Goal: Task Accomplishment & Management: Use online tool/utility

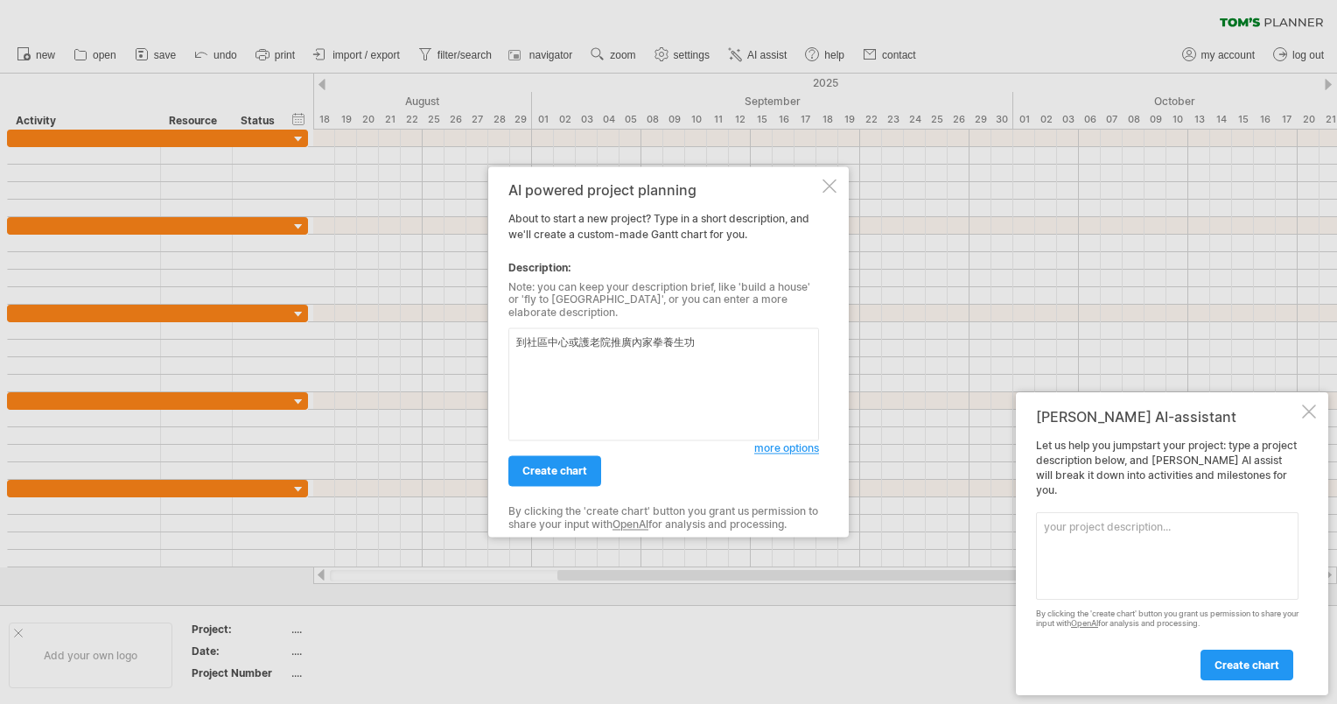
click at [516, 340] on textarea "到社區中心或護老院推廣內家拳養生功" at bounding box center [663, 384] width 311 height 113
click at [539, 370] on textarea "一年內到社區中心或護老院推廣內家拳養生功" at bounding box center [663, 384] width 311 height 113
type textarea "一年內到社區中心或護老院推廣內家拳養生功"
click at [567, 465] on span "create chart" at bounding box center [554, 471] width 65 height 13
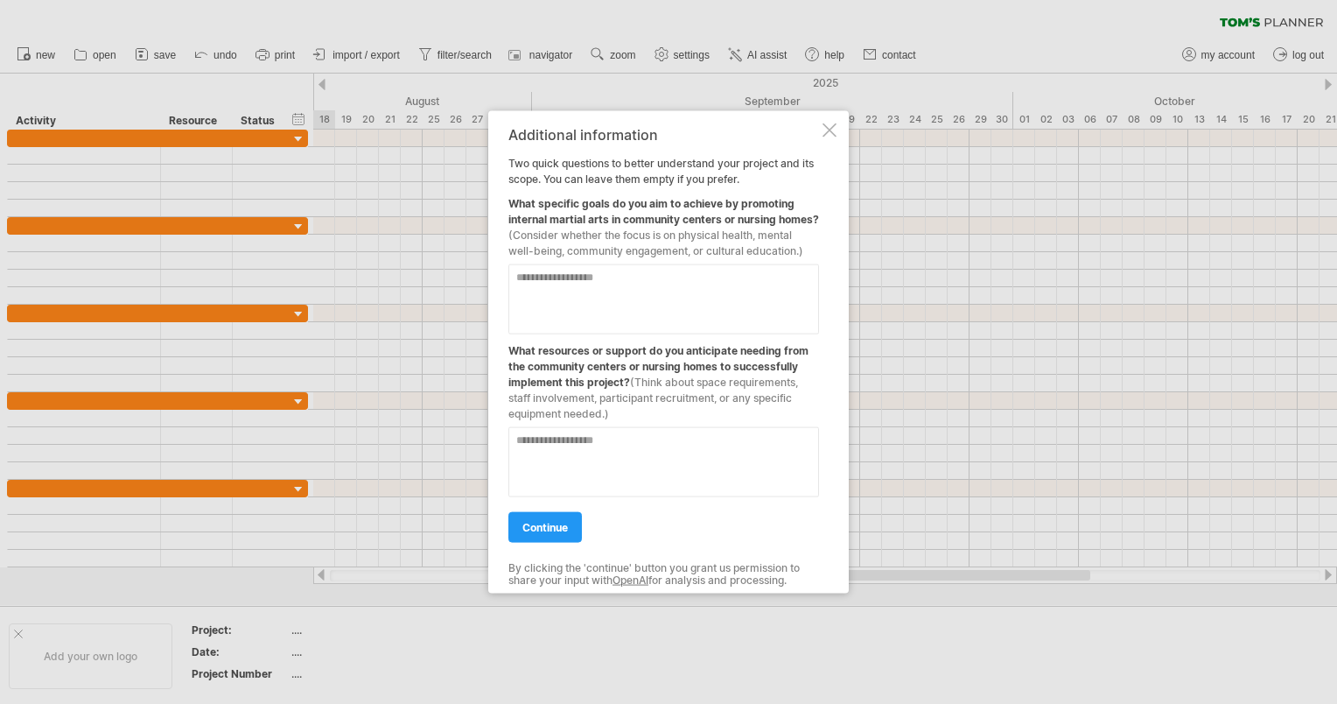
click at [793, 291] on textarea at bounding box center [663, 299] width 311 height 70
type textarea "****"
type textarea "*"
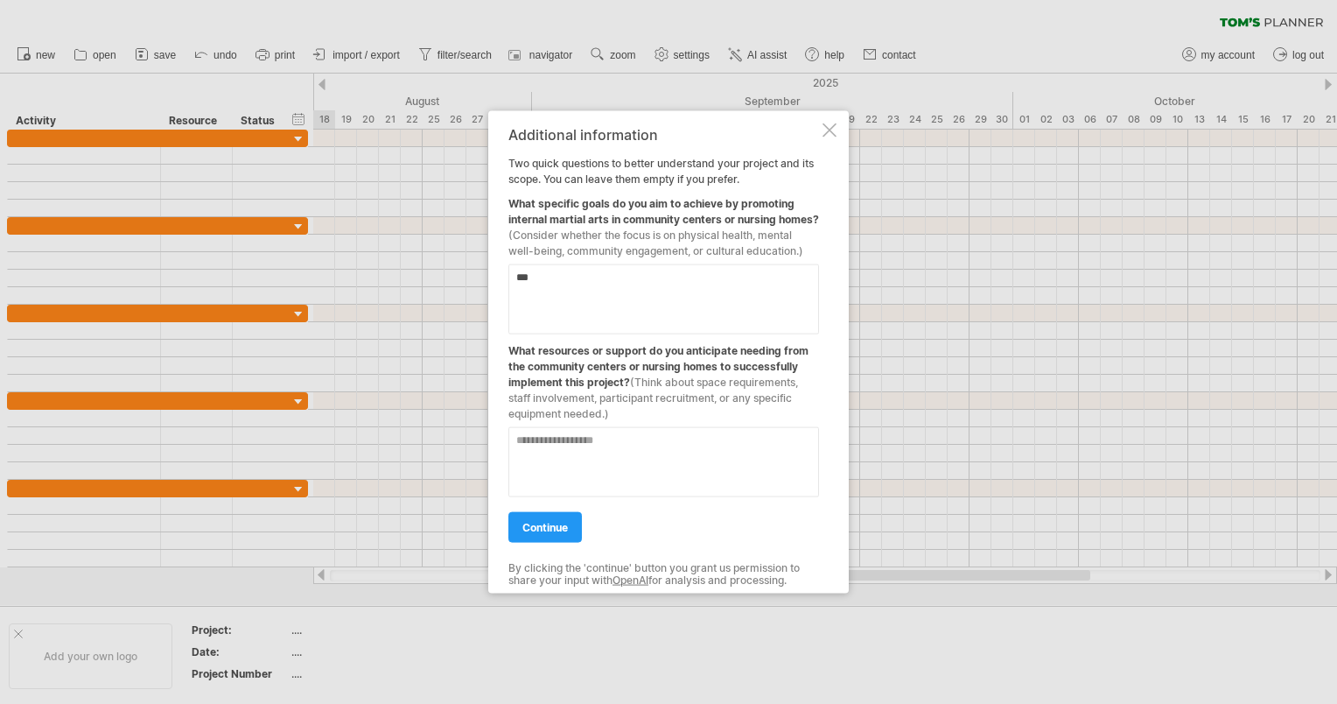
type textarea "****"
type textarea "**********"
click at [760, 456] on textarea at bounding box center [663, 462] width 311 height 70
type textarea "*"
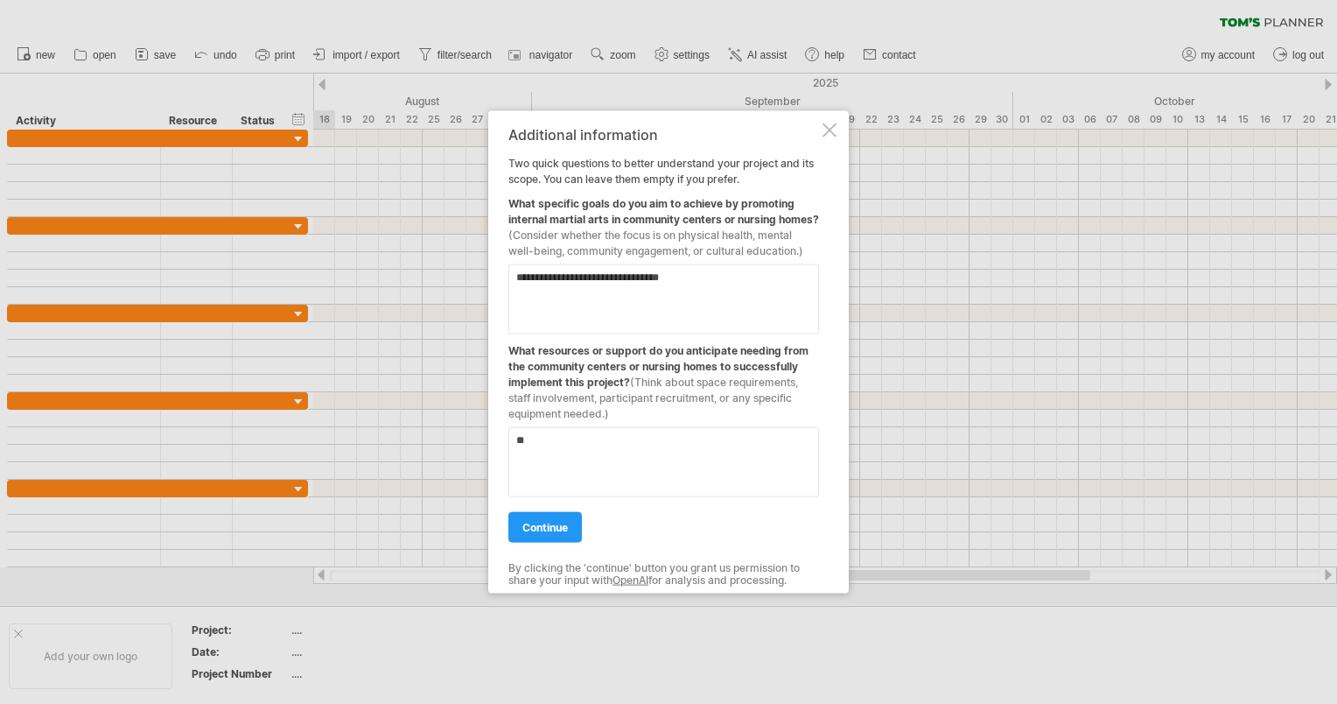
type textarea "*"
type textarea "**********"
click at [543, 543] on link "continue" at bounding box center [545, 527] width 74 height 31
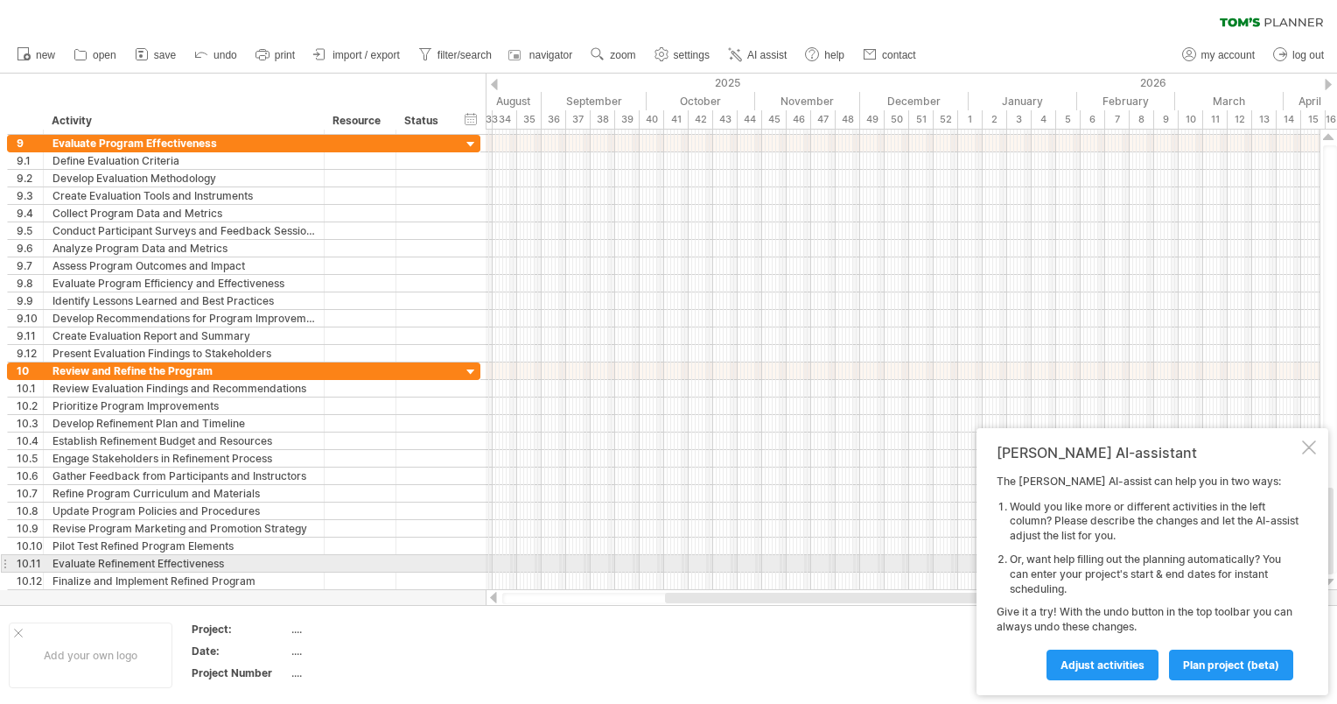
click at [1222, 571] on li "Or, want help filling out the planning automatically? You can enter your projec…" at bounding box center [1154, 574] width 289 height 44
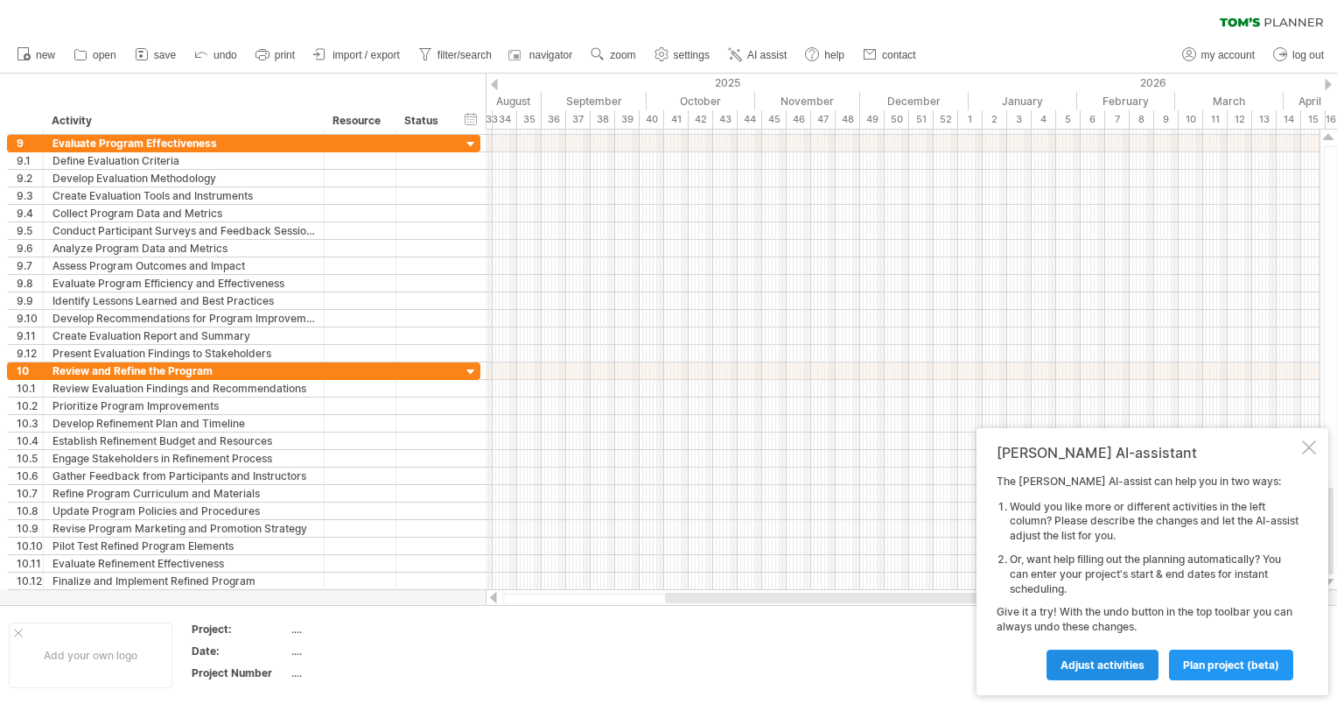
click at [1130, 669] on span "Adjust activities" at bounding box center [1103, 664] width 84 height 13
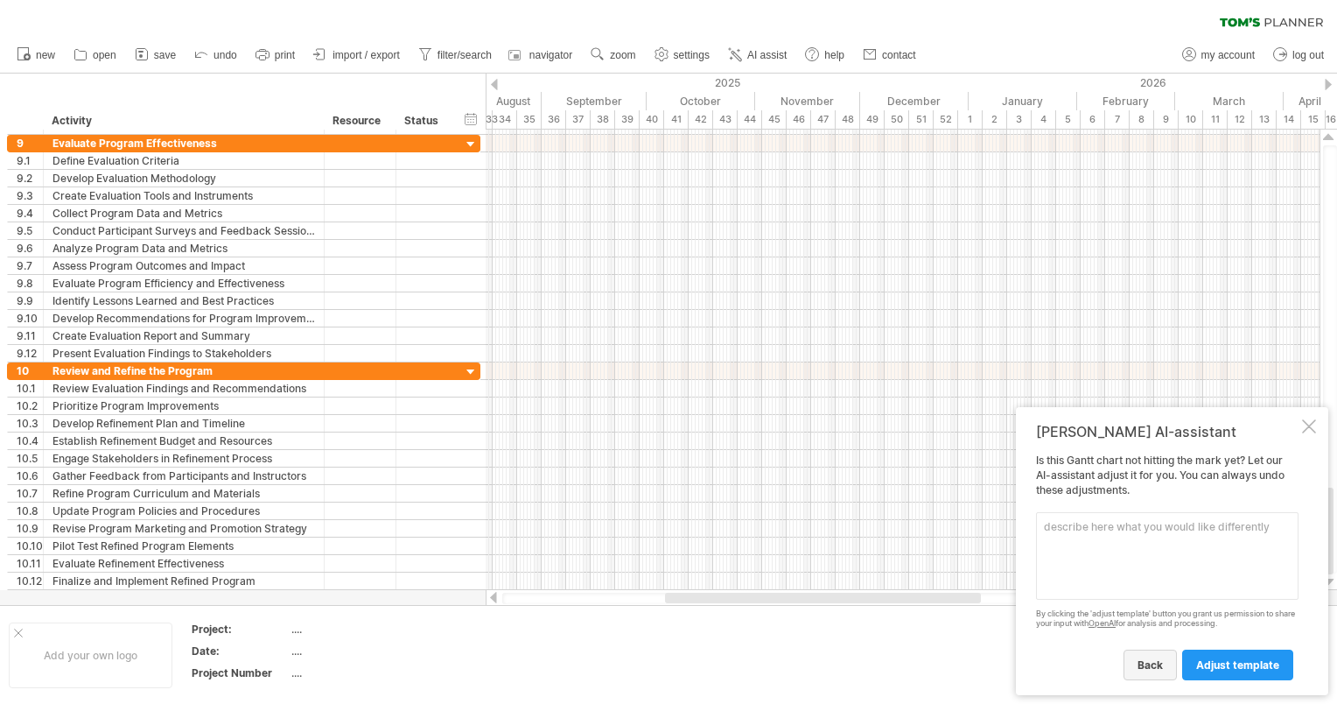
click at [1148, 664] on span "back" at bounding box center [1150, 664] width 25 height 13
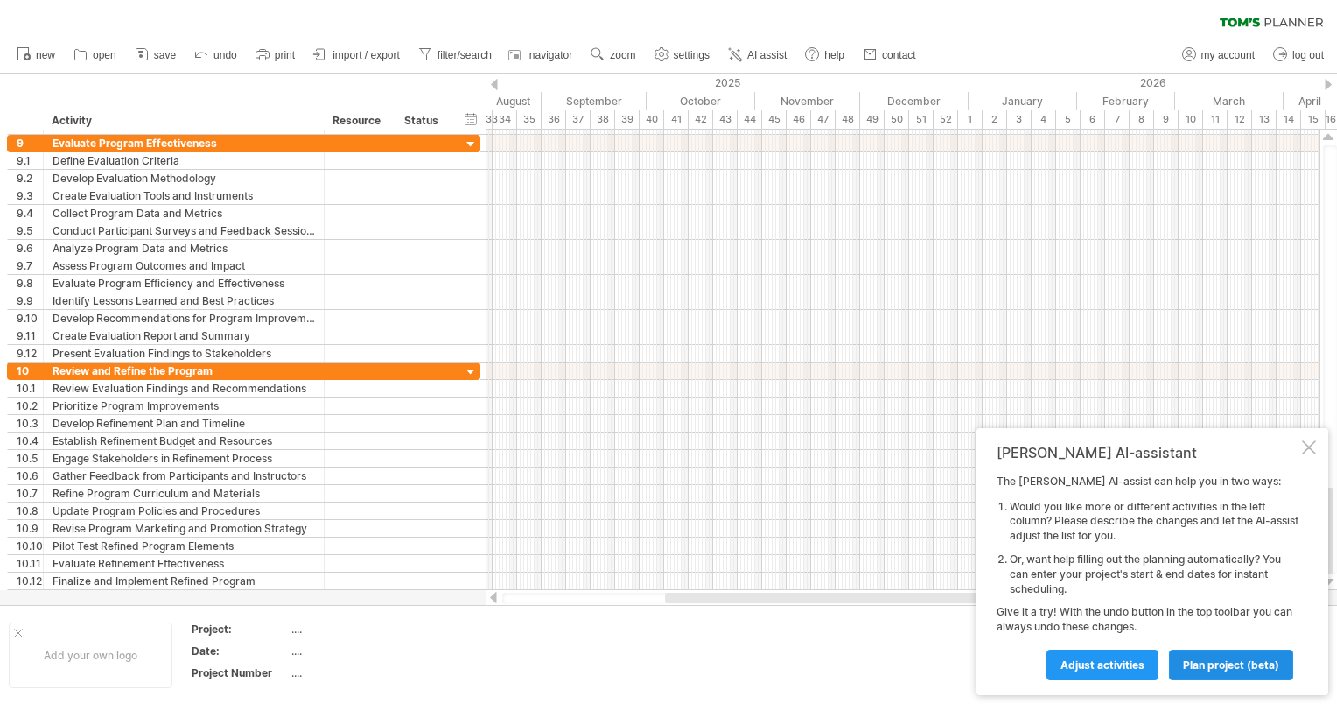
click at [1187, 658] on span "plan project (beta)" at bounding box center [1231, 664] width 96 height 13
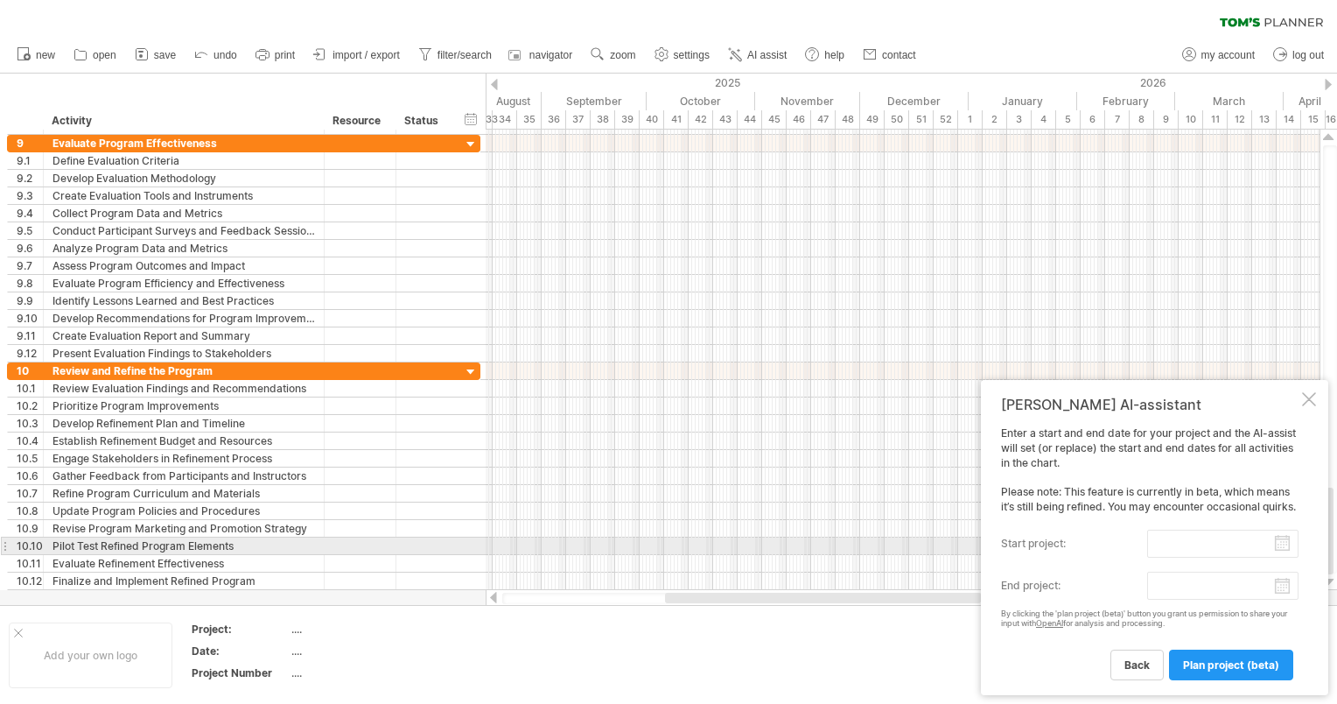
click at [1278, 548] on input "start project:" at bounding box center [1222, 543] width 151 height 28
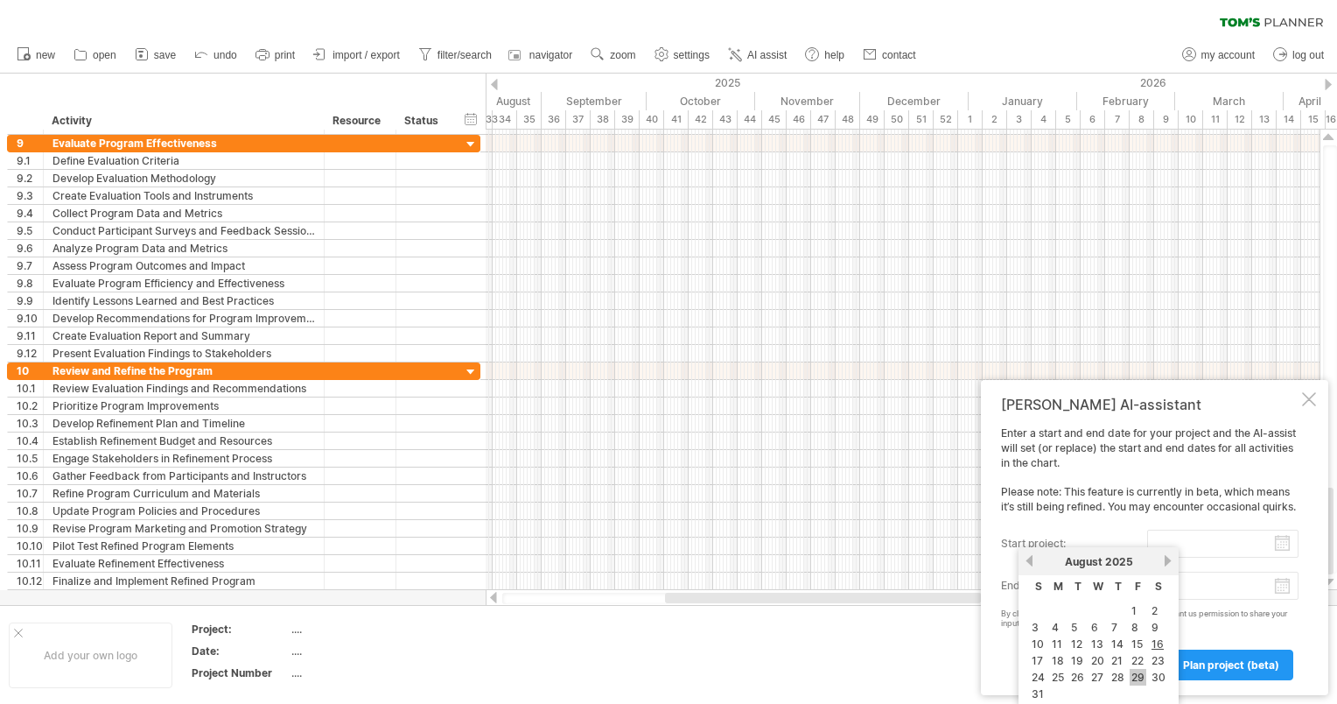
click at [1141, 676] on link "29" at bounding box center [1138, 677] width 17 height 17
type input "********"
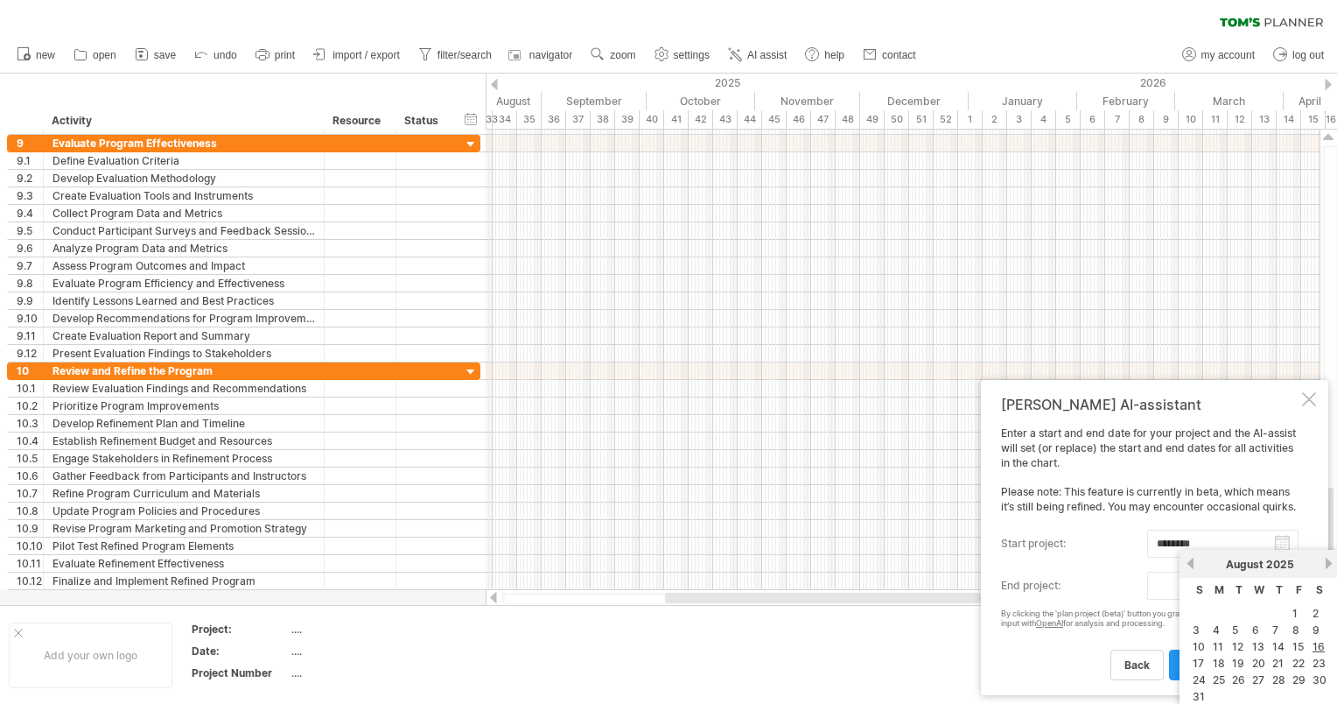
click at [1288, 594] on body "progress(100%) Trying to reach [DOMAIN_NAME] Connected again... 0% clear filter…" at bounding box center [668, 353] width 1337 height 707
click at [1327, 564] on link "next" at bounding box center [1328, 563] width 13 height 13
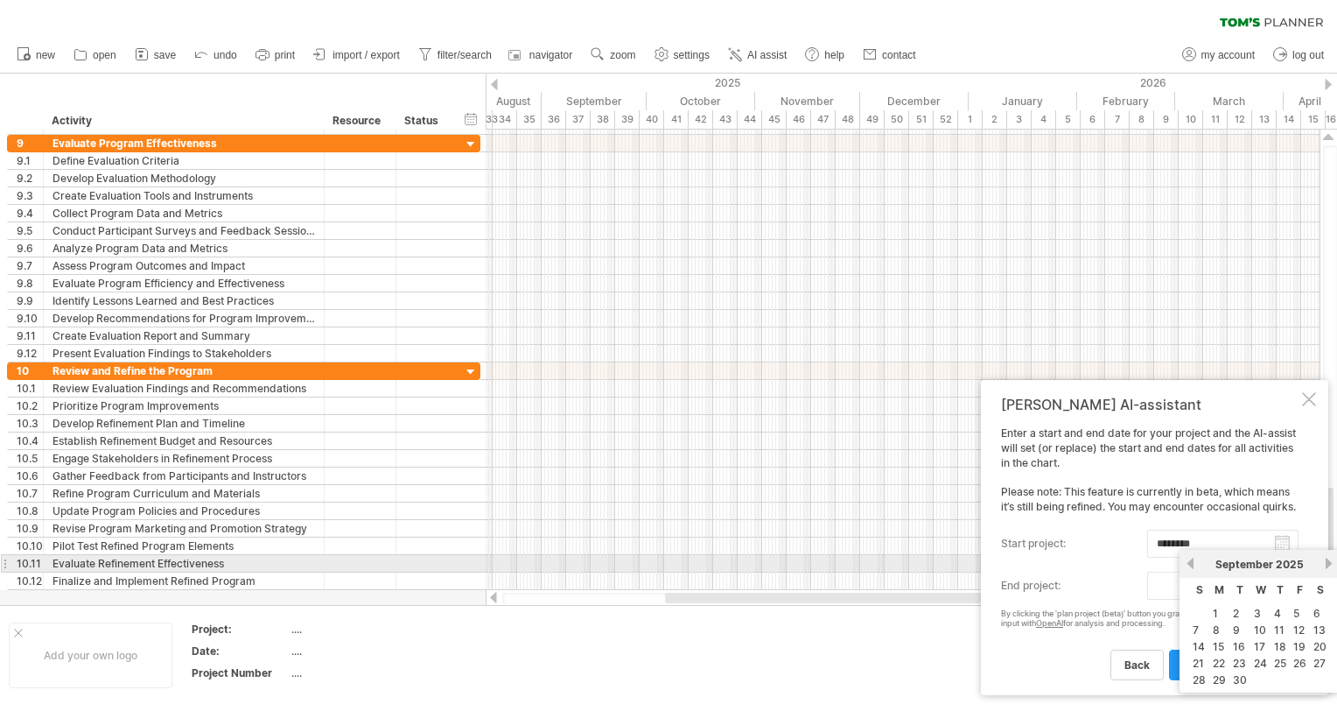
click at [1326, 565] on link "next" at bounding box center [1328, 563] width 13 height 13
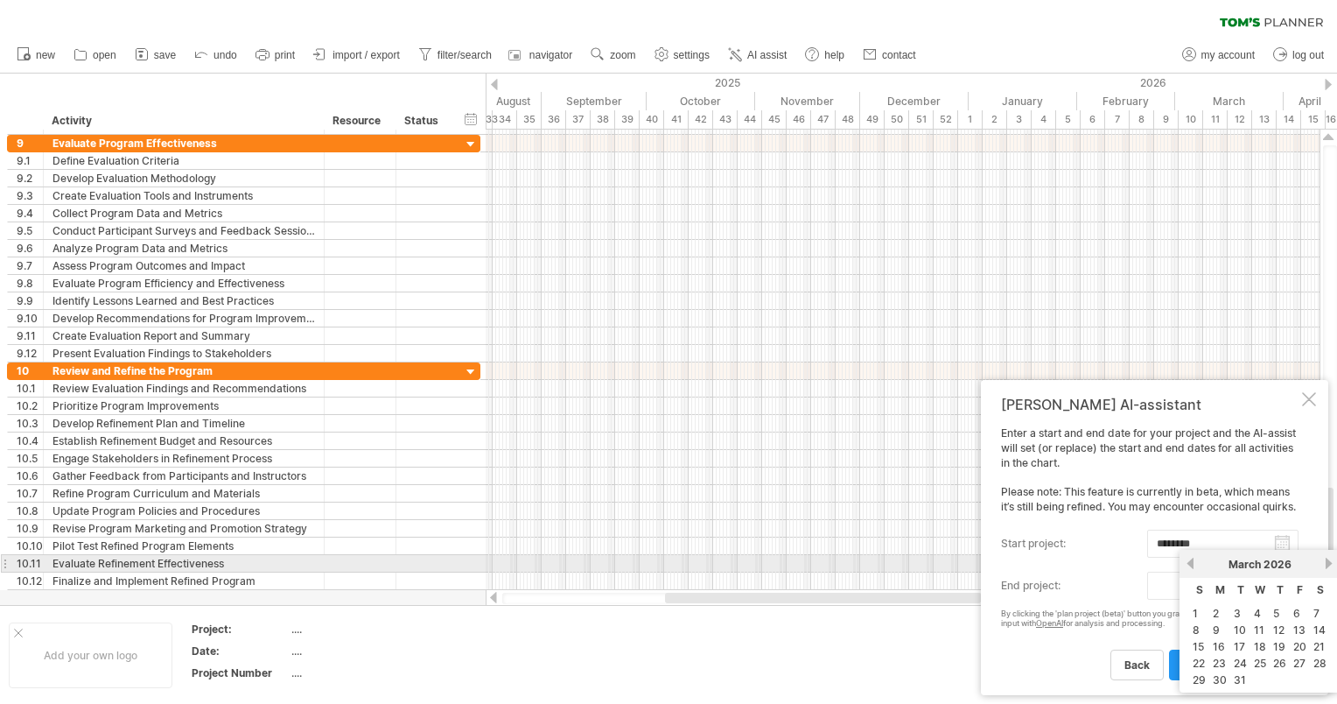
click at [1326, 565] on link "next" at bounding box center [1328, 563] width 13 height 13
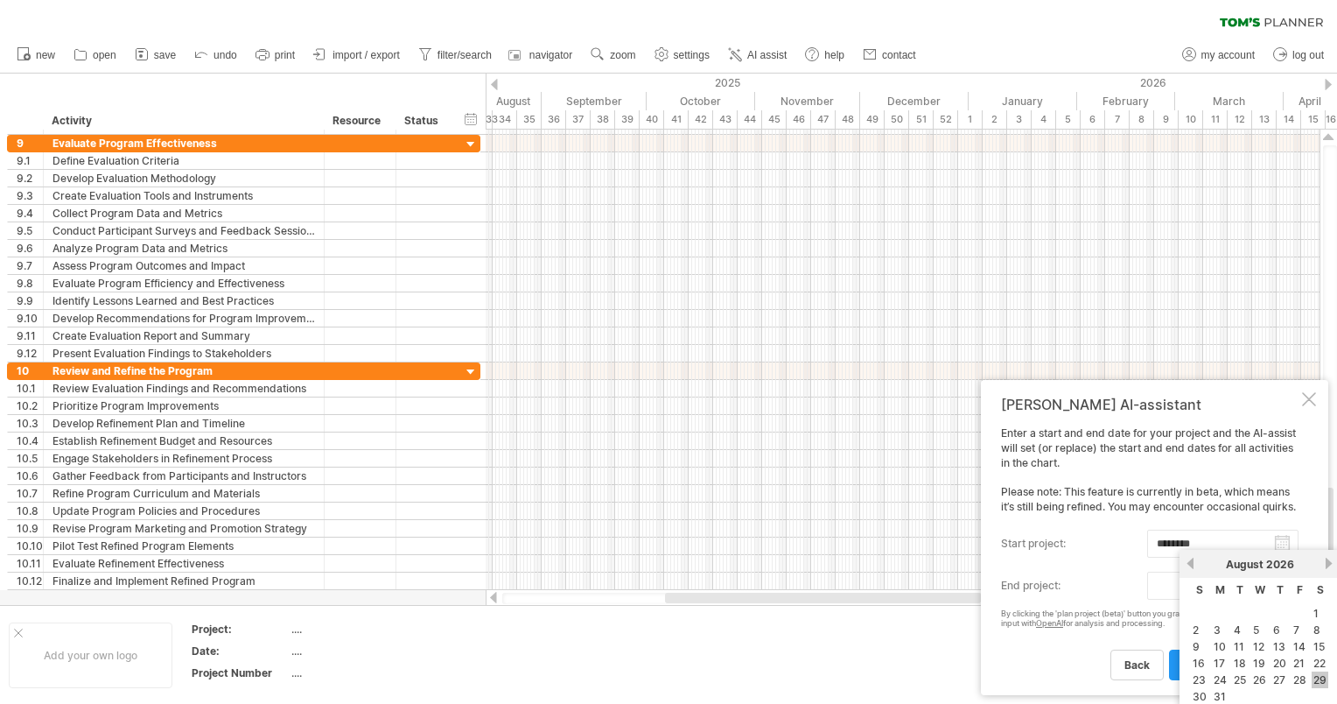
click at [1323, 680] on link "29" at bounding box center [1320, 679] width 17 height 17
type input "********"
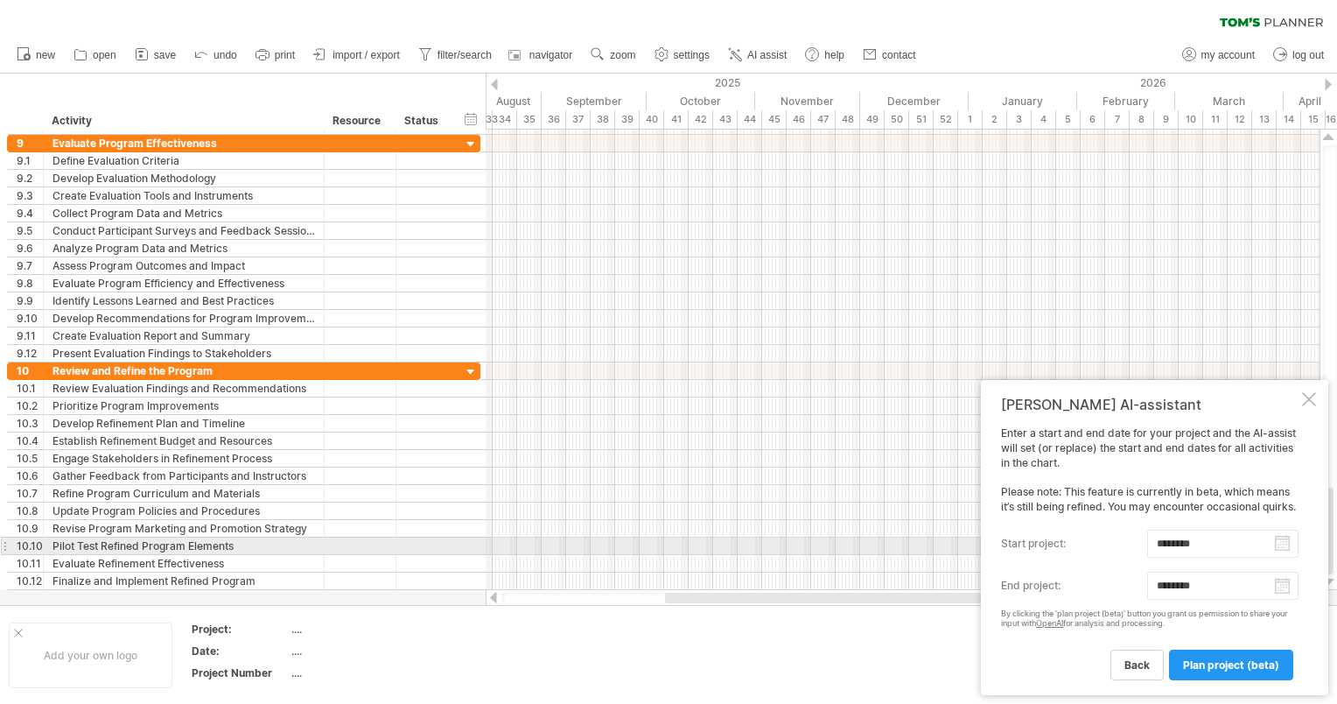
click at [1288, 550] on input "********" at bounding box center [1222, 543] width 151 height 28
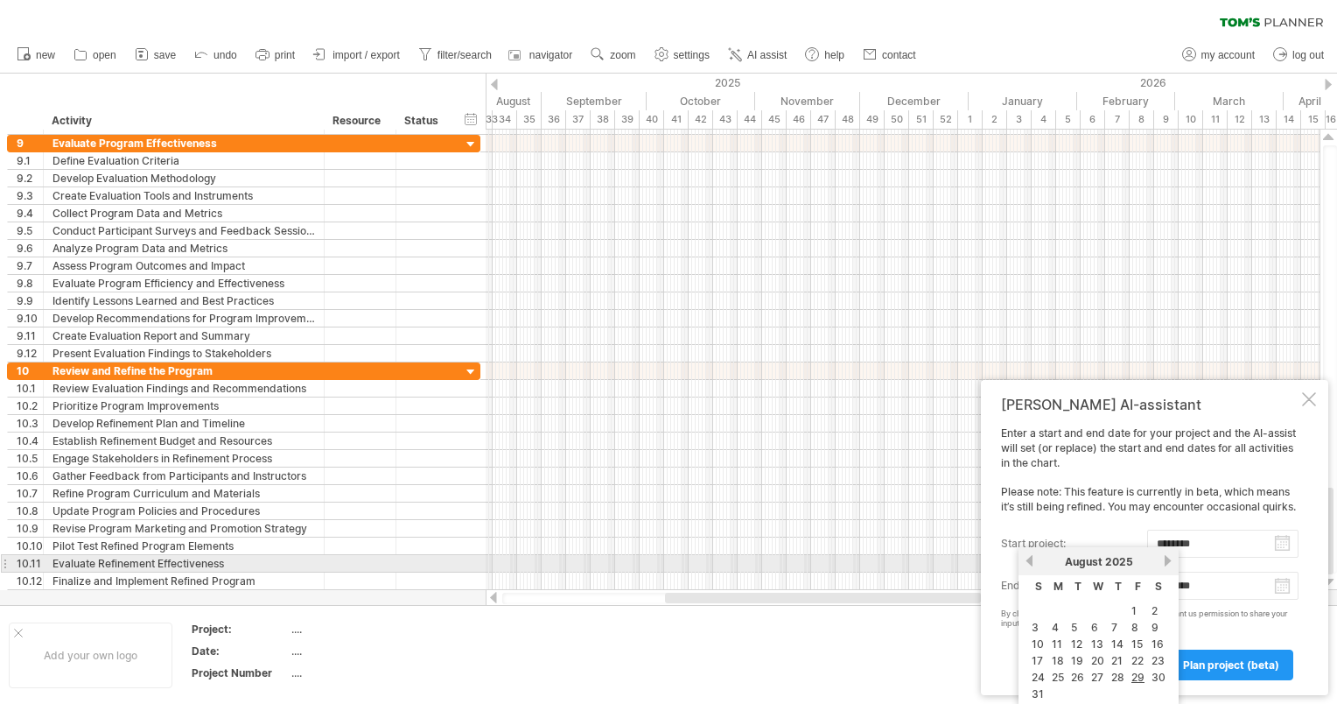
click at [1167, 565] on link "next" at bounding box center [1167, 560] width 13 height 13
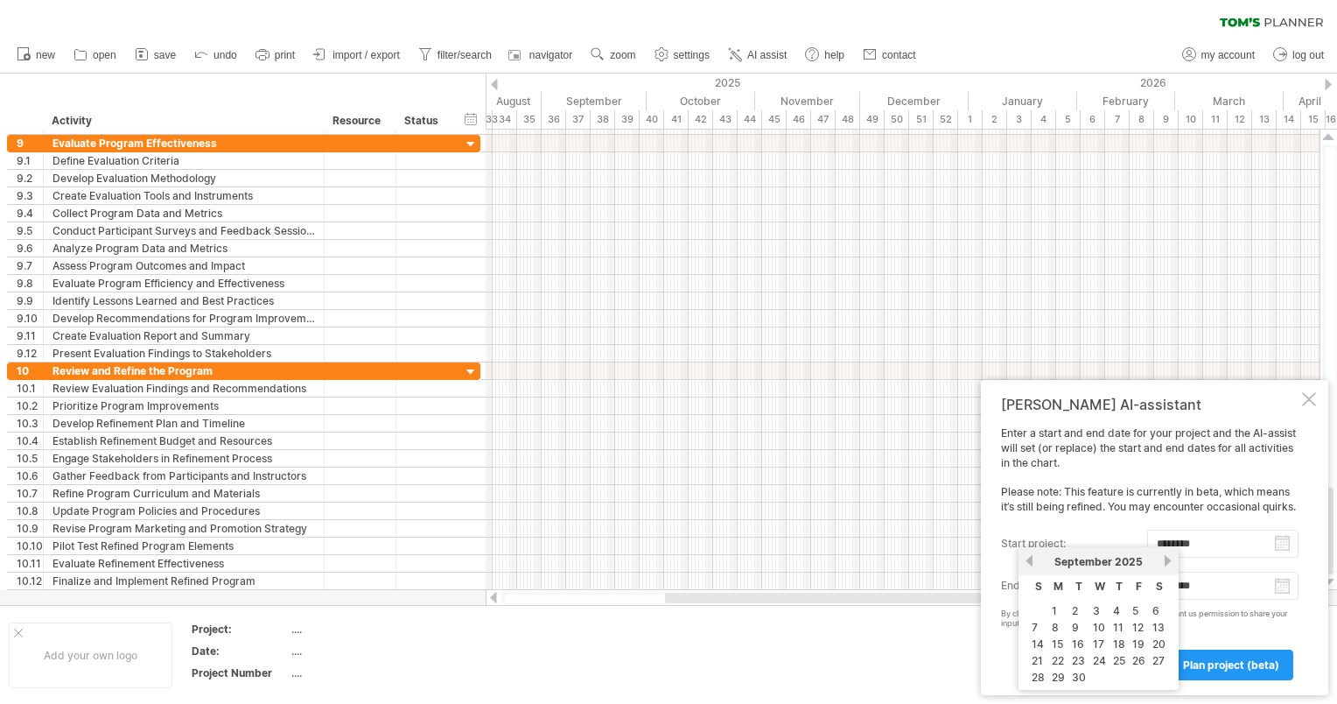
click at [1044, 642] on link "14" at bounding box center [1038, 643] width 16 height 17
type input "********"
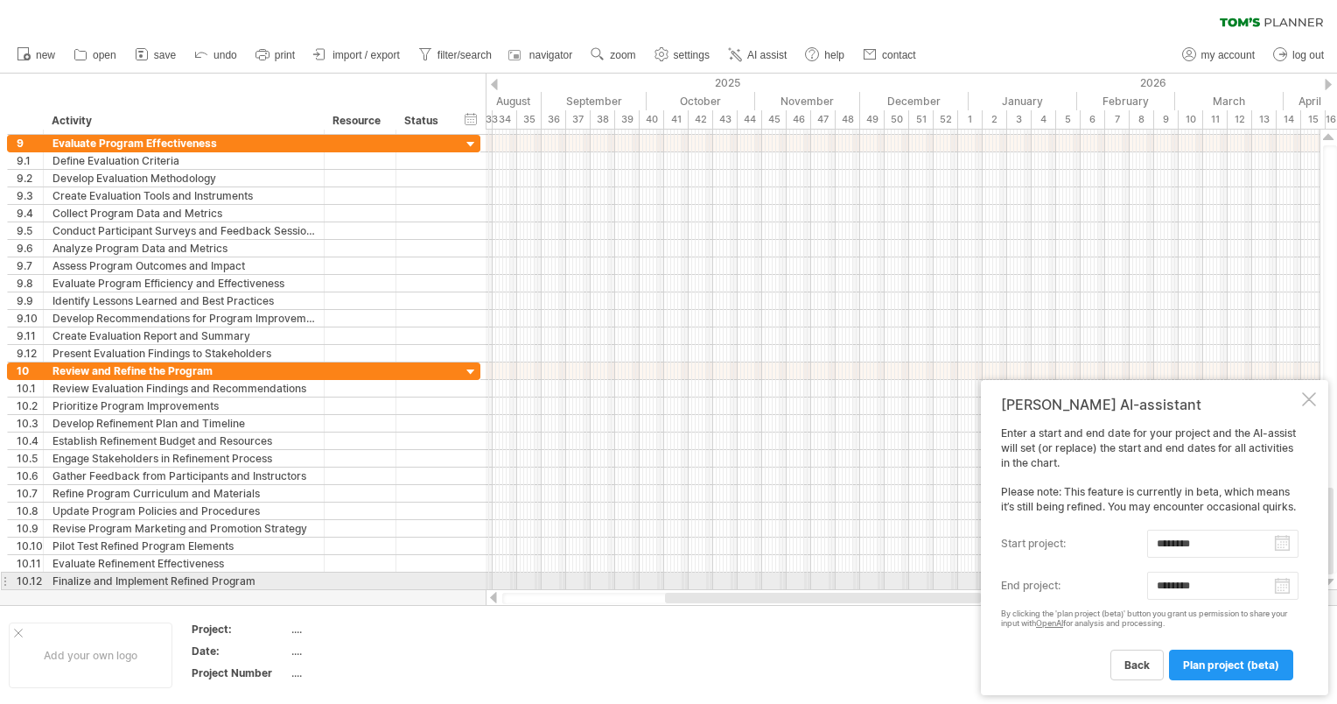
click at [1289, 586] on body "progress(100%) Trying to reach [DOMAIN_NAME] Connected again... 0% clear filter…" at bounding box center [668, 353] width 1337 height 707
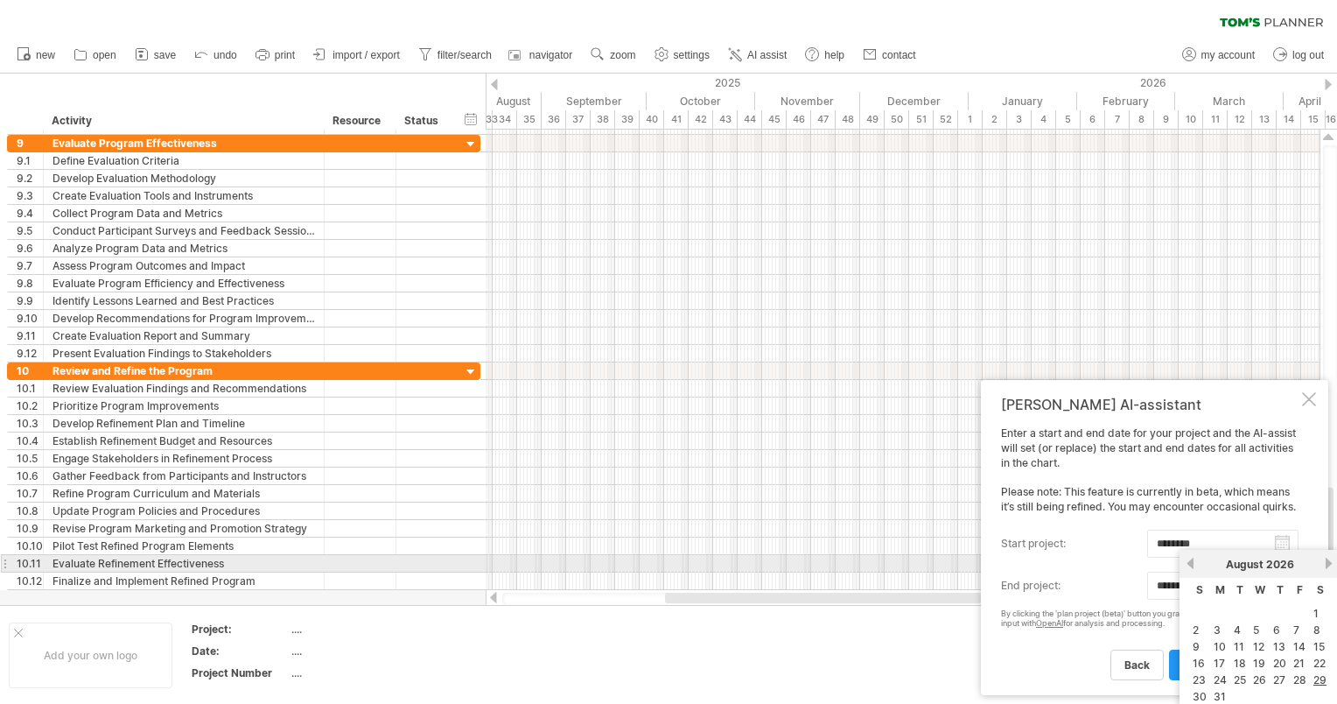
click at [1323, 559] on link "next" at bounding box center [1328, 563] width 13 height 13
click at [1323, 561] on link "next" at bounding box center [1328, 563] width 13 height 13
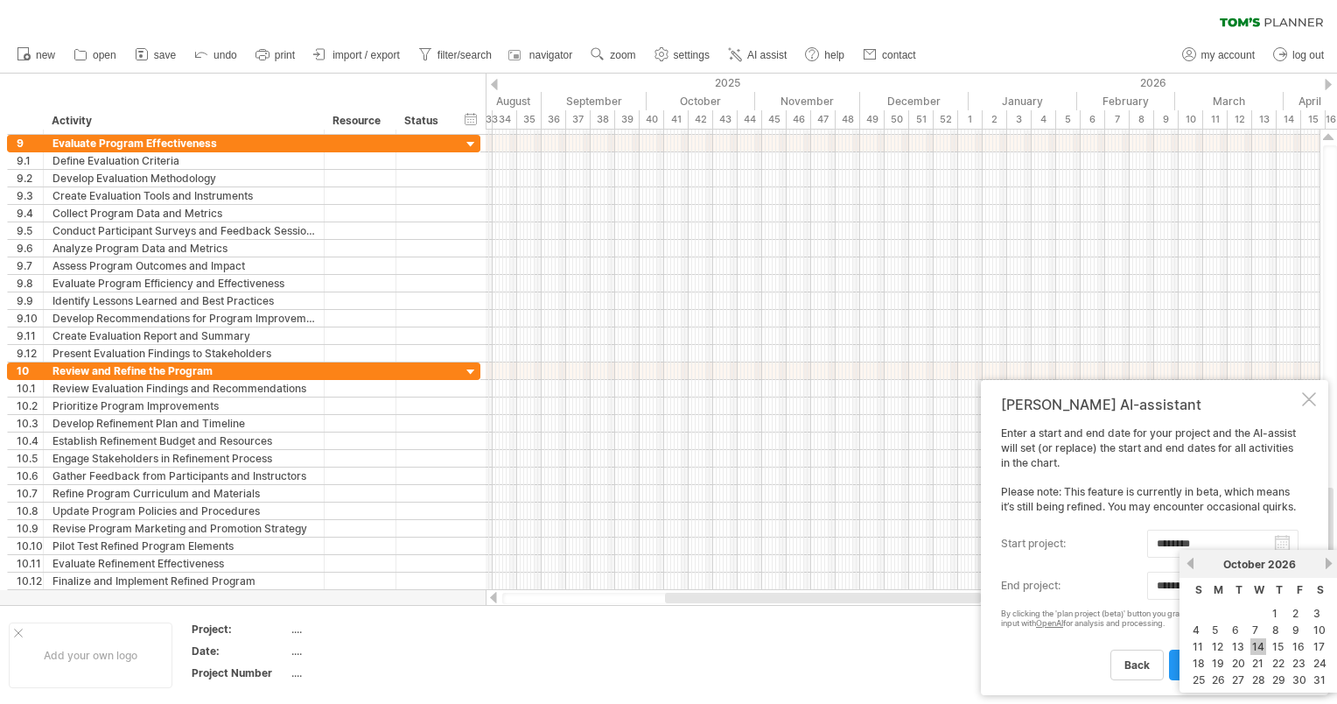
click at [1253, 646] on link "14" at bounding box center [1259, 646] width 16 height 17
type input "********"
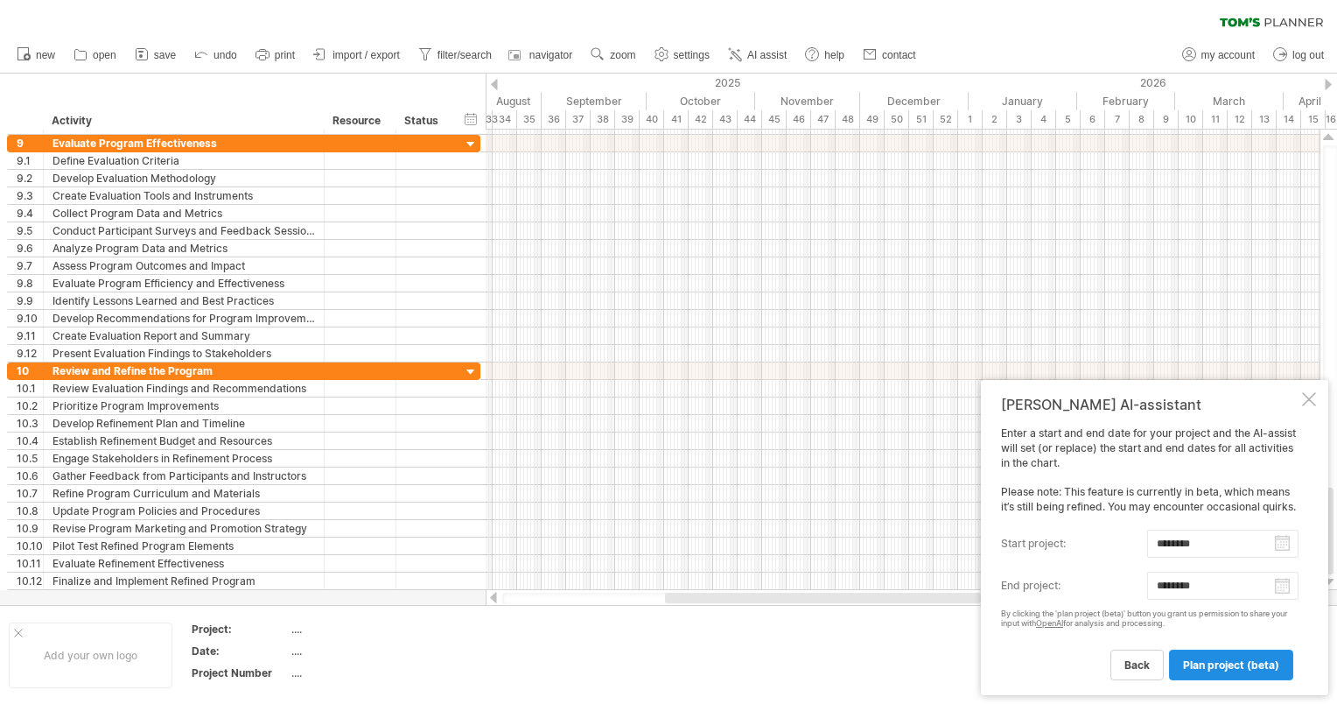
click at [1221, 663] on span "plan project (beta)" at bounding box center [1231, 664] width 96 height 13
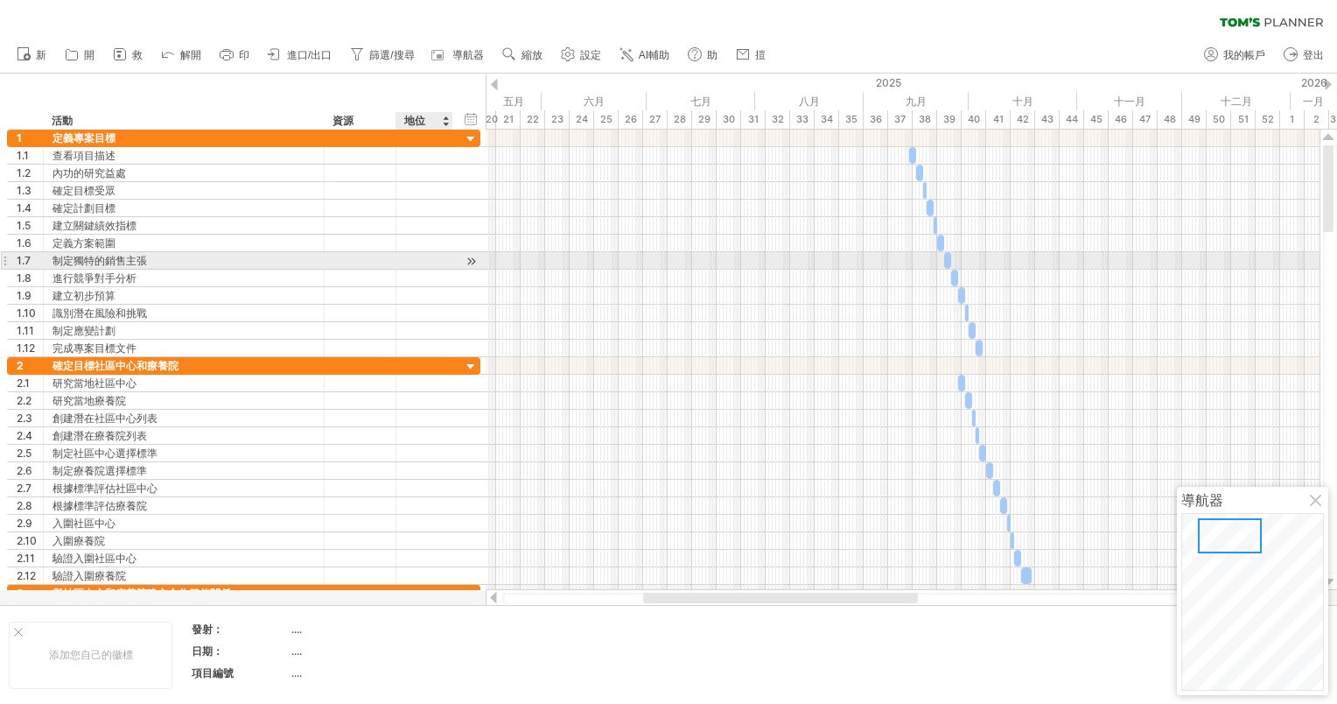
click at [473, 256] on div at bounding box center [471, 261] width 17 height 18
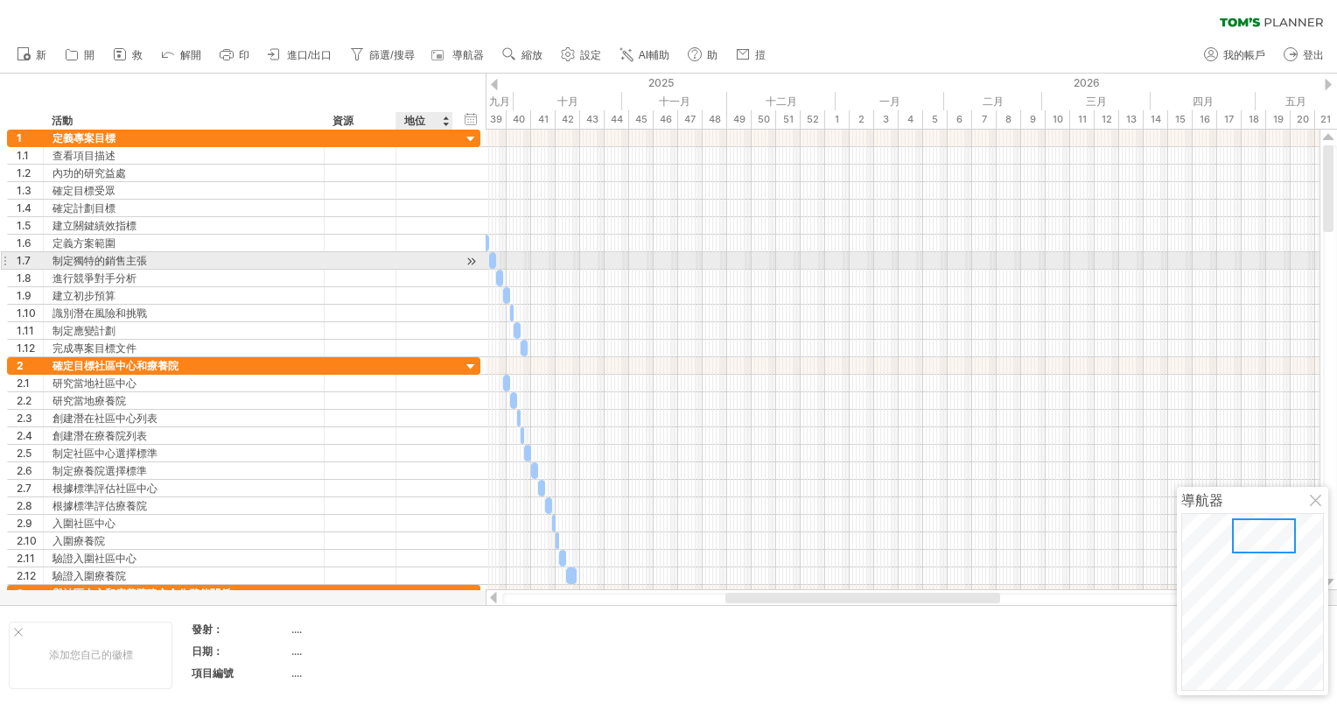
click at [473, 256] on div at bounding box center [471, 261] width 17 height 18
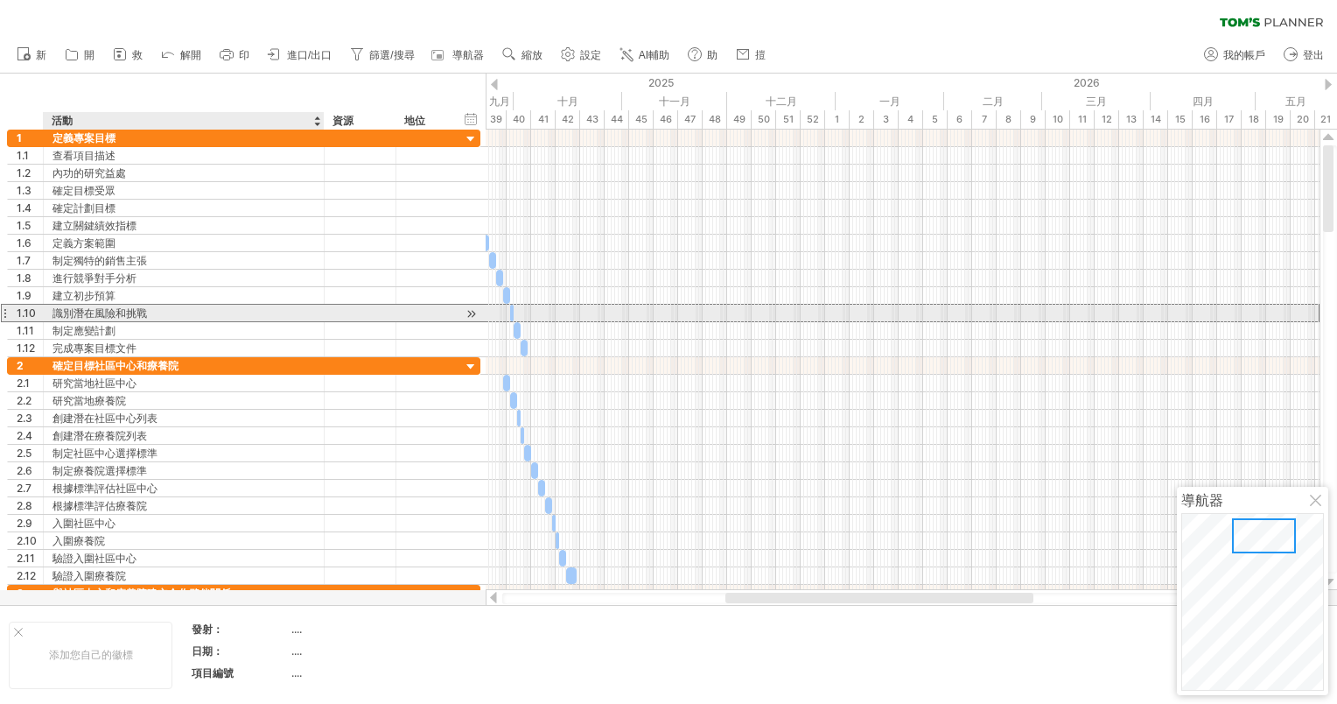
click at [74, 311] on div "識別潛在風險和挑戰" at bounding box center [184, 313] width 263 height 17
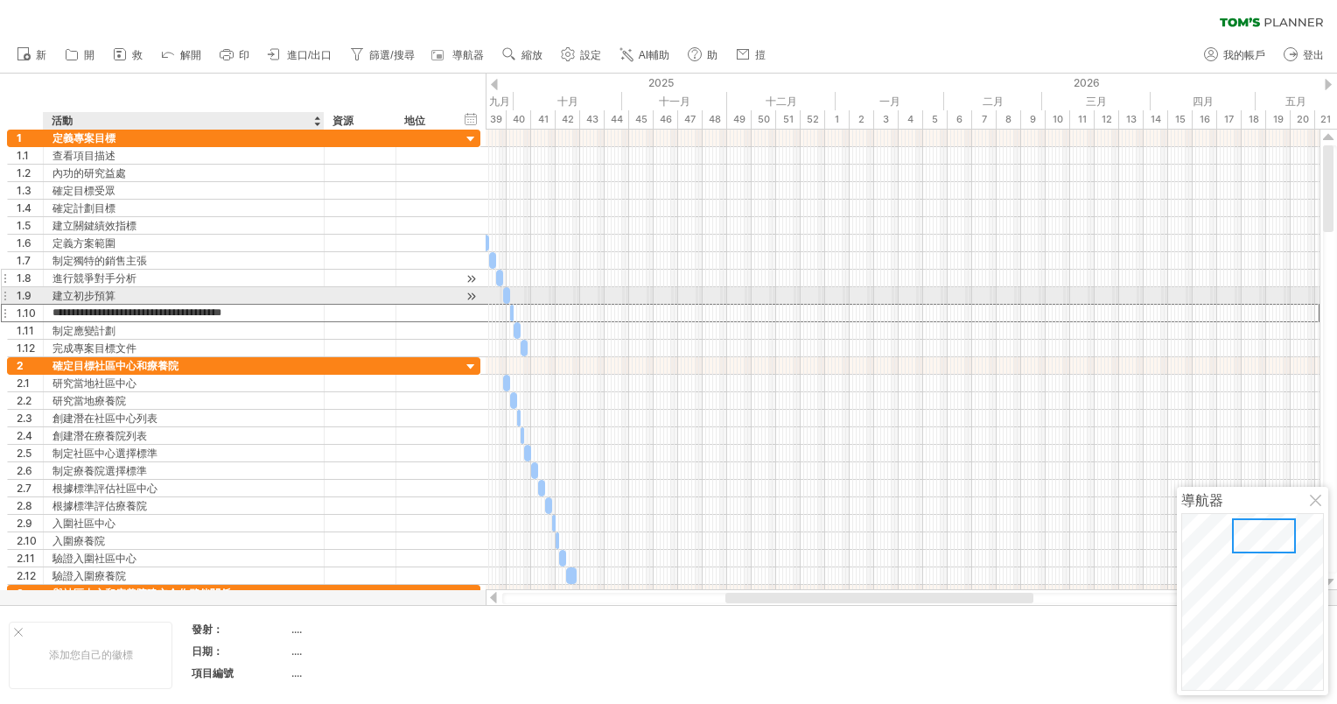
click at [89, 281] on div "進行競爭對手分析" at bounding box center [184, 278] width 263 height 17
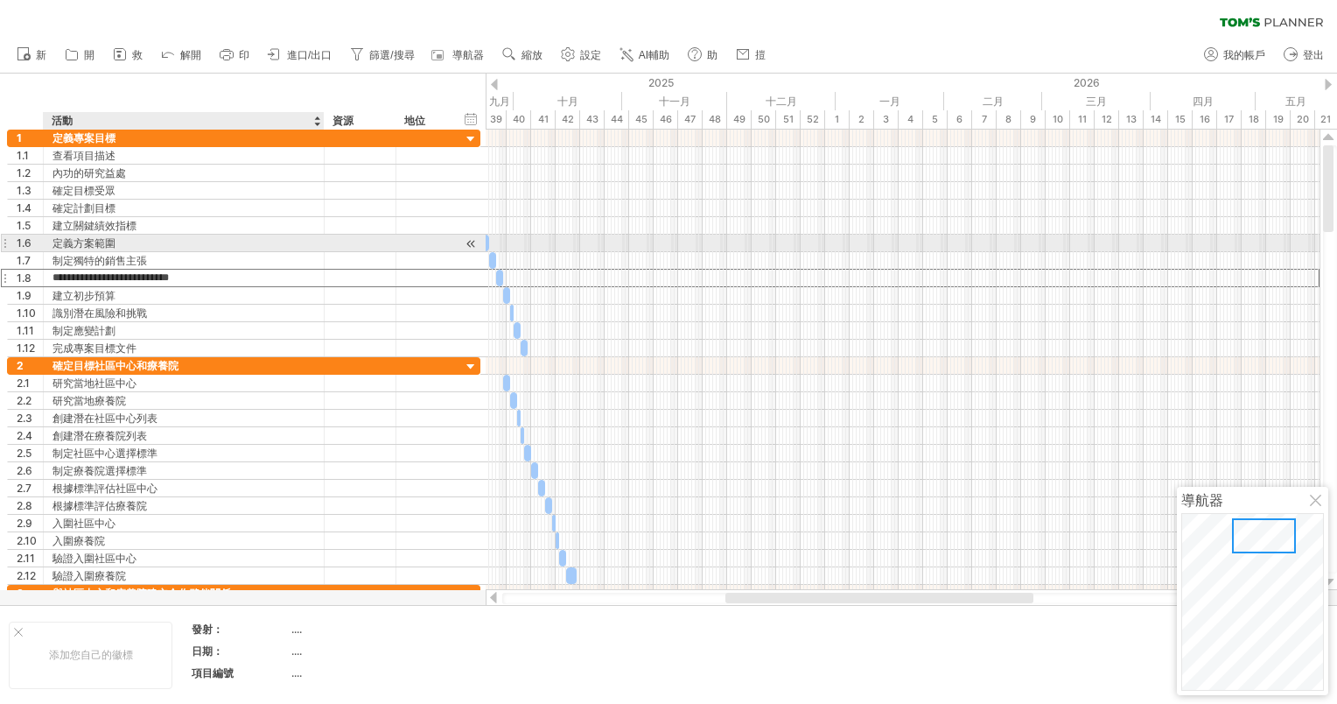
click at [91, 246] on div "定義方案範圍" at bounding box center [184, 243] width 263 height 17
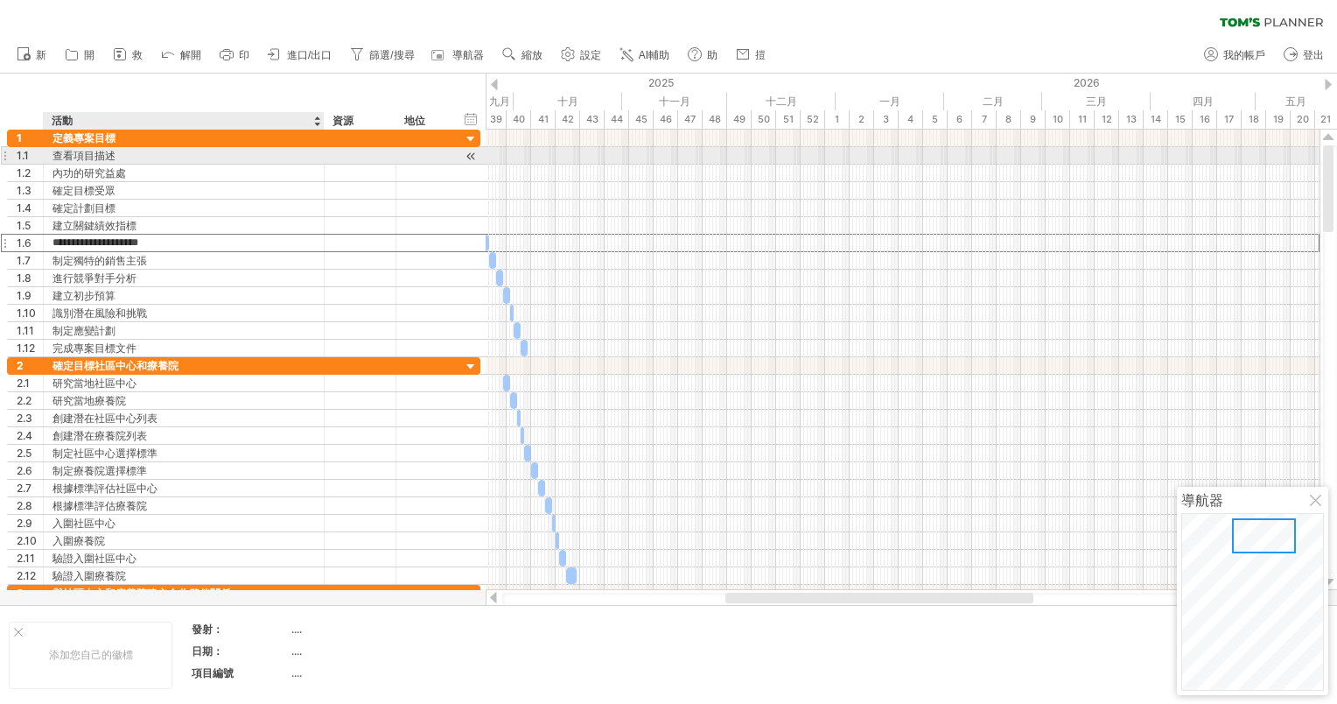
click at [113, 156] on div "查看項目描述" at bounding box center [184, 155] width 263 height 17
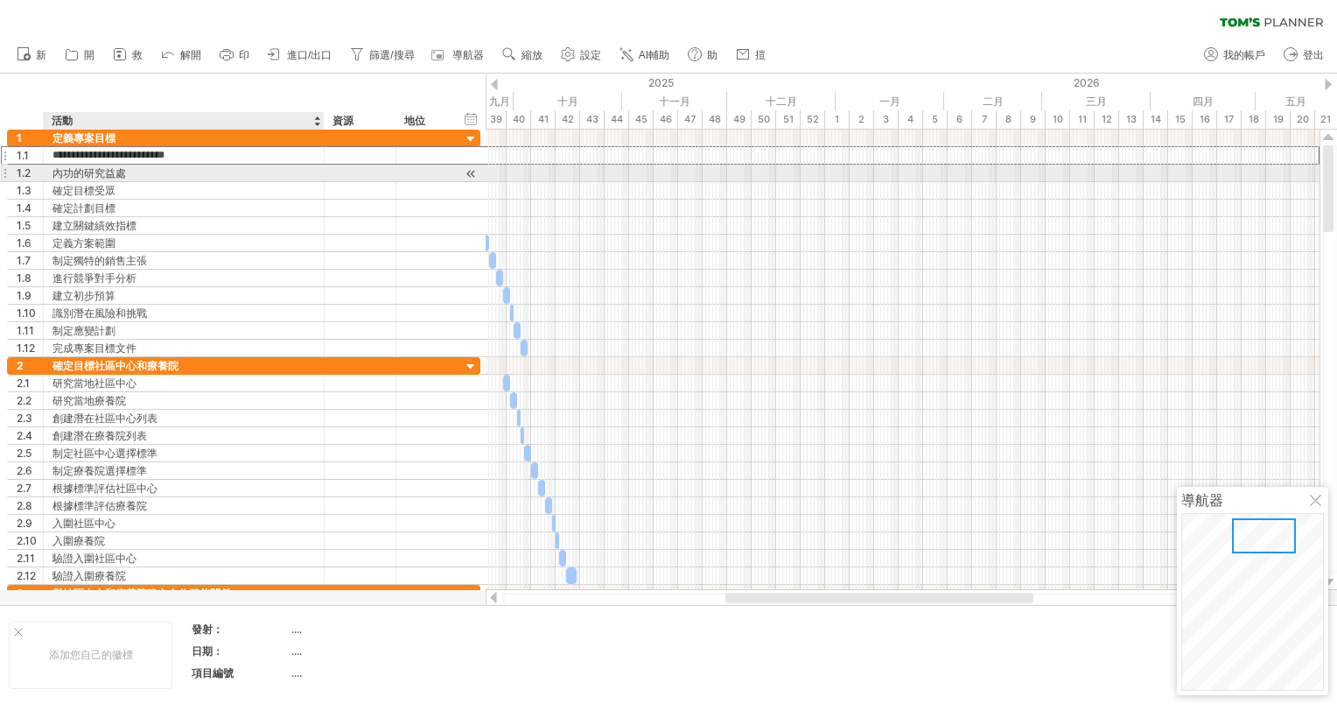
click at [106, 175] on div "內功的研究益處" at bounding box center [184, 173] width 263 height 17
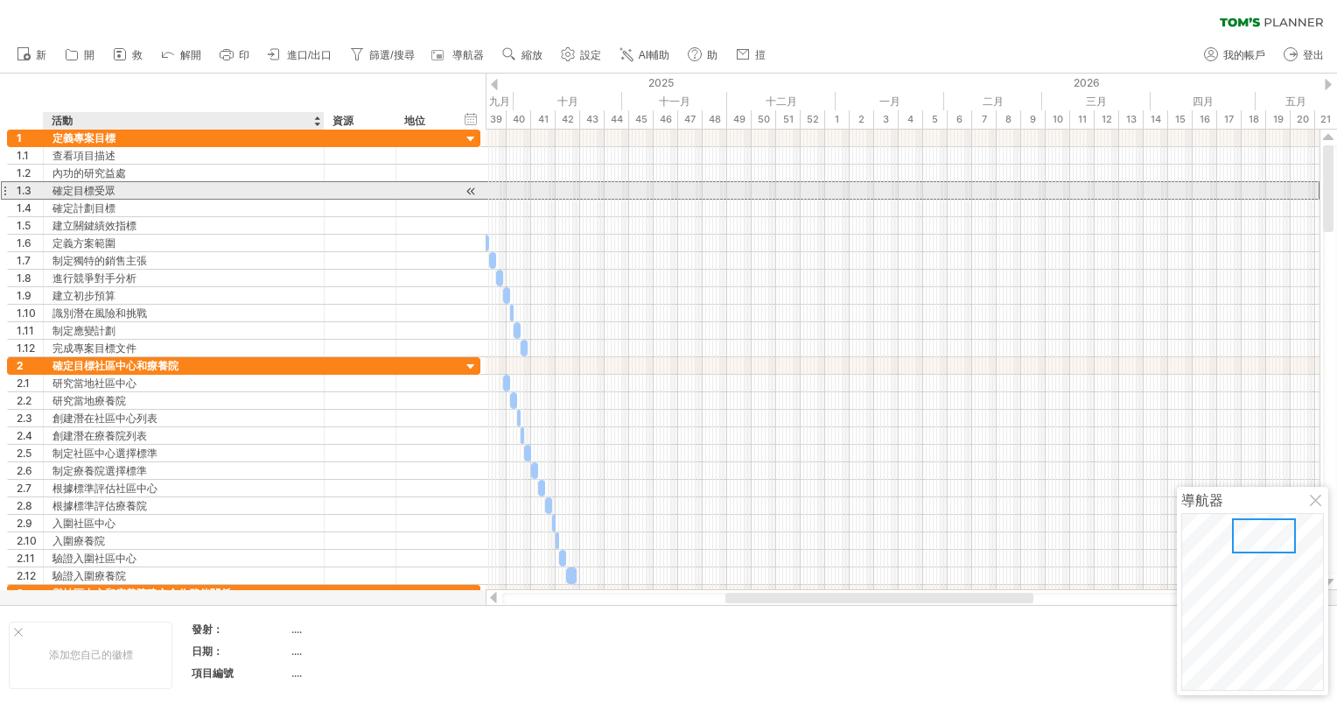
click at [108, 193] on div "確定目標受眾" at bounding box center [184, 190] width 263 height 17
click at [108, 200] on div "確定計劃目標" at bounding box center [184, 208] width 263 height 17
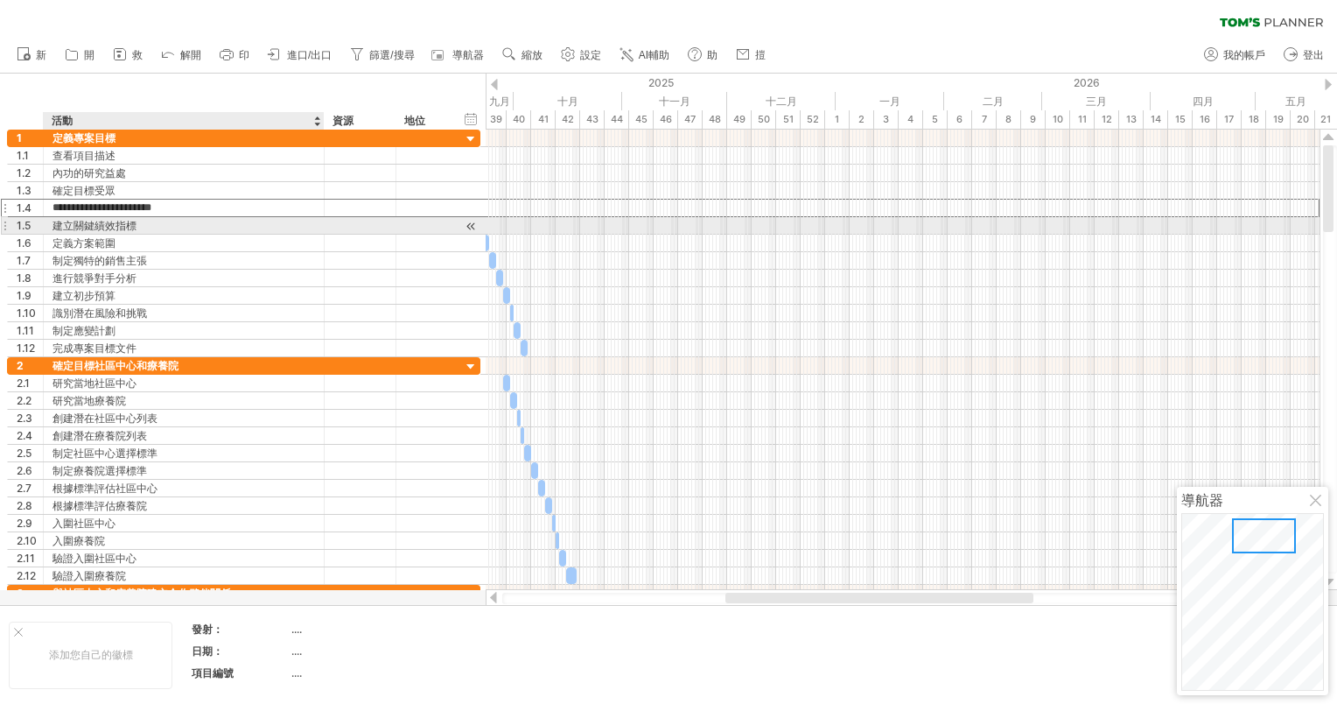
click at [112, 220] on div "建立關鍵績效指標" at bounding box center [184, 225] width 263 height 17
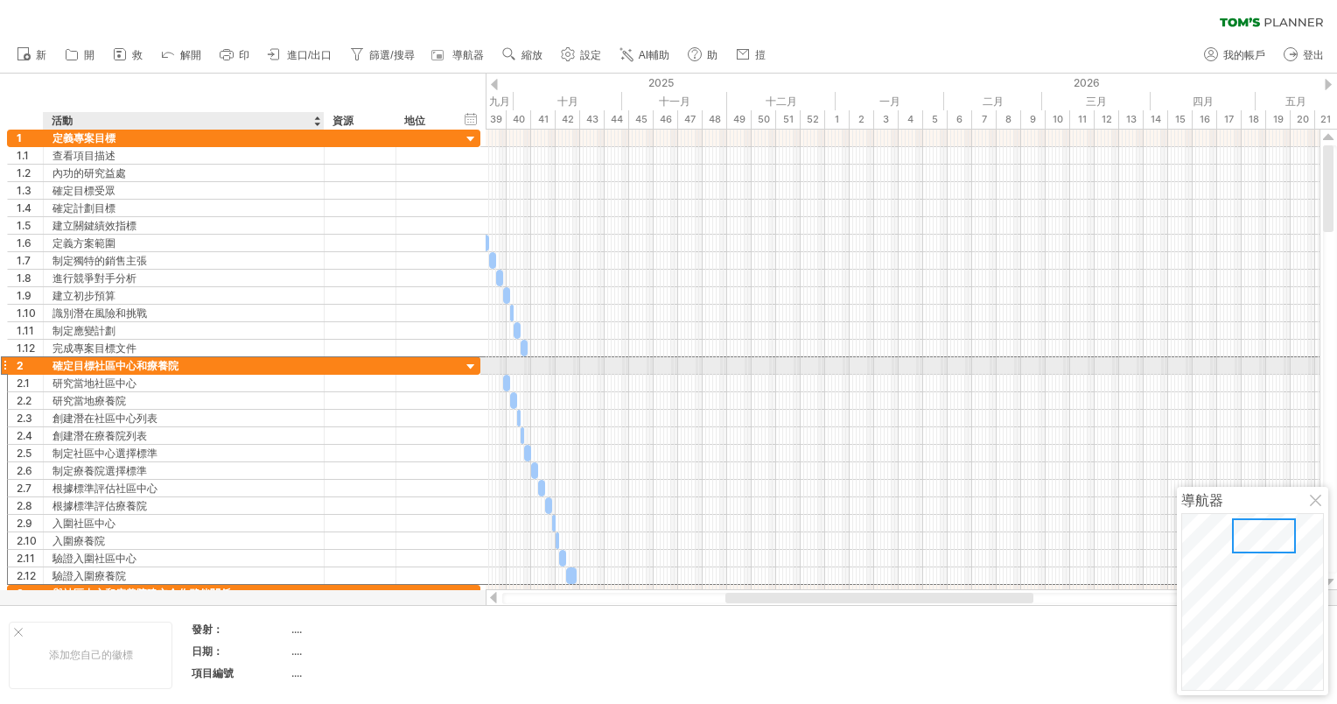
click at [126, 359] on div "確定目標社區中心和療養院" at bounding box center [184, 365] width 263 height 17
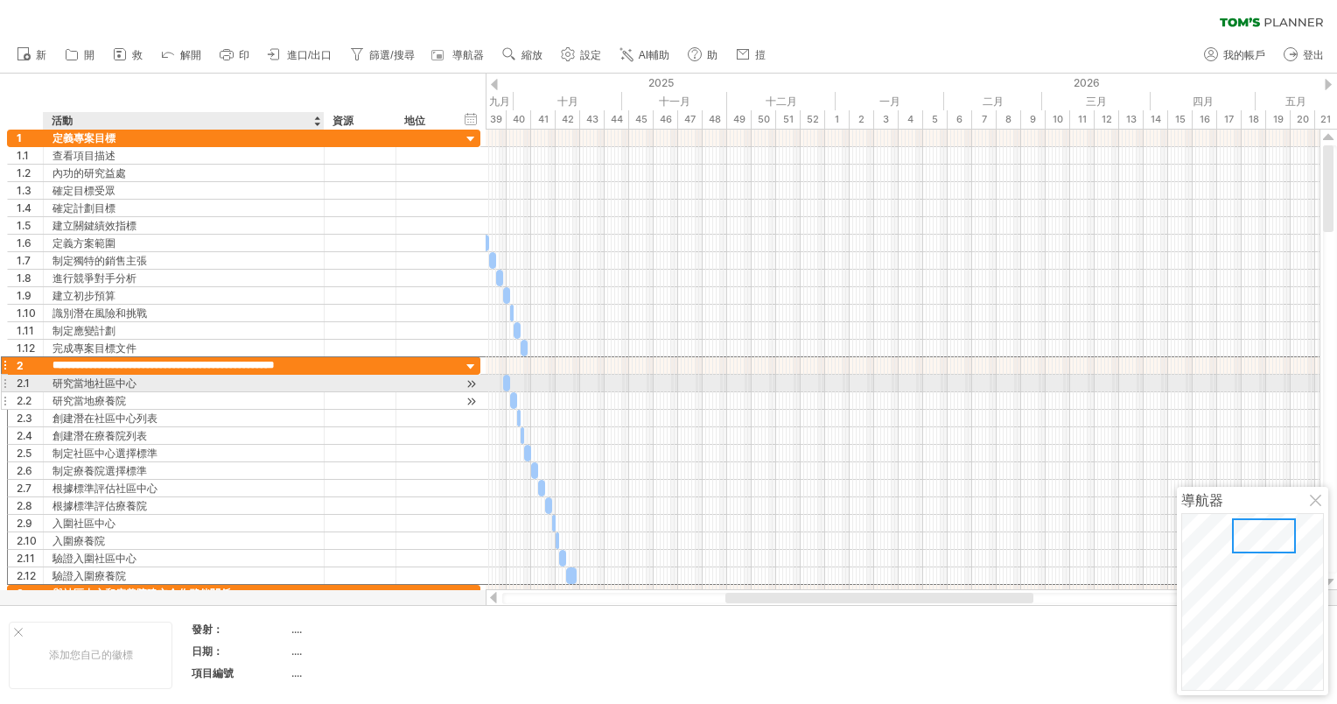
click at [119, 392] on div "研究當地療養院" at bounding box center [184, 400] width 263 height 17
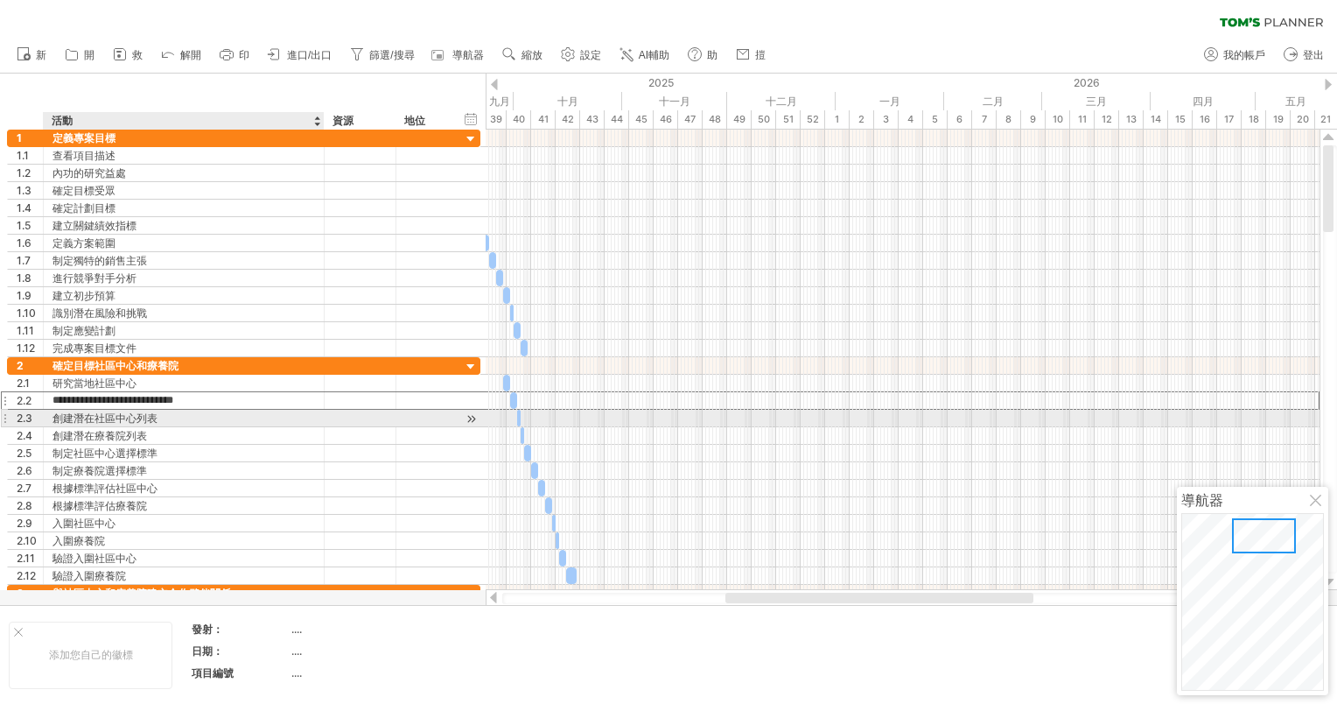
click at [112, 419] on div "創建潛在社區中心列表" at bounding box center [184, 418] width 263 height 17
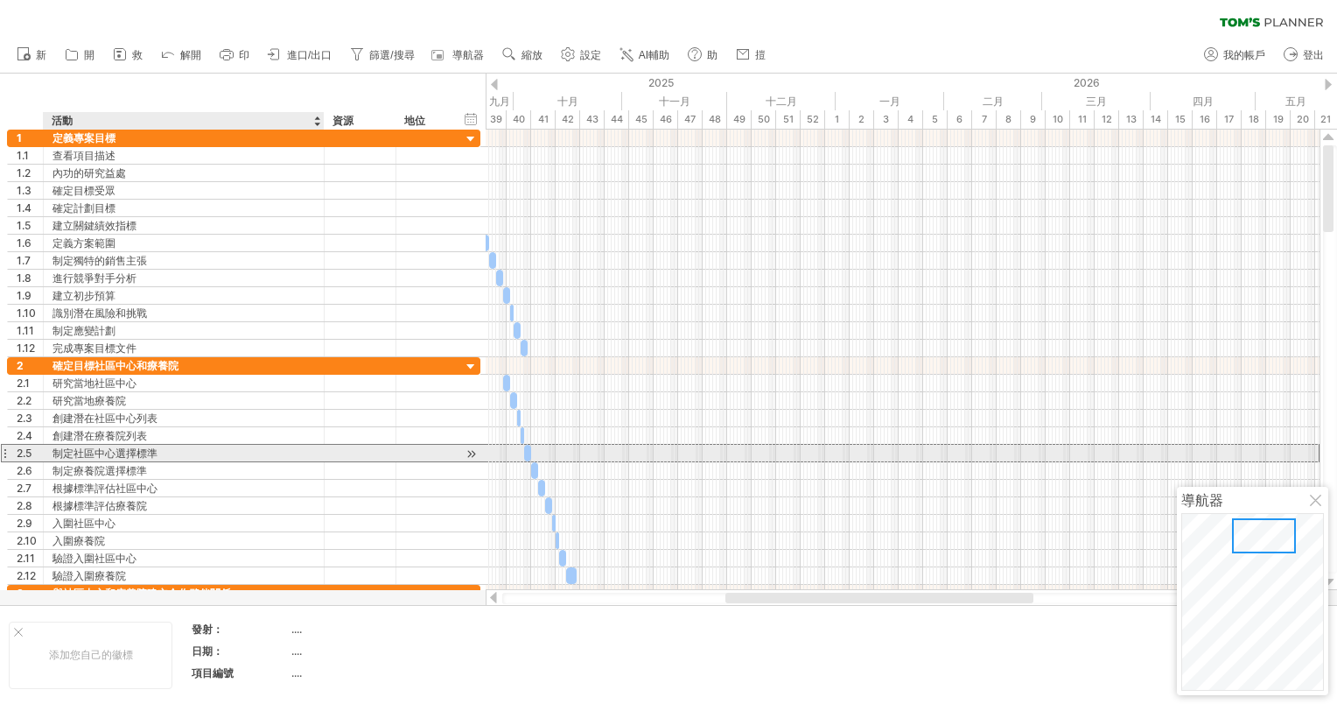
click at [129, 445] on div "制定社區中心選擇標準" at bounding box center [184, 453] width 263 height 17
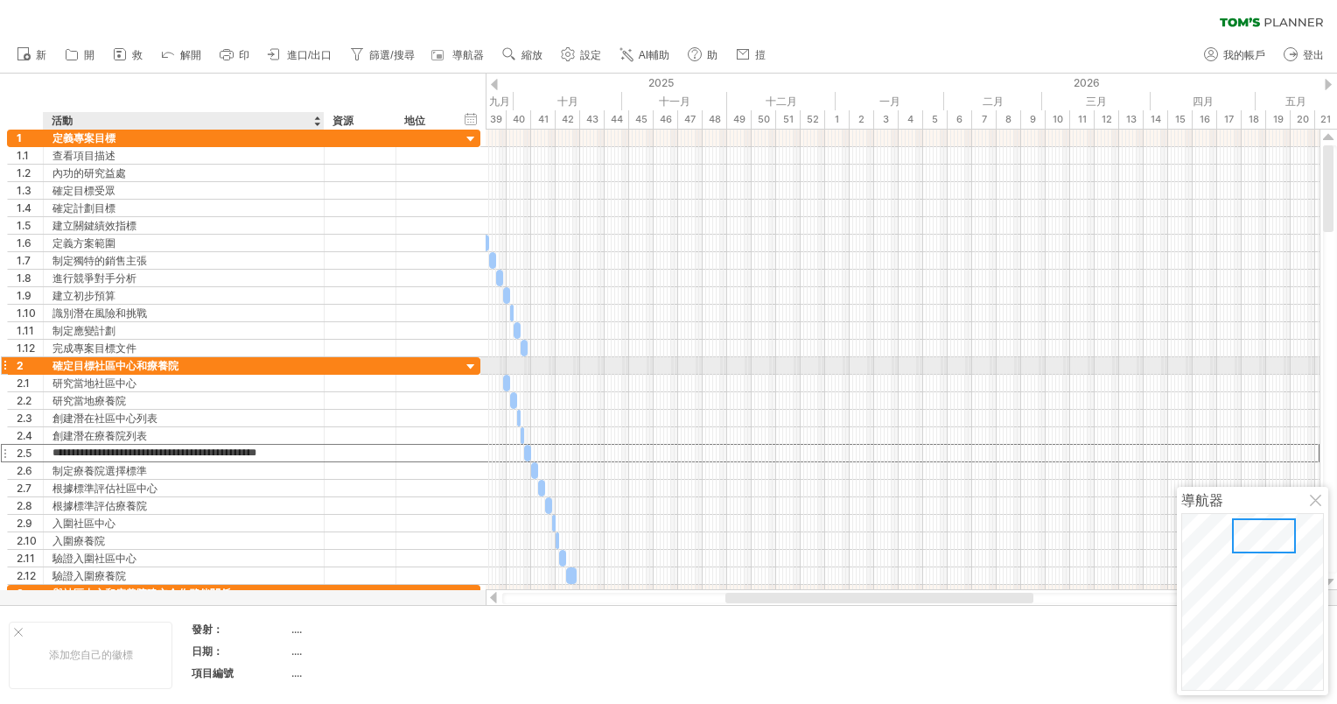
click at [252, 366] on div "確定目標社區中心和療養院" at bounding box center [184, 365] width 263 height 17
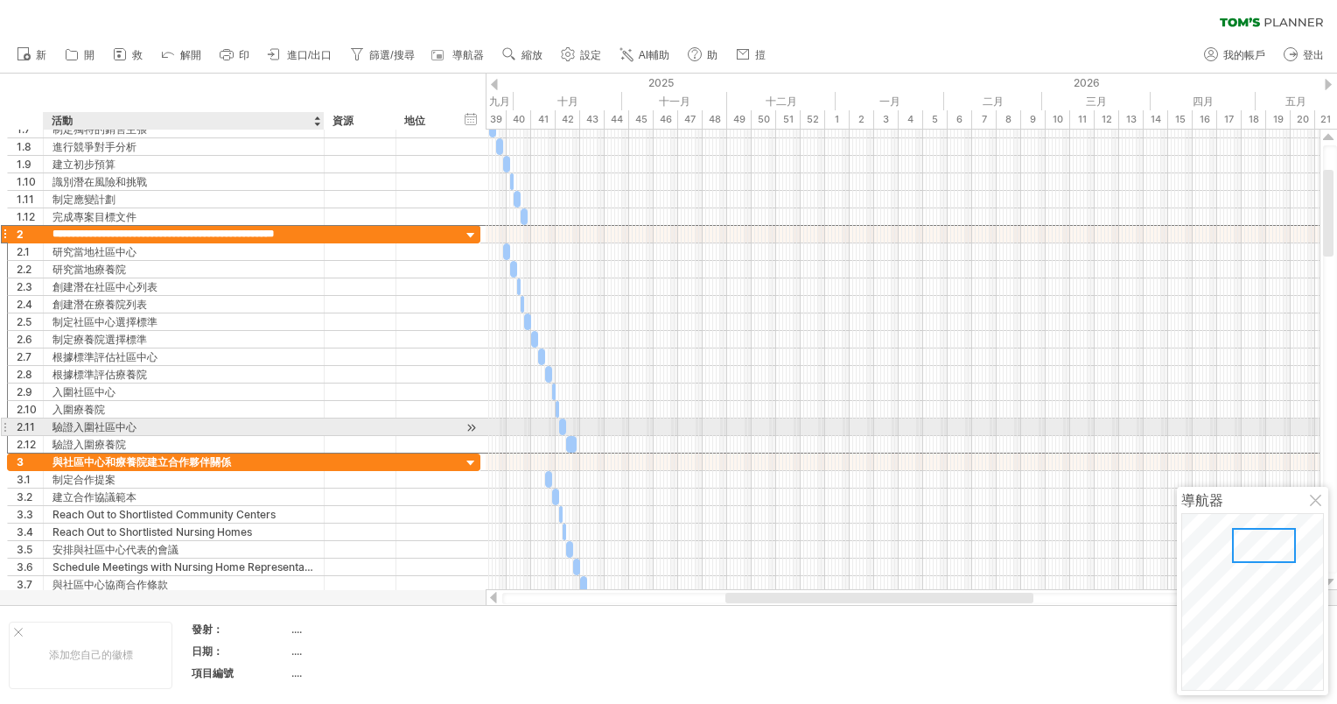
click at [134, 429] on div "驗證入圍社區中心" at bounding box center [184, 426] width 263 height 17
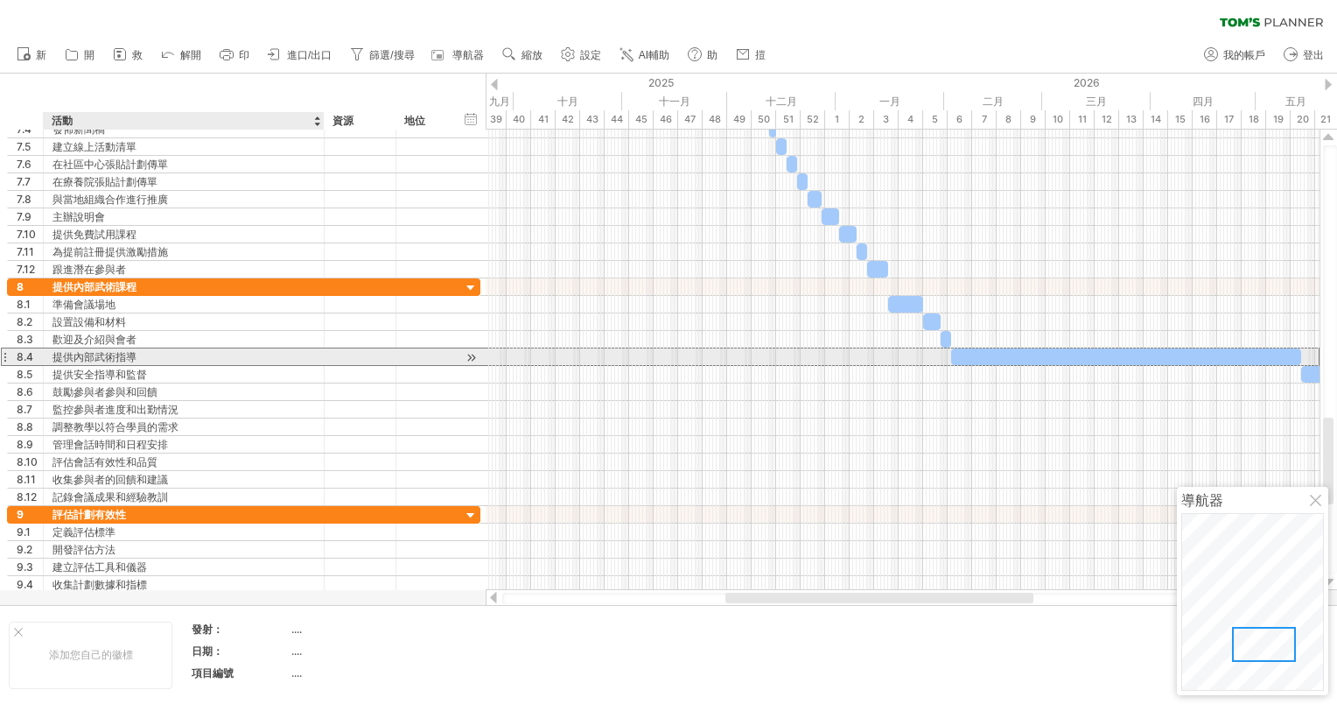
click at [255, 361] on div "提供內部武術指導" at bounding box center [184, 356] width 263 height 17
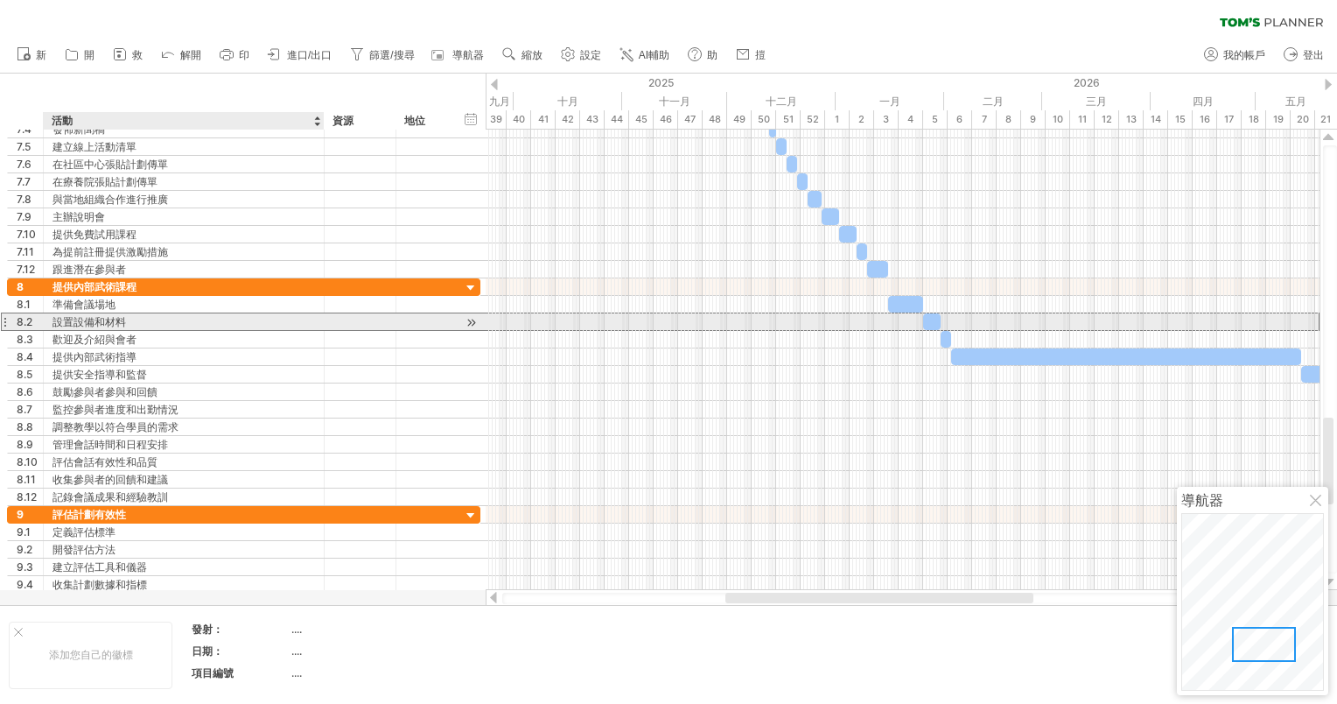
click at [262, 319] on div "設置設備和材料" at bounding box center [184, 321] width 263 height 17
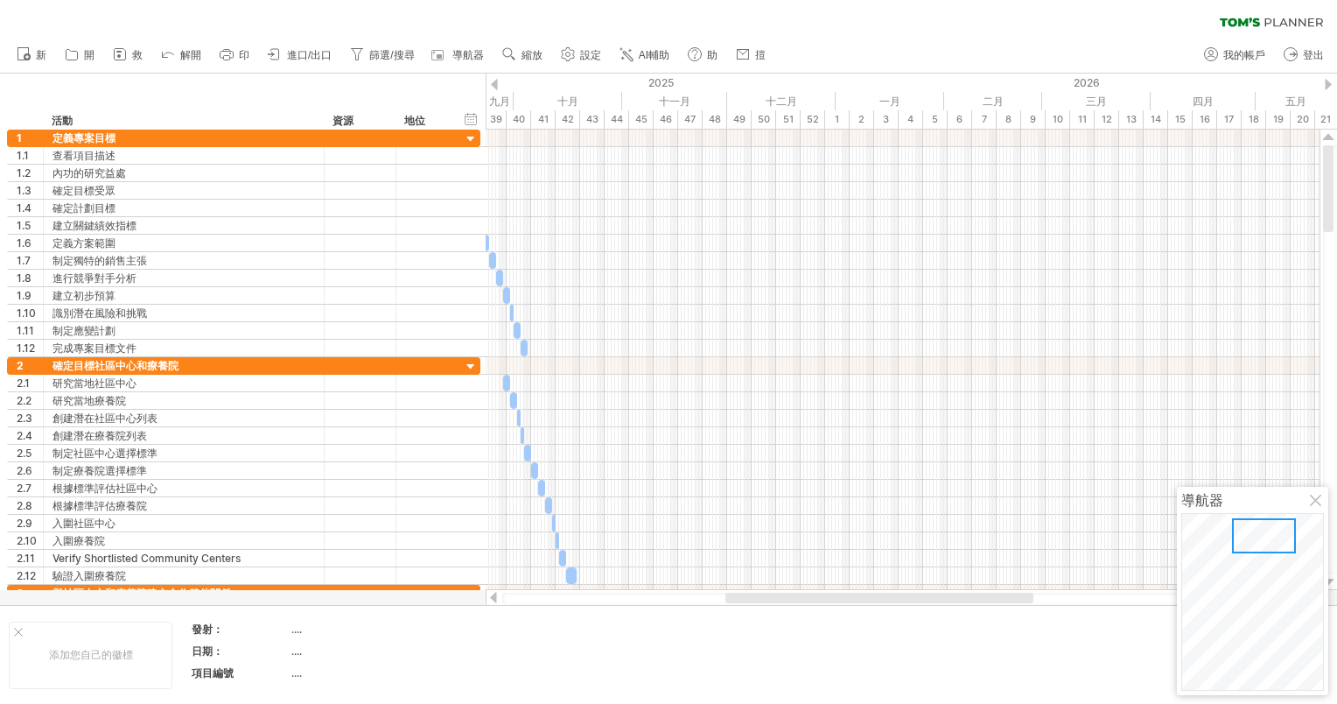
click at [665, 67] on ul "新 開 救" at bounding box center [390, 55] width 765 height 37
click at [660, 67] on ul "新 開 救" at bounding box center [390, 55] width 765 height 37
click at [658, 56] on span "AI輔助" at bounding box center [654, 55] width 31 height 12
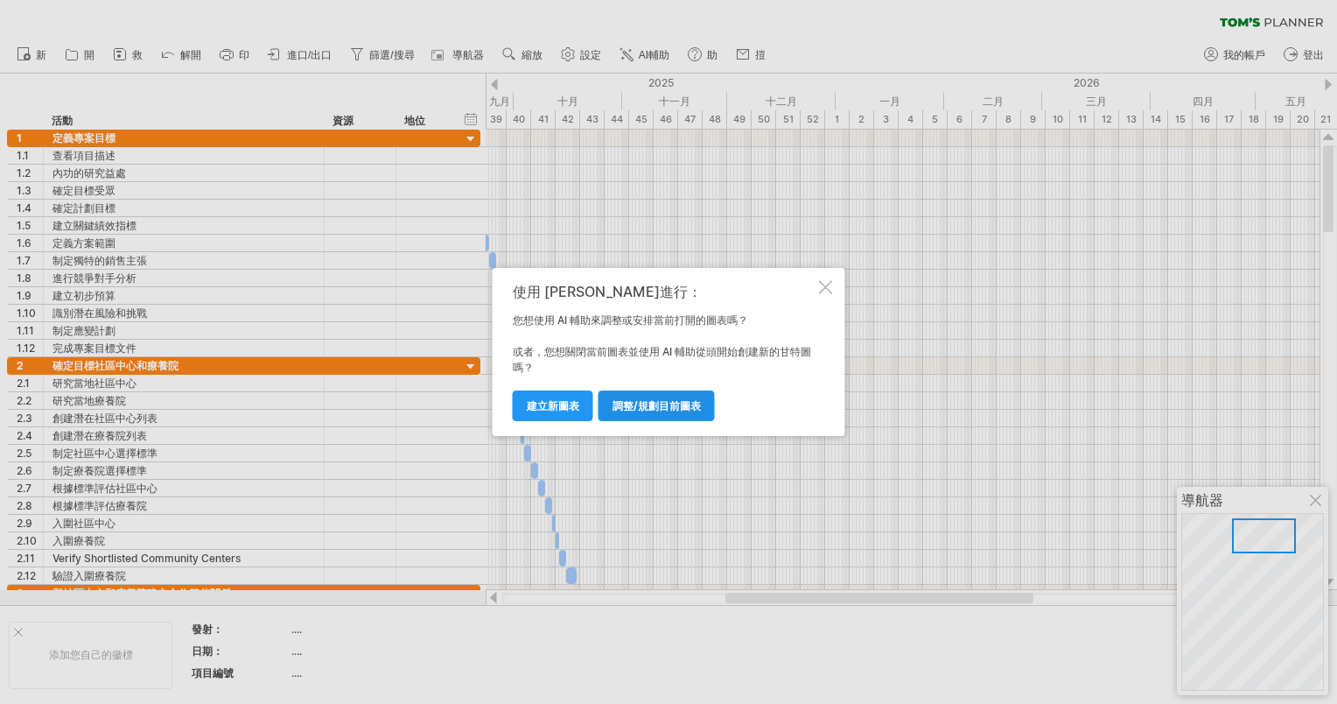
click at [669, 410] on span "調整/規劃目前圖表" at bounding box center [657, 405] width 88 height 13
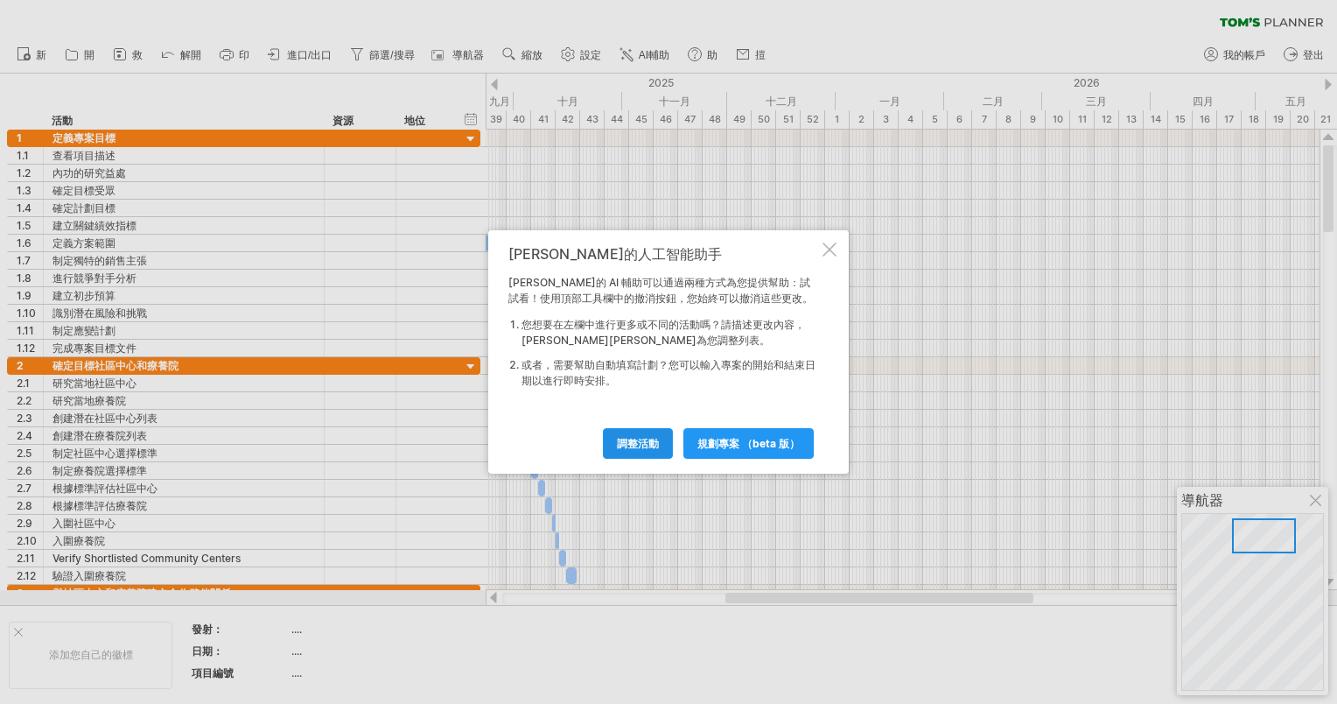
click at [656, 440] on span "調整活動" at bounding box center [638, 443] width 42 height 13
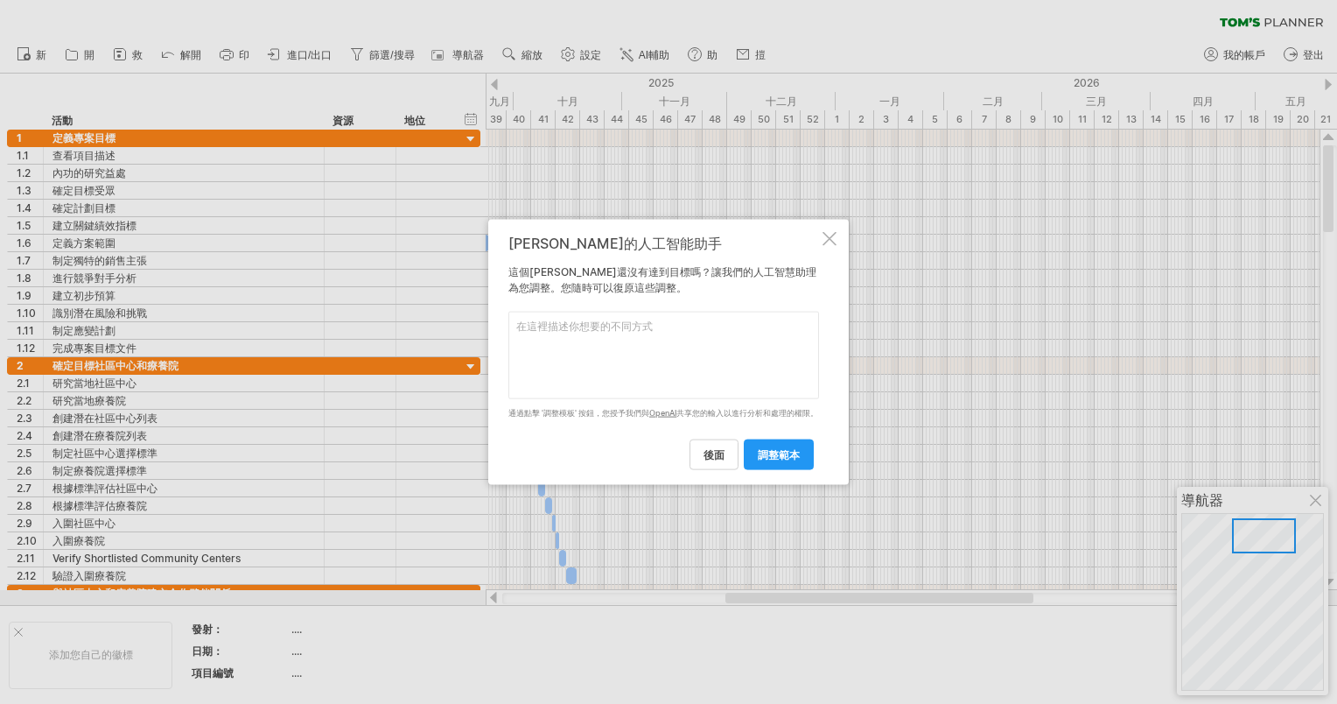
click at [683, 354] on textarea at bounding box center [663, 356] width 311 height 88
type textarea "可以簡化一點嗎?"
click at [763, 448] on link "調整範本" at bounding box center [779, 453] width 70 height 31
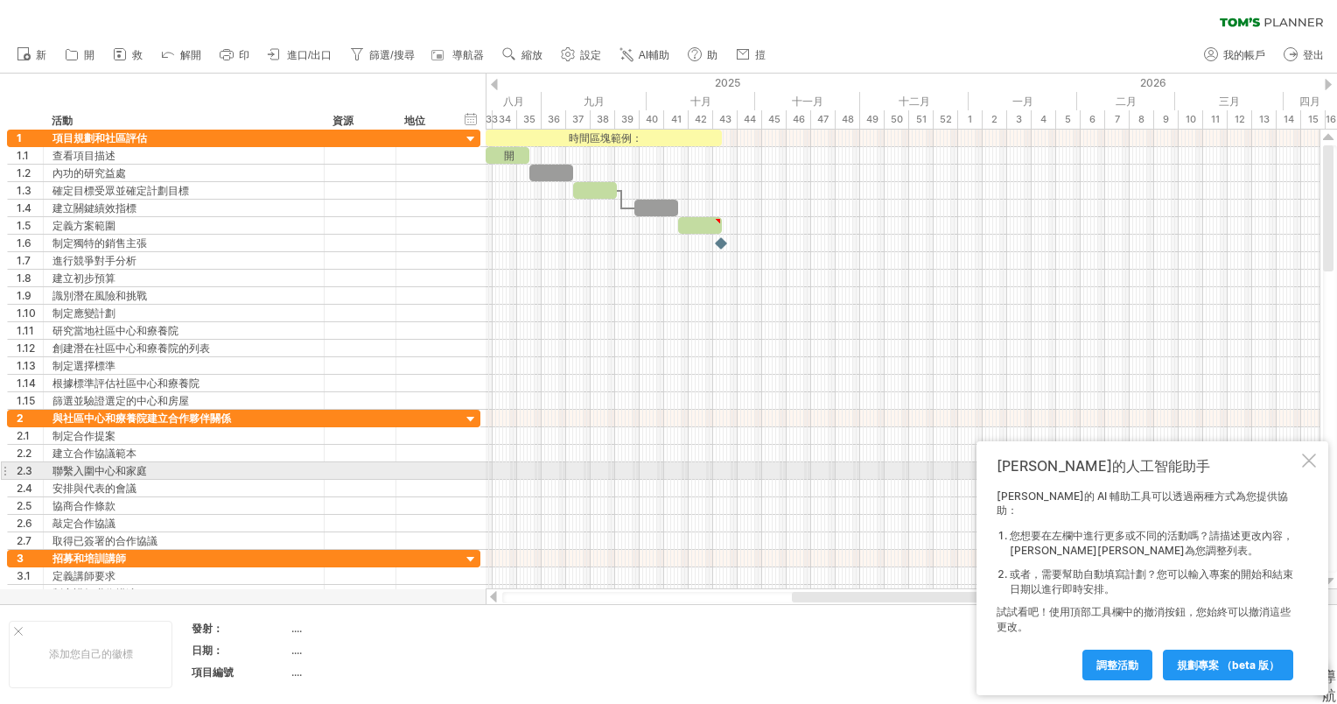
click at [1314, 467] on div at bounding box center [1309, 460] width 14 height 14
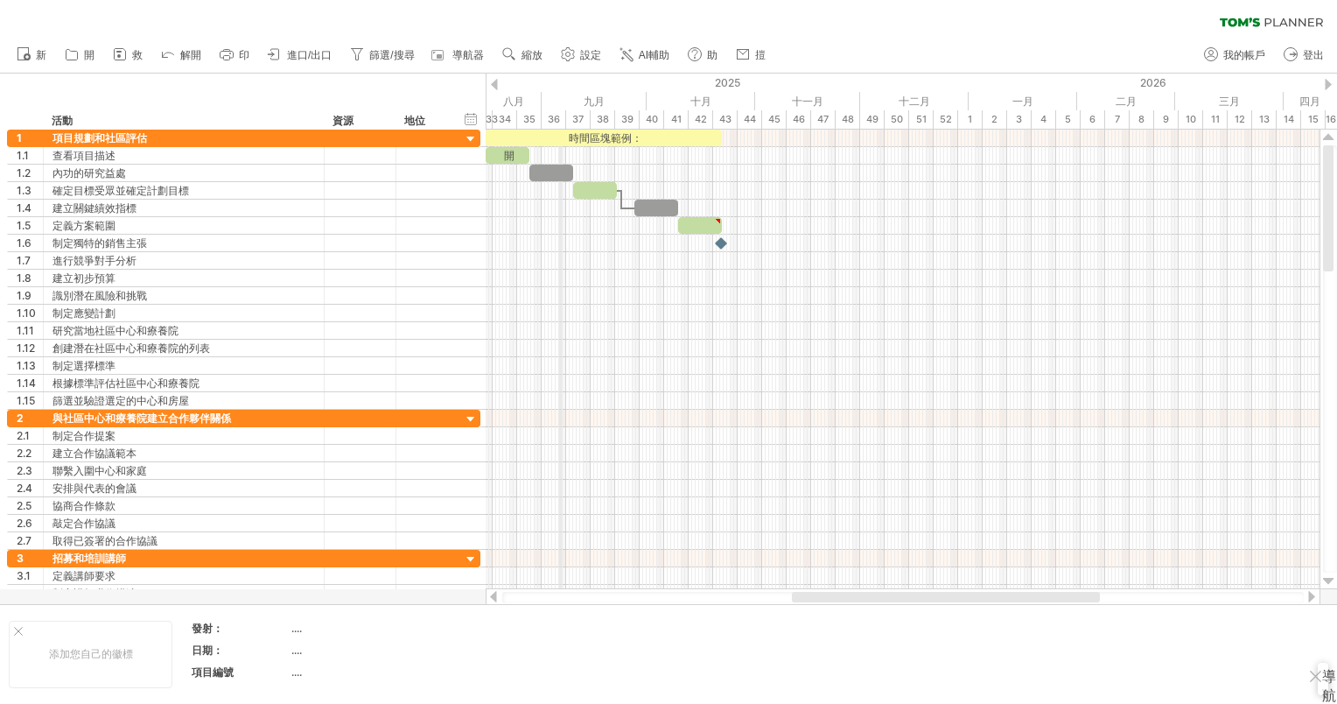
click at [560, 101] on div "九月" at bounding box center [594, 101] width 105 height 18
click at [655, 119] on div "時間軸設定" at bounding box center [634, 123] width 130 height 28
select select "*"
select select "**"
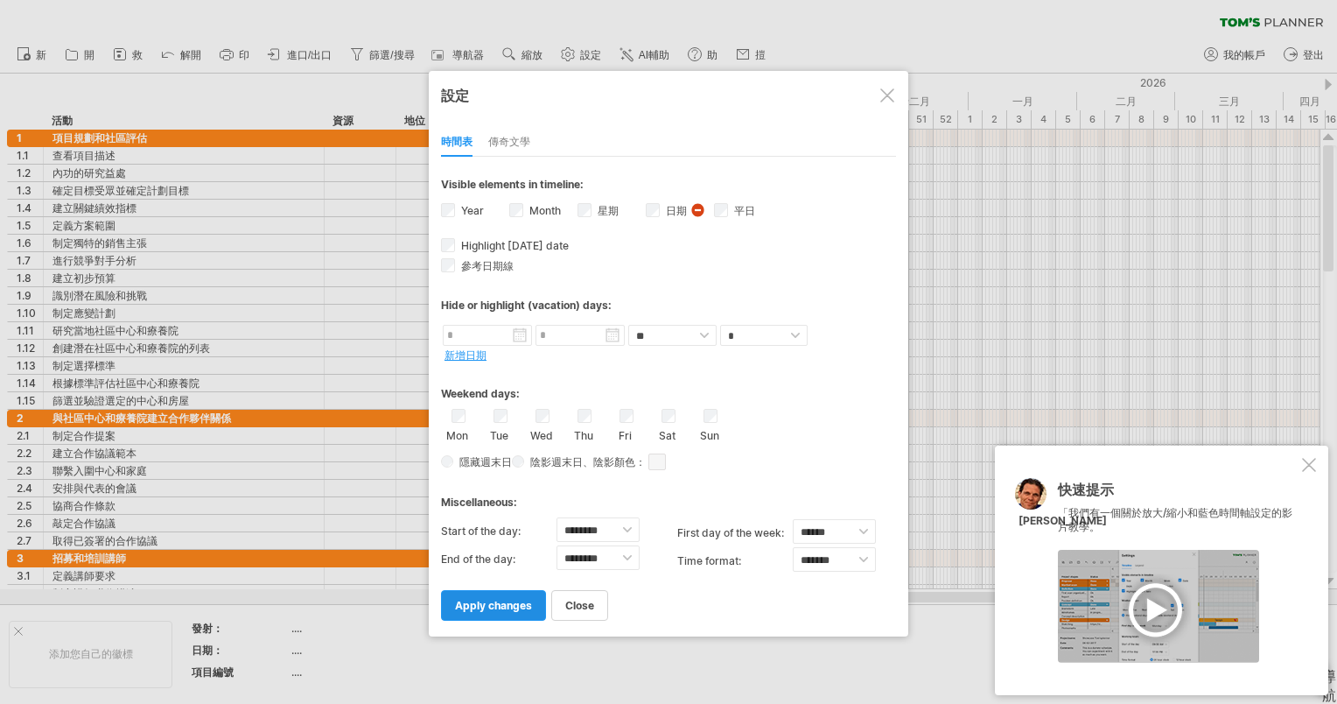
click at [503, 599] on span "apply changes" at bounding box center [493, 605] width 77 height 13
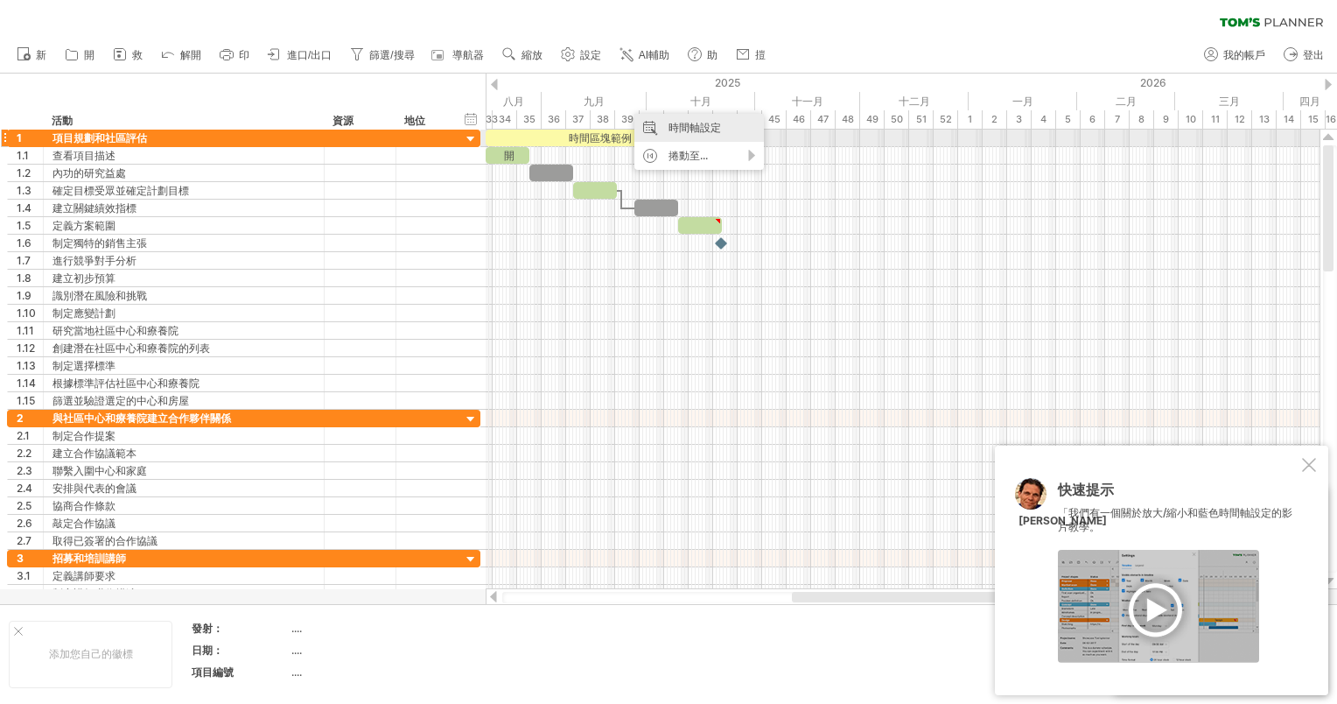
click at [697, 134] on div "時間軸設定" at bounding box center [699, 128] width 130 height 28
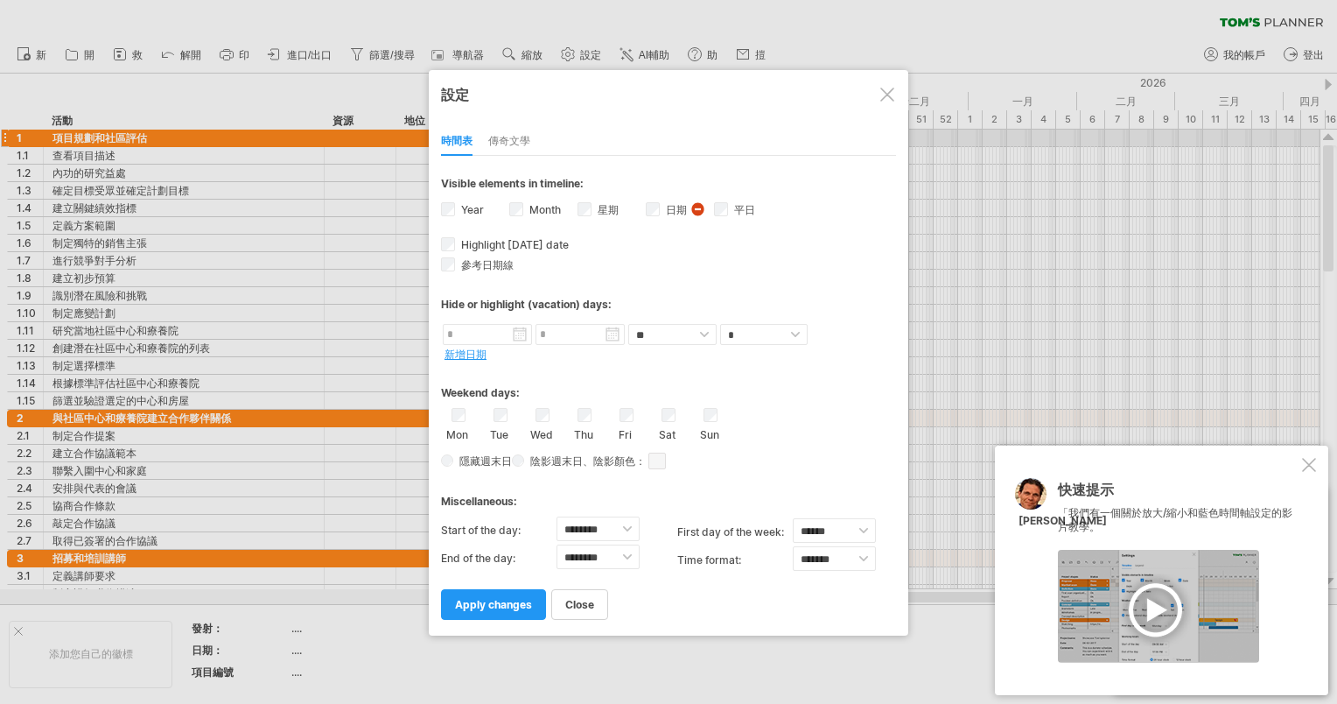
click at [668, 207] on font "日期" at bounding box center [676, 209] width 21 height 13
click at [501, 606] on span "apply changes" at bounding box center [493, 605] width 77 height 13
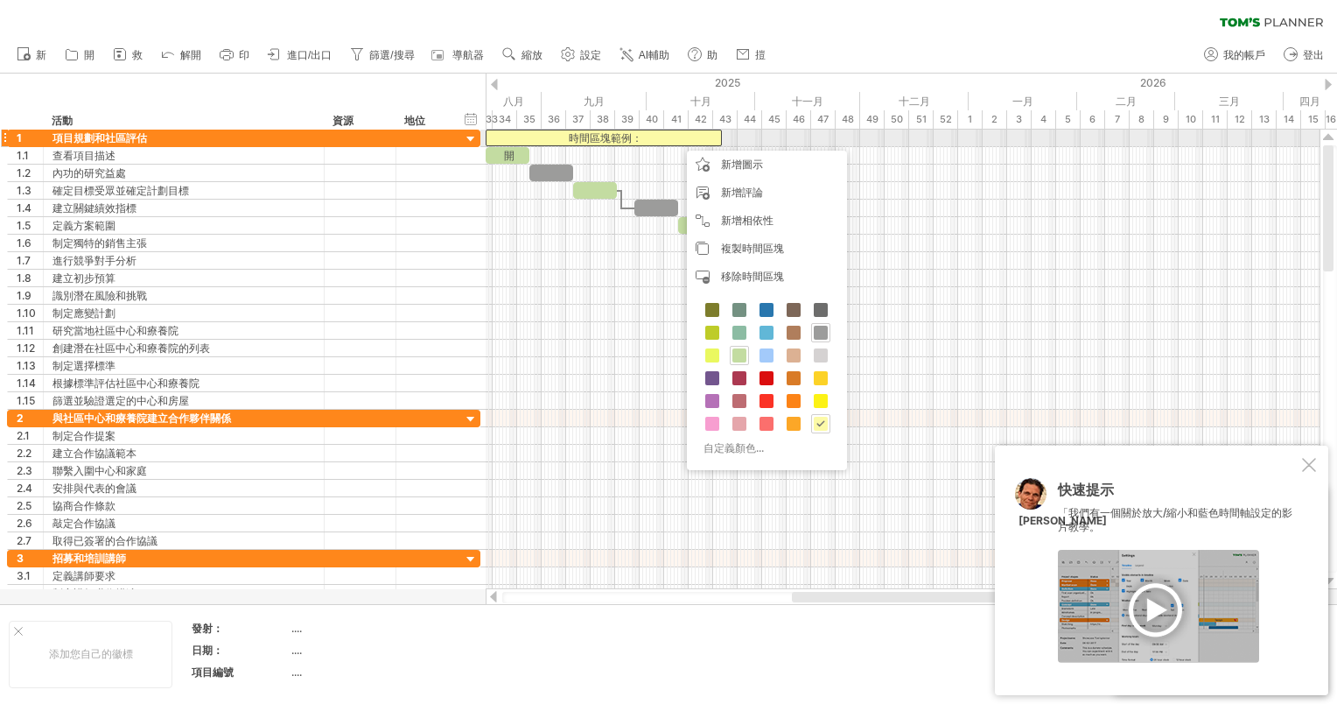
click at [678, 142] on div "時間區塊範例：" at bounding box center [604, 138] width 236 height 17
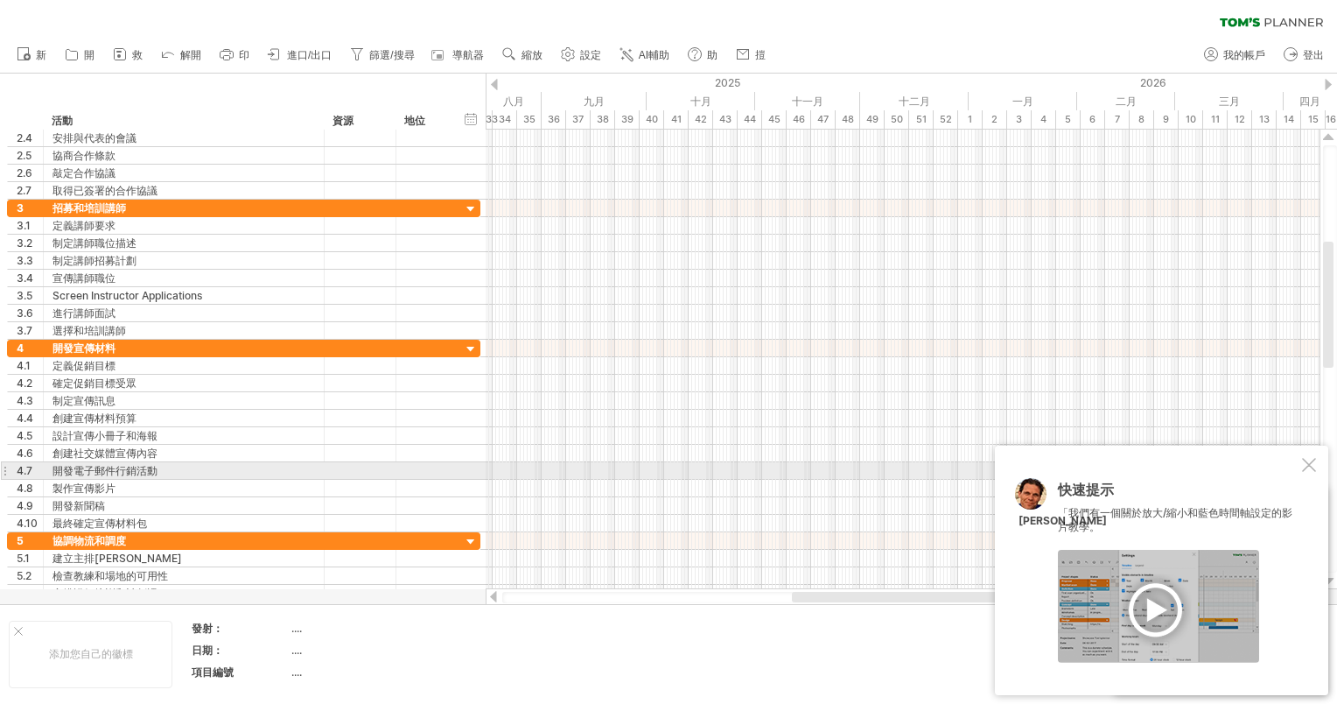
click at [1307, 466] on div at bounding box center [1309, 465] width 14 height 14
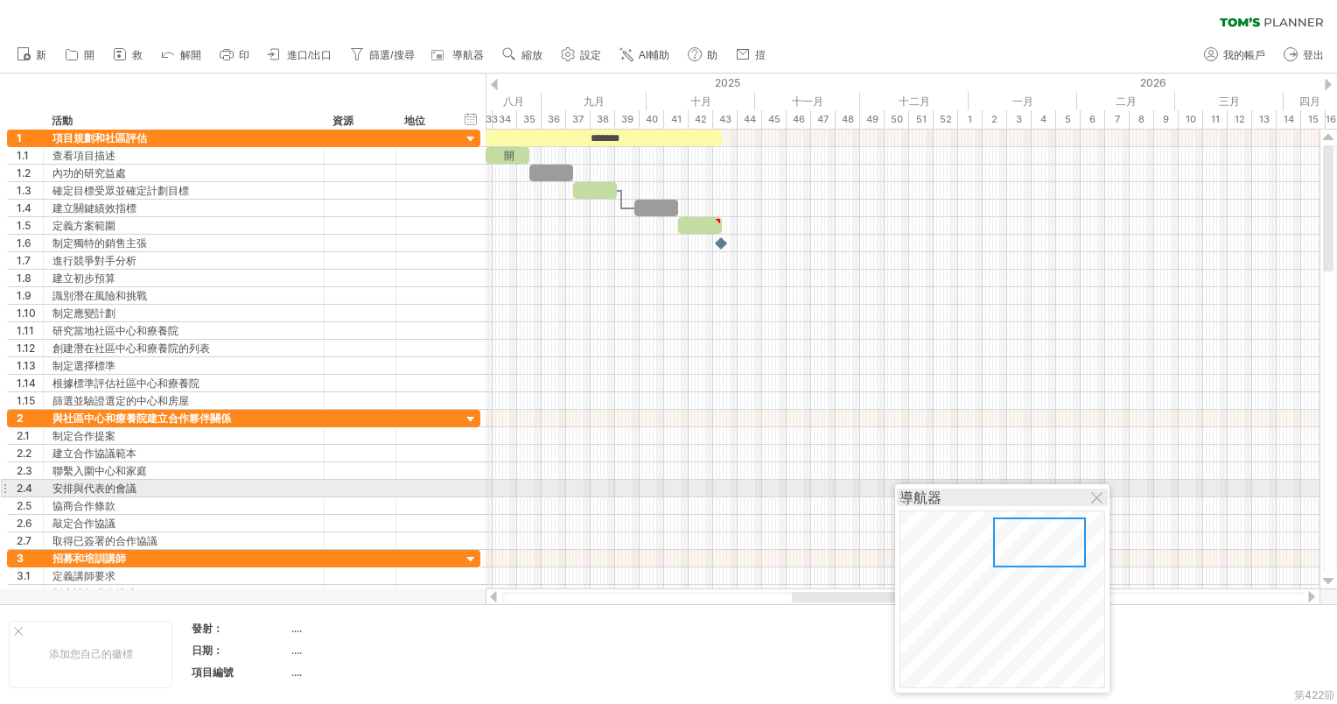
drag, startPoint x: 1250, startPoint y: 497, endPoint x: 1028, endPoint y: 494, distance: 221.4
click at [1028, 494] on div "導航器" at bounding box center [1003, 497] width 206 height 18
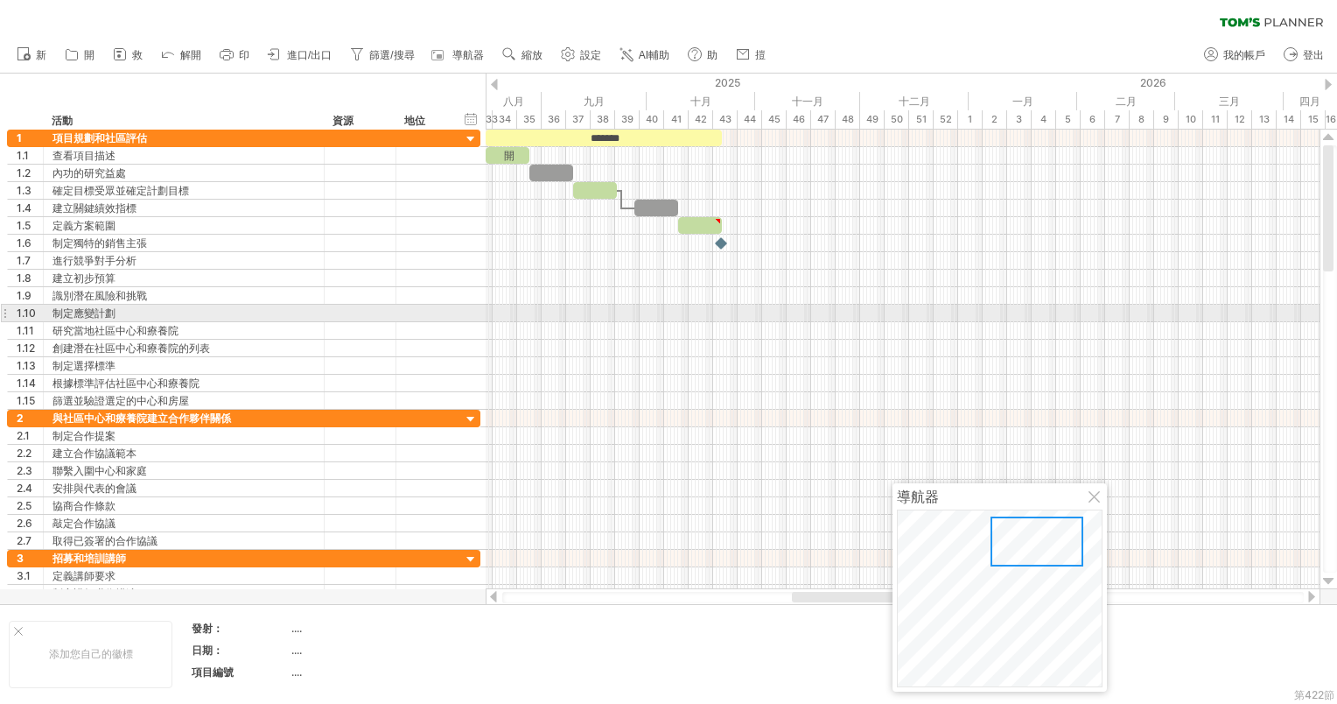
click at [778, 263] on div at bounding box center [903, 261] width 834 height 18
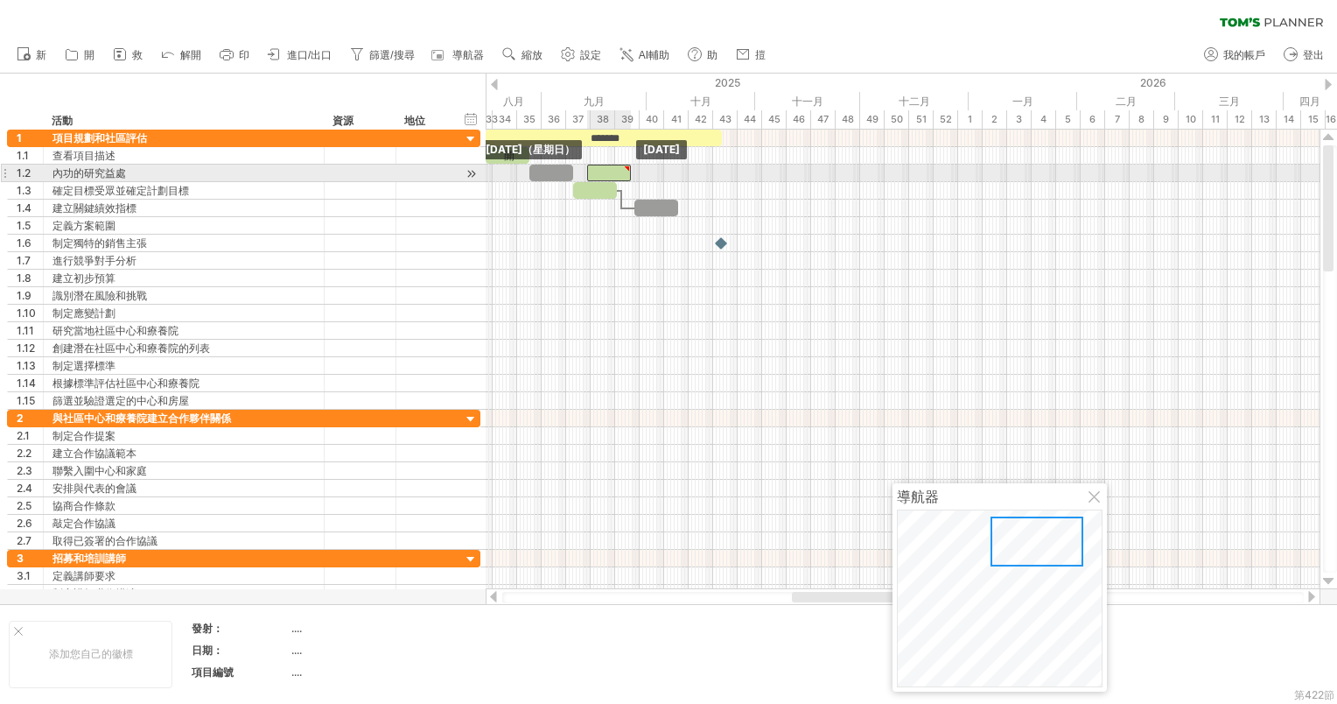
drag, startPoint x: 704, startPoint y: 222, endPoint x: 613, endPoint y: 175, distance: 102.5
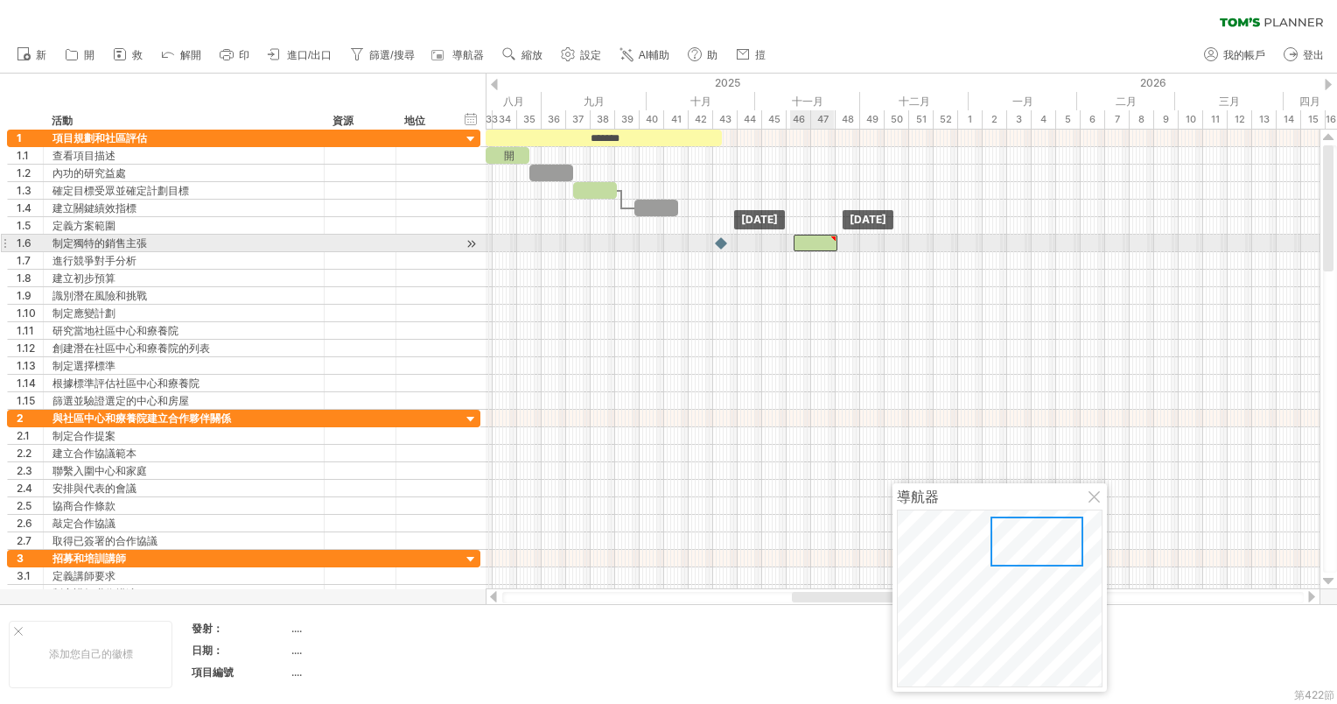
drag, startPoint x: 609, startPoint y: 175, endPoint x: 815, endPoint y: 249, distance: 218.7
click at [722, 242] on div at bounding box center [721, 243] width 19 height 17
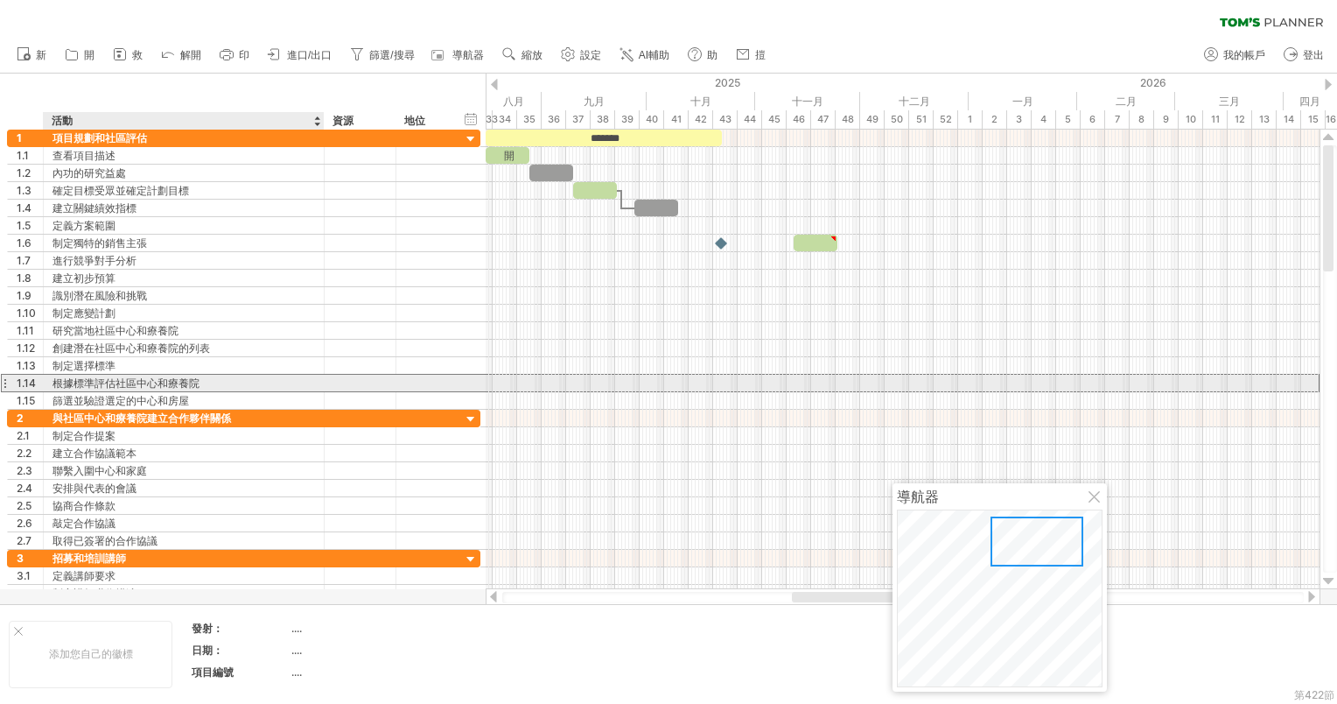
click at [263, 383] on div "根據標準評估社區中心和療養院" at bounding box center [184, 383] width 263 height 17
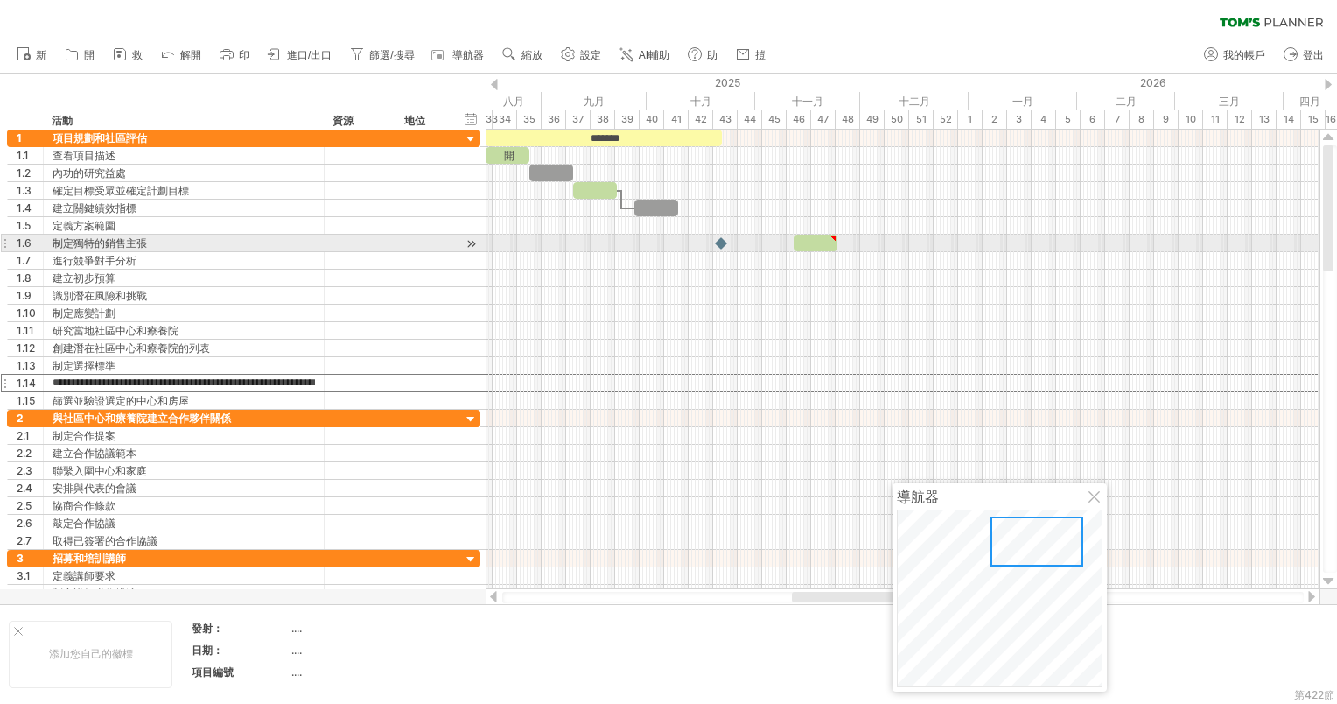
click at [511, 238] on div at bounding box center [903, 244] width 834 height 18
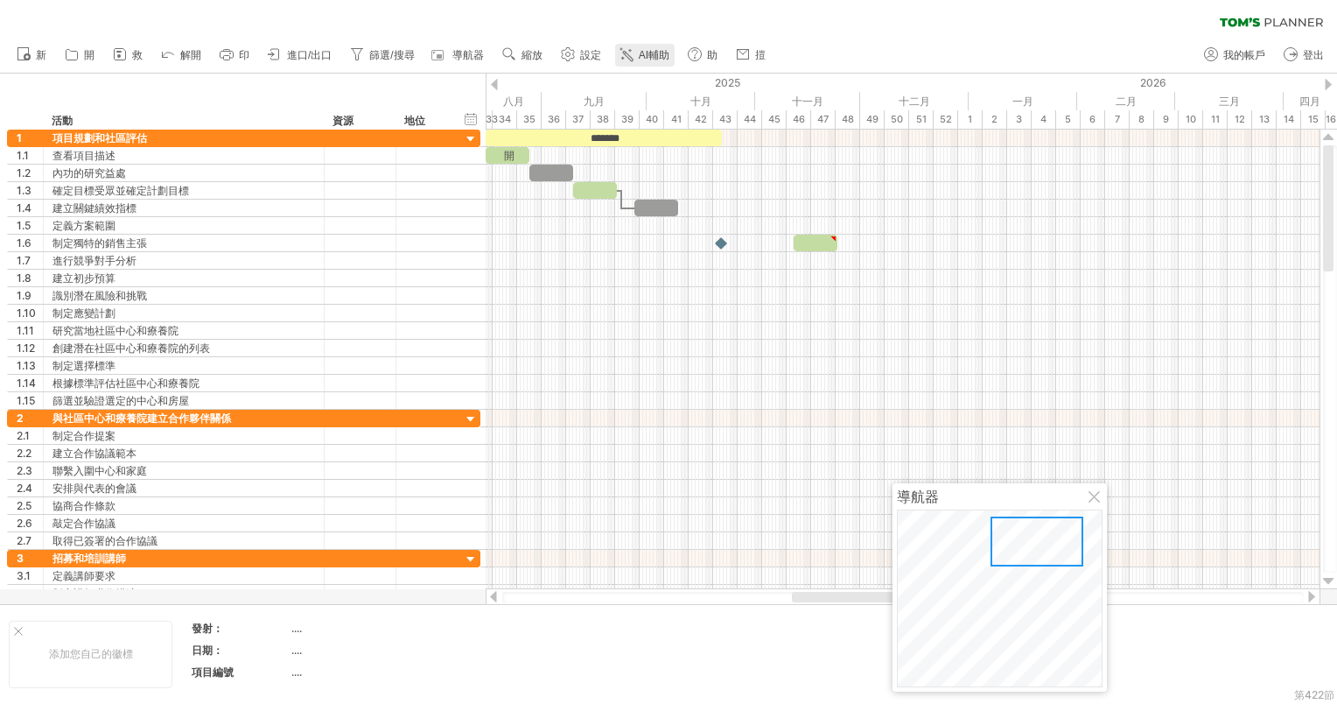
click at [635, 58] on icon at bounding box center [627, 55] width 18 height 18
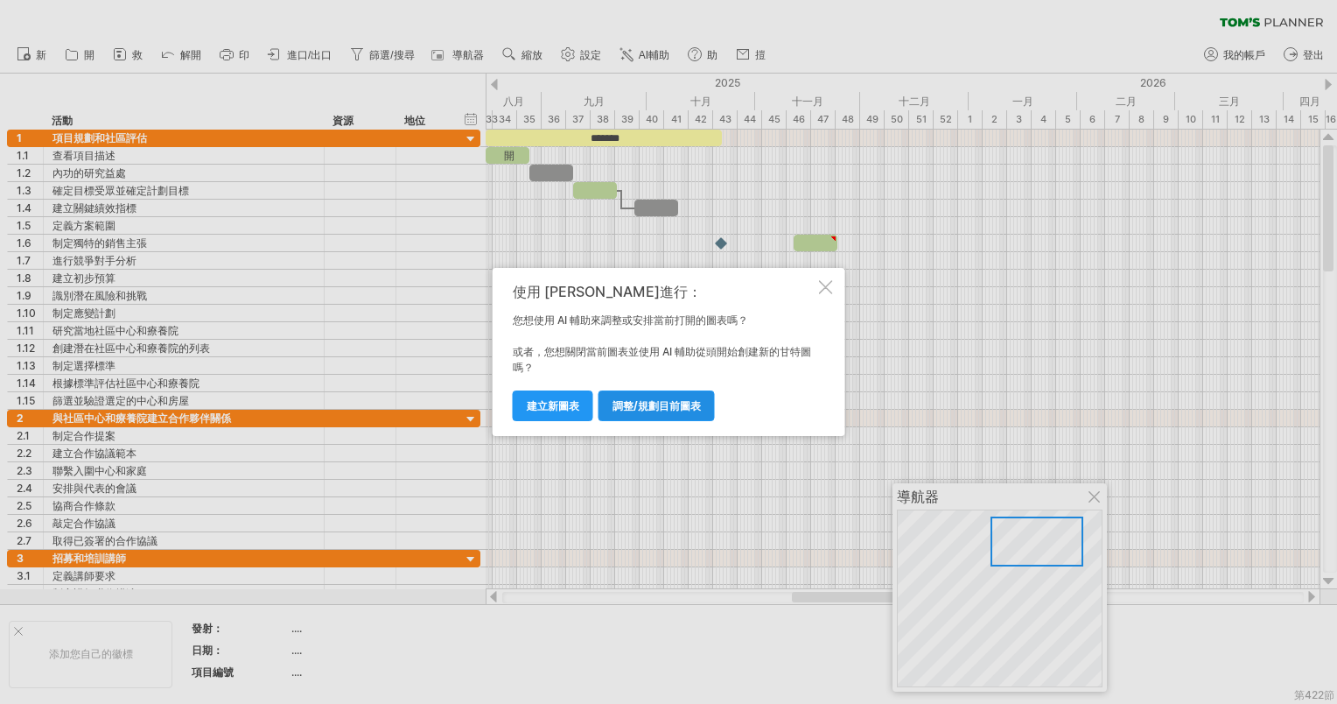
click at [648, 406] on span "調整/規劃目前圖表" at bounding box center [657, 405] width 88 height 13
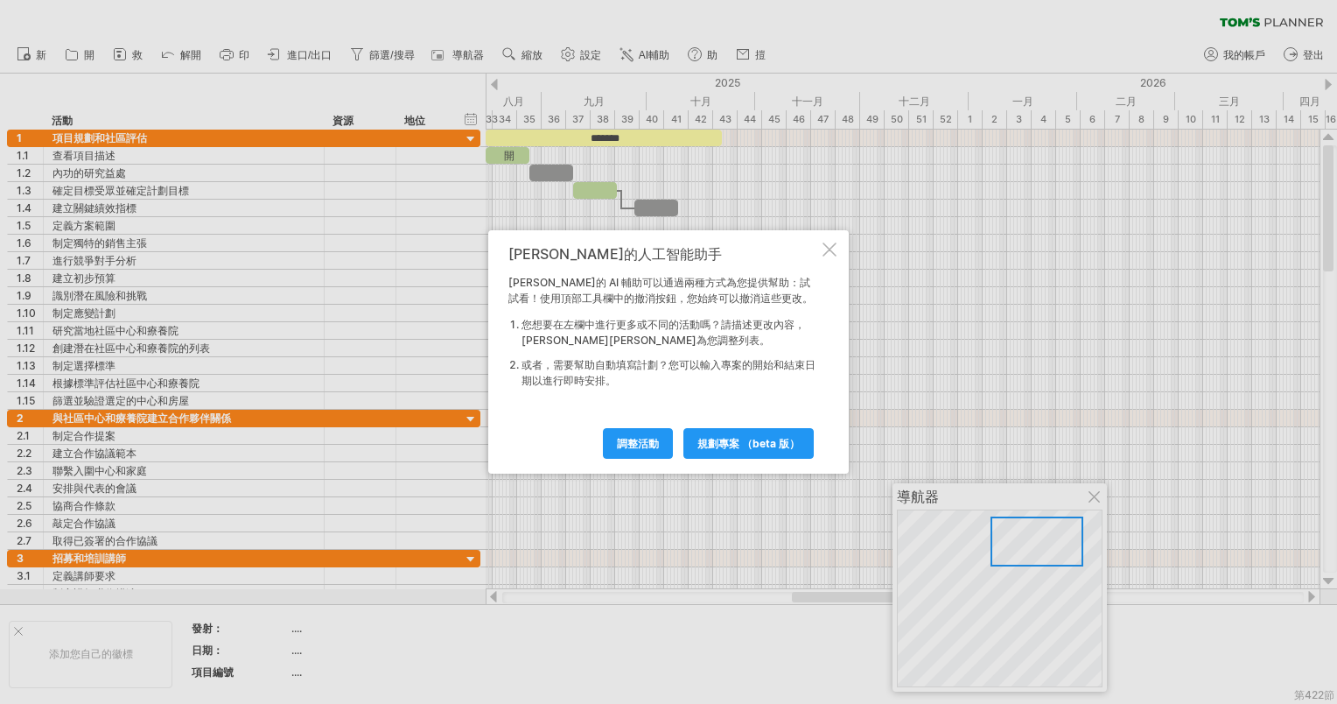
drag, startPoint x: 735, startPoint y: 442, endPoint x: 742, endPoint y: 448, distance: 9.3
click at [741, 446] on span "規劃專案 （Beta 版）" at bounding box center [748, 443] width 102 height 13
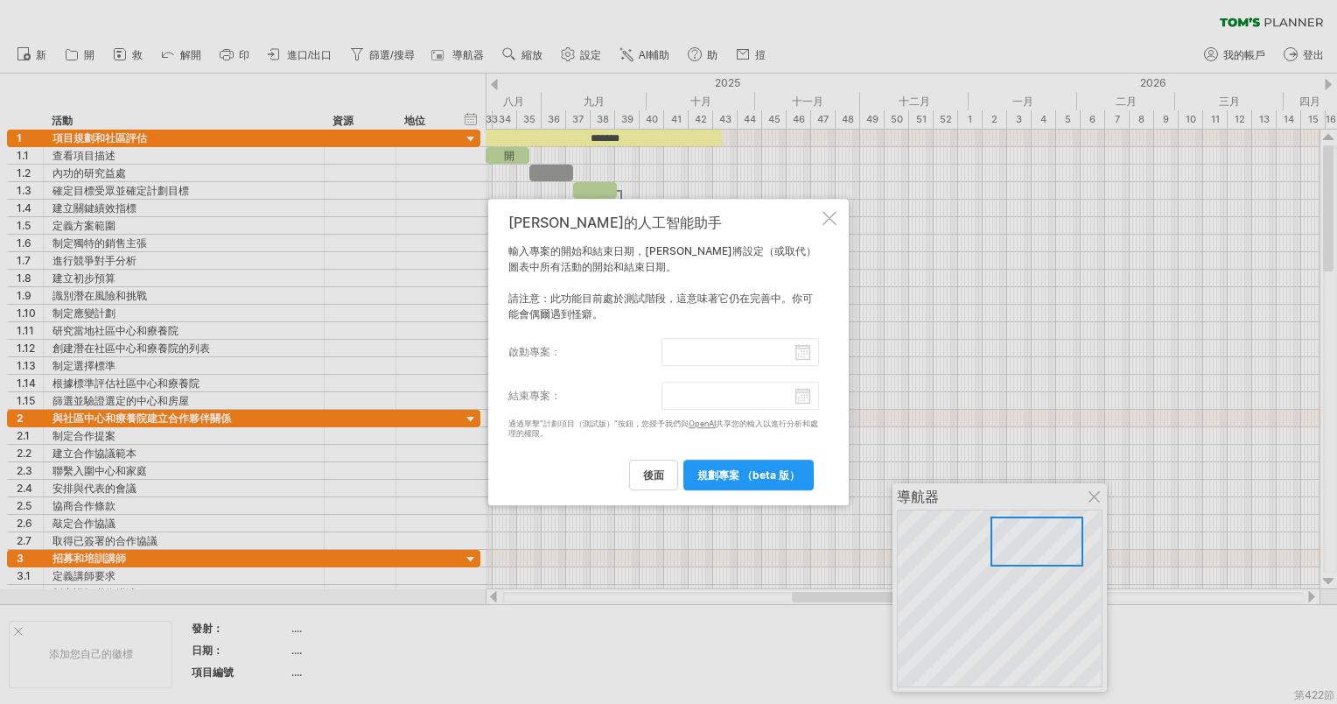
click at [809, 357] on input "啟動專案：" at bounding box center [741, 352] width 158 height 28
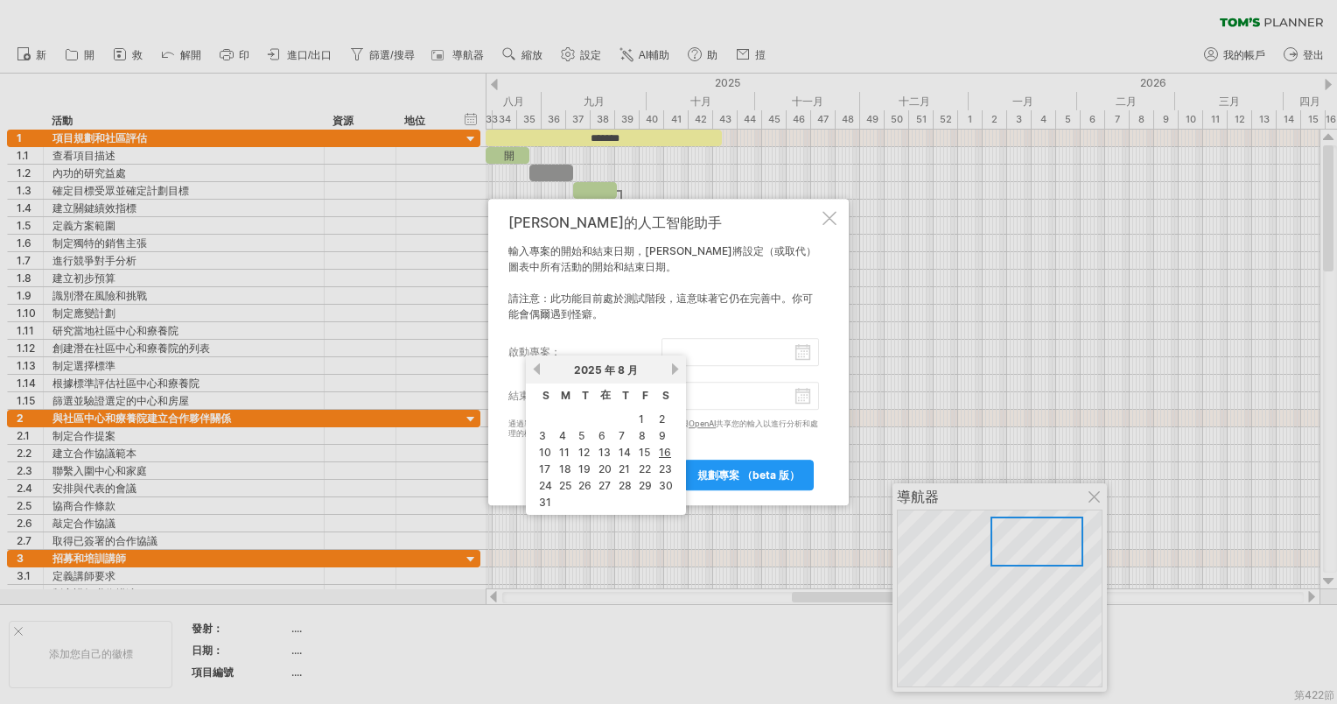
click at [675, 368] on link "下一頁" at bounding box center [675, 368] width 13 height 13
click at [538, 373] on link "前" at bounding box center [536, 368] width 13 height 13
click at [550, 452] on link "14" at bounding box center [545, 452] width 16 height 17
type input "********"
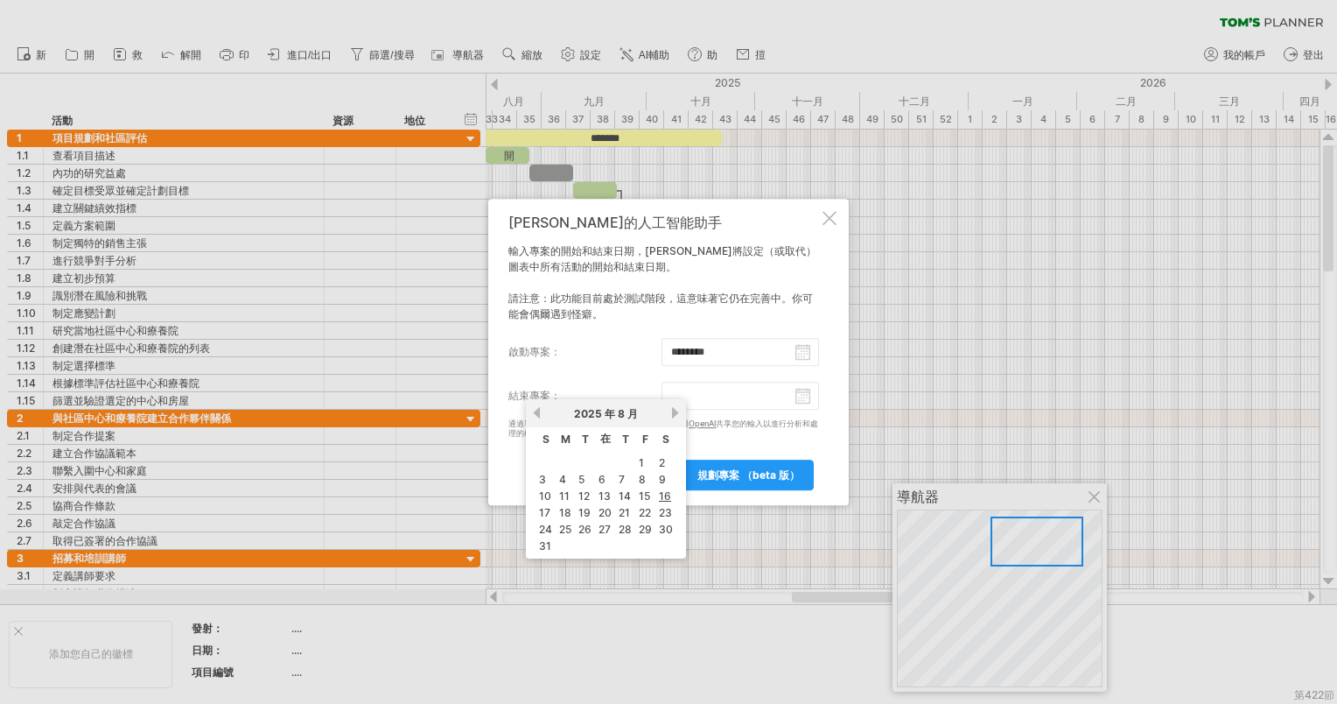
drag, startPoint x: 793, startPoint y: 399, endPoint x: 811, endPoint y: 395, distance: 18.9
click at [798, 395] on input "結束專案：" at bounding box center [741, 396] width 158 height 28
click at [673, 410] on link "下一頁" at bounding box center [675, 412] width 13 height 13
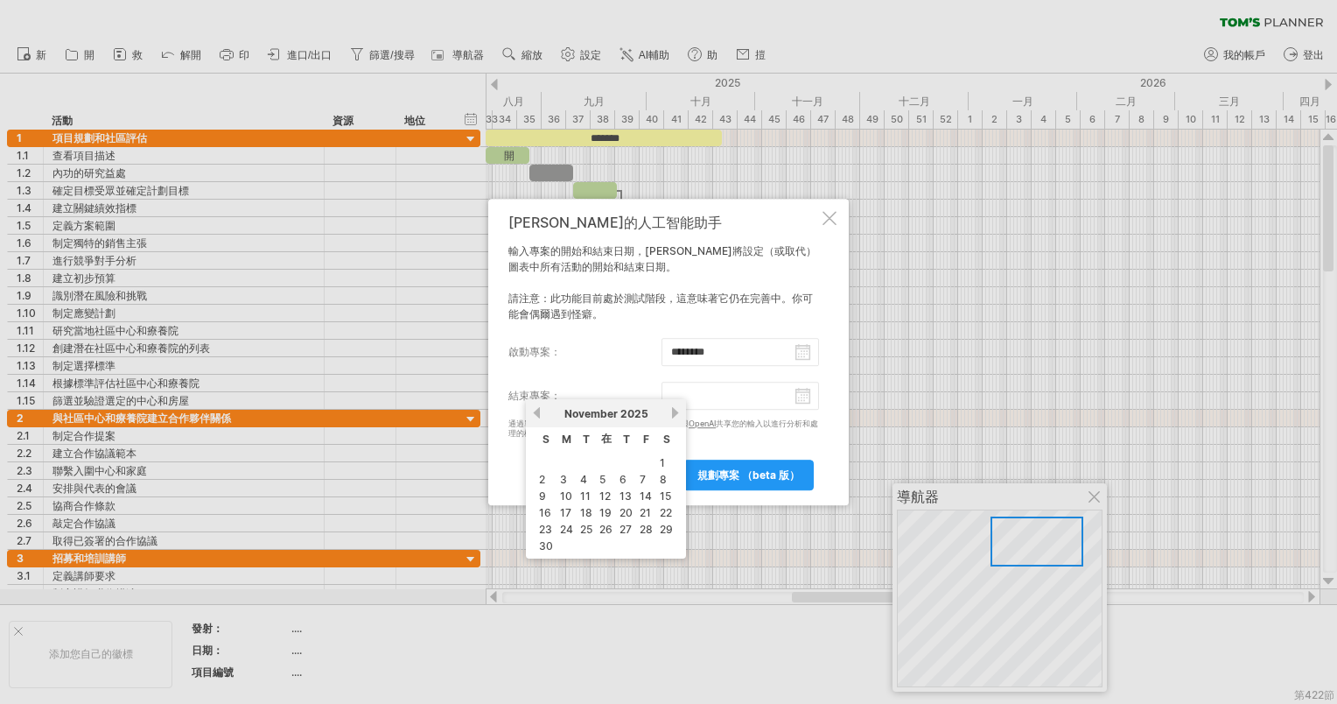
click at [673, 410] on link "下一頁" at bounding box center [675, 412] width 13 height 13
click at [673, 410] on link "下一頁" at bounding box center [673, 412] width 13 height 13
click at [672, 410] on link "下一頁" at bounding box center [675, 412] width 13 height 13
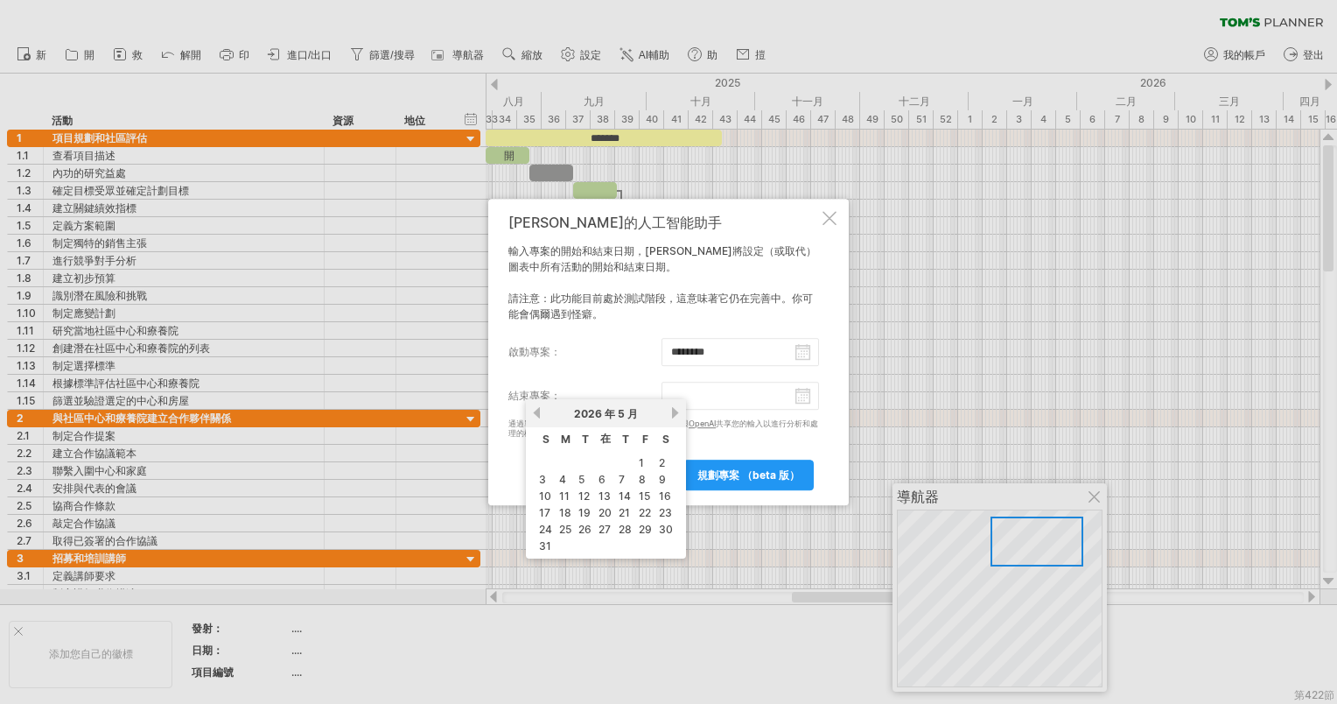
click at [672, 410] on link "下一頁" at bounding box center [675, 412] width 13 height 13
click at [543, 510] on link "20" at bounding box center [545, 512] width 17 height 17
type input "********"
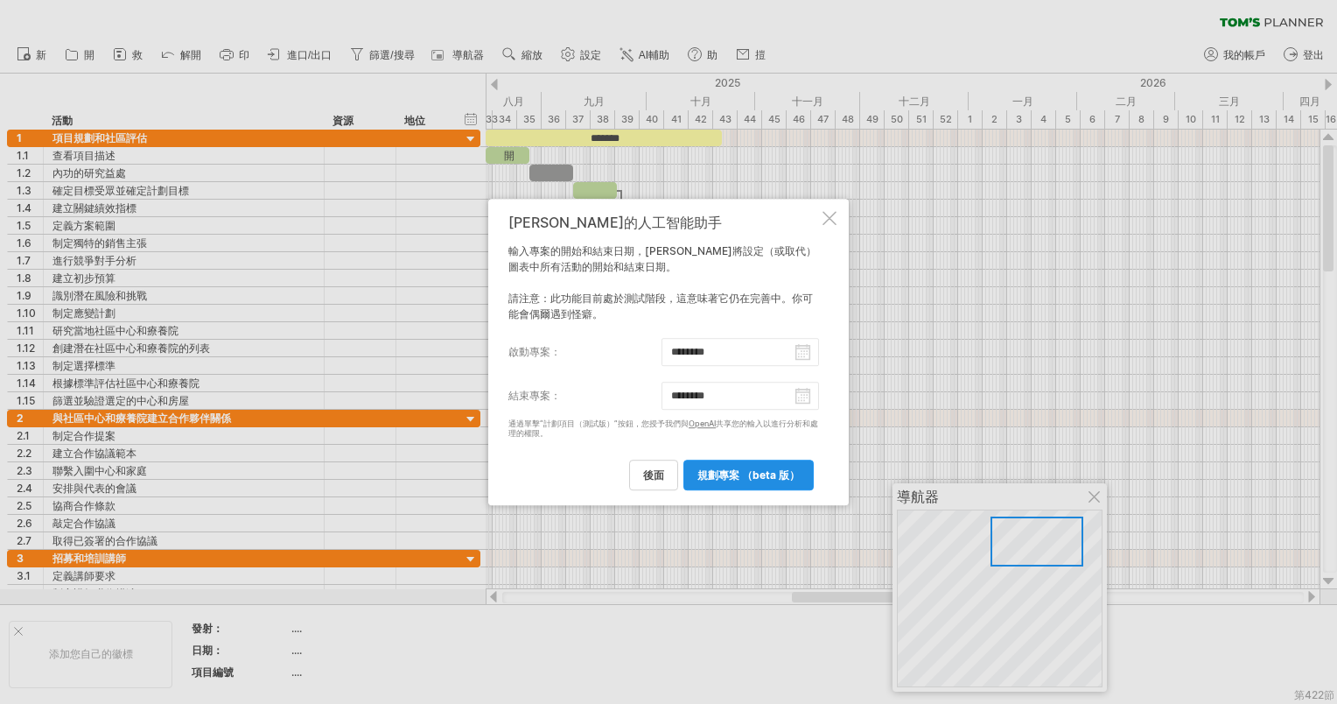
click at [739, 477] on span "規劃專案 （Beta 版）" at bounding box center [748, 474] width 102 height 13
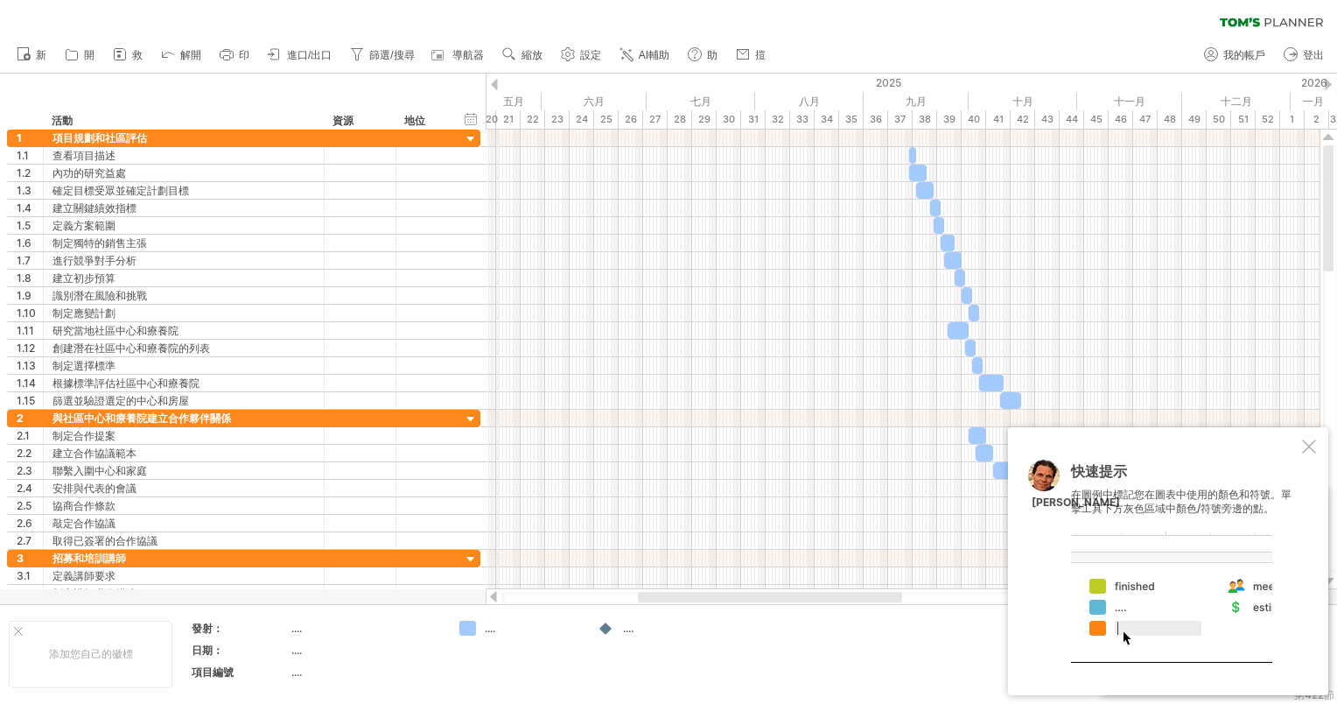
click at [499, 77] on div "2025" at bounding box center [652, 83] width 1278 height 18
click at [497, 81] on div at bounding box center [494, 84] width 7 height 11
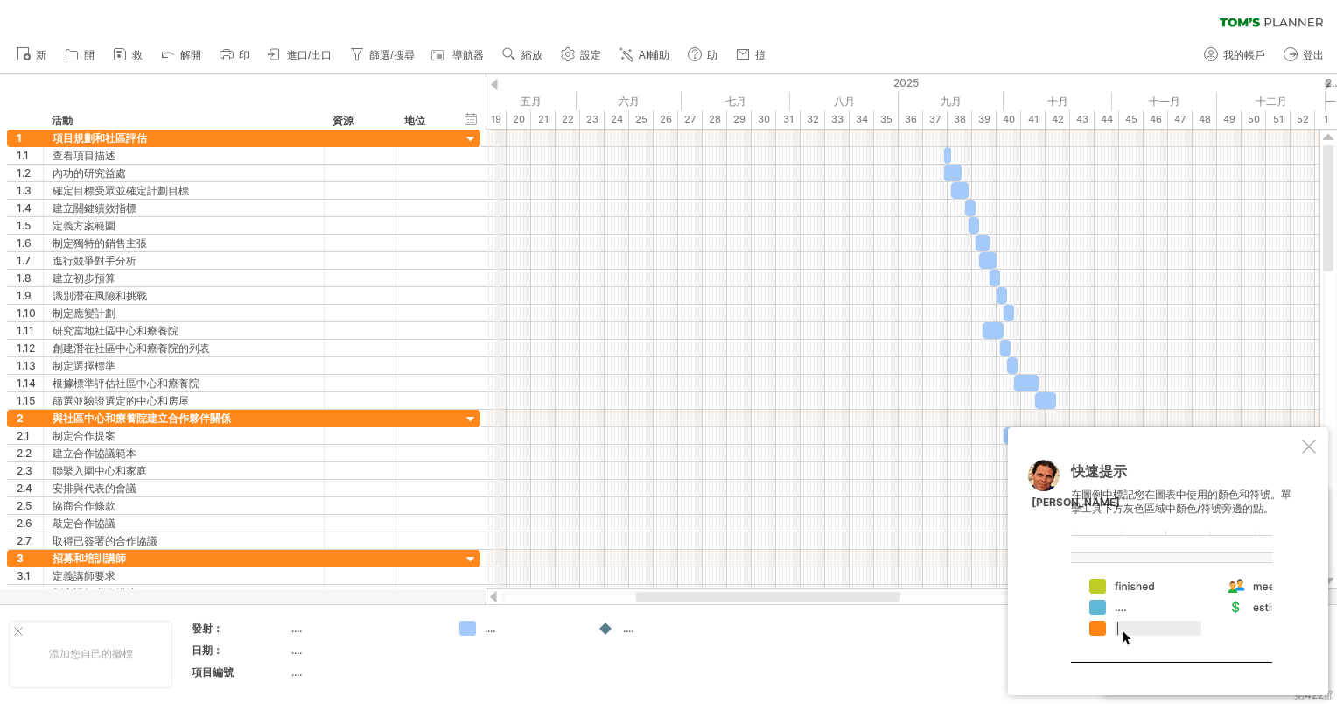
click at [498, 86] on div "2025" at bounding box center [687, 83] width 1278 height 18
click at [1119, 591] on div at bounding box center [1171, 596] width 201 height 131
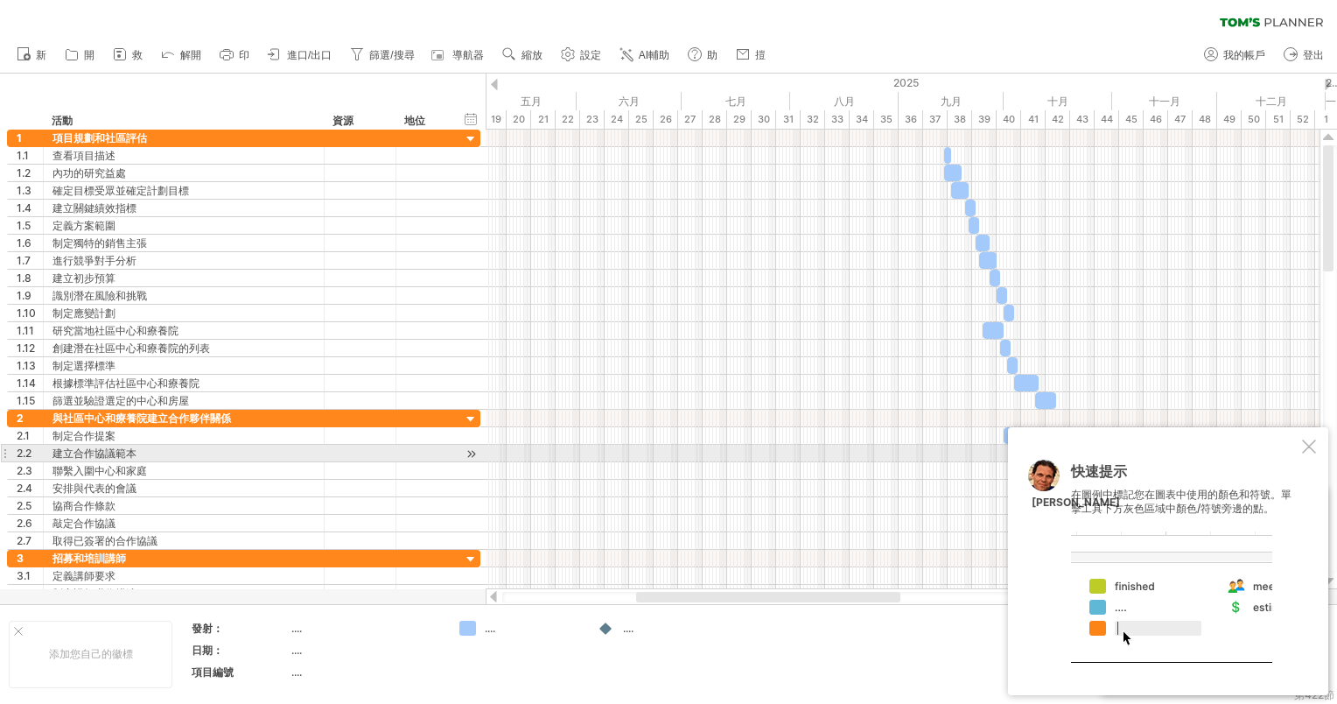
click at [1307, 452] on div at bounding box center [1309, 446] width 14 height 14
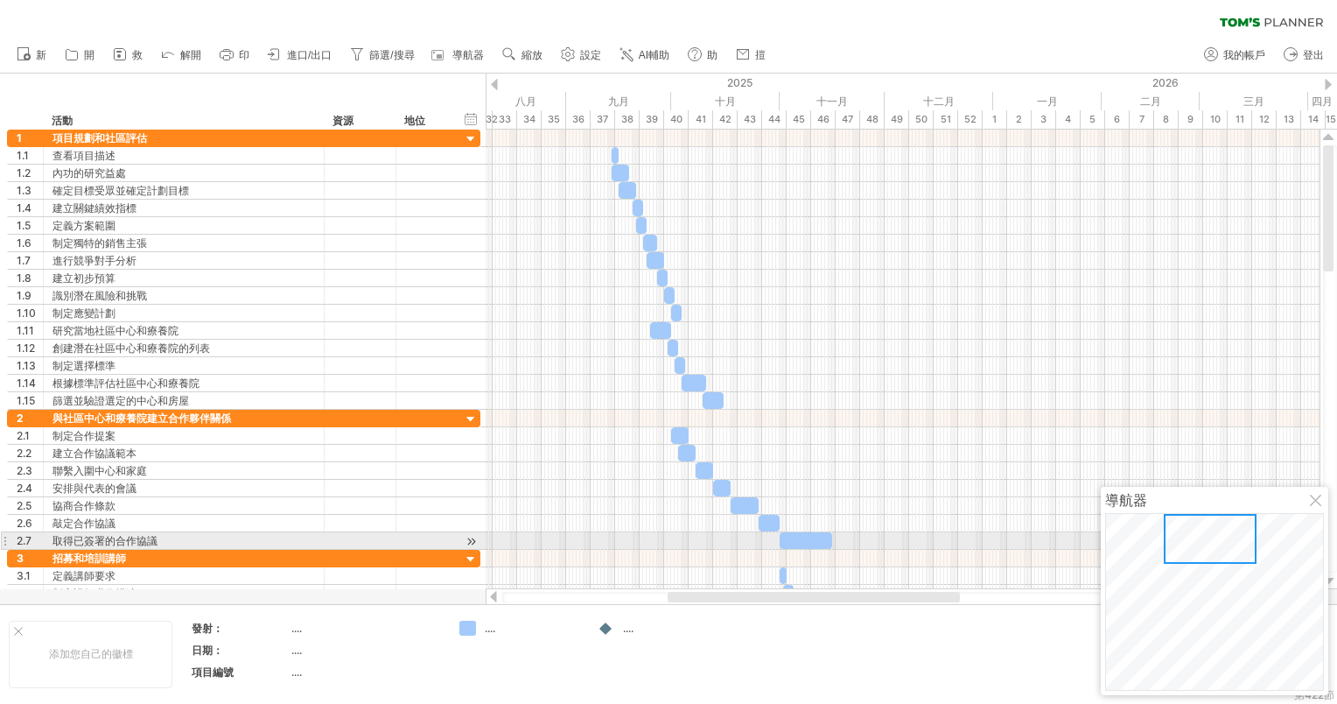
drag, startPoint x: 1180, startPoint y: 565, endPoint x: 1216, endPoint y: 550, distance: 39.2
click at [1216, 550] on div at bounding box center [1210, 539] width 93 height 50
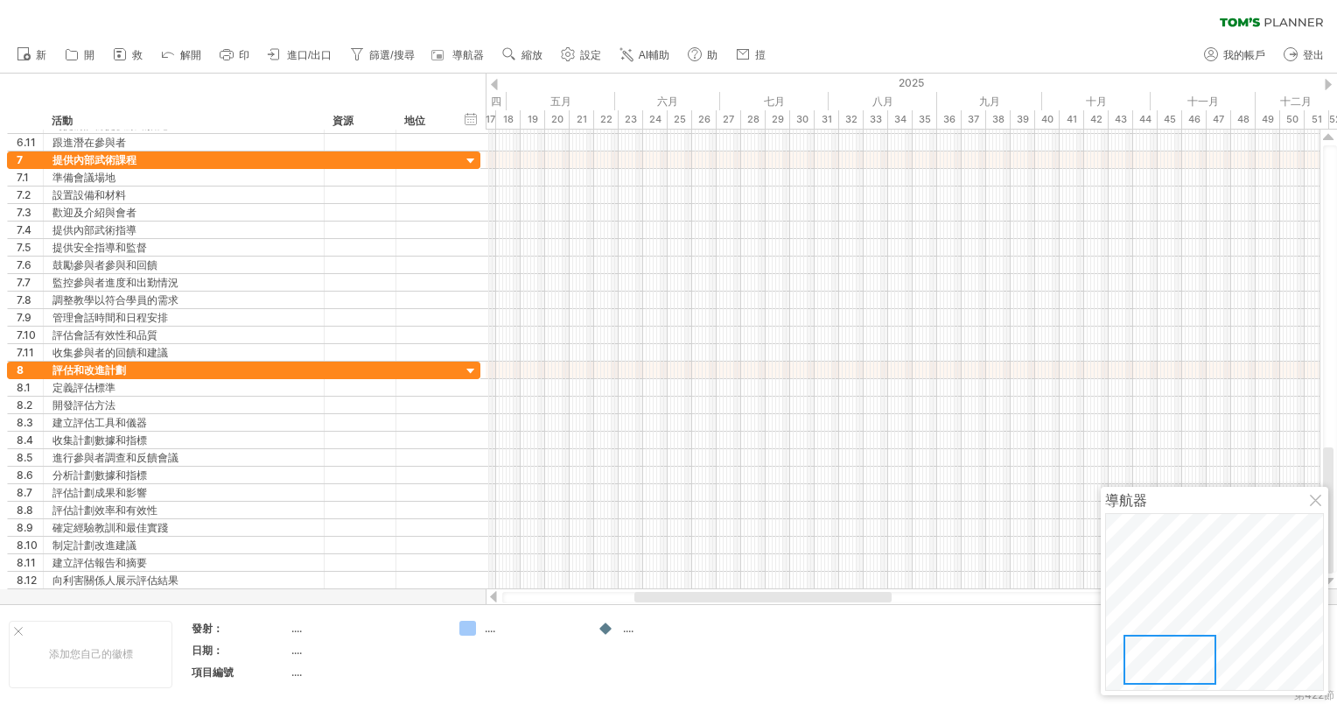
drag, startPoint x: 1209, startPoint y: 667, endPoint x: 1169, endPoint y: 662, distance: 40.6
click at [1169, 662] on div at bounding box center [1170, 659] width 93 height 50
click at [472, 363] on div at bounding box center [471, 371] width 17 height 17
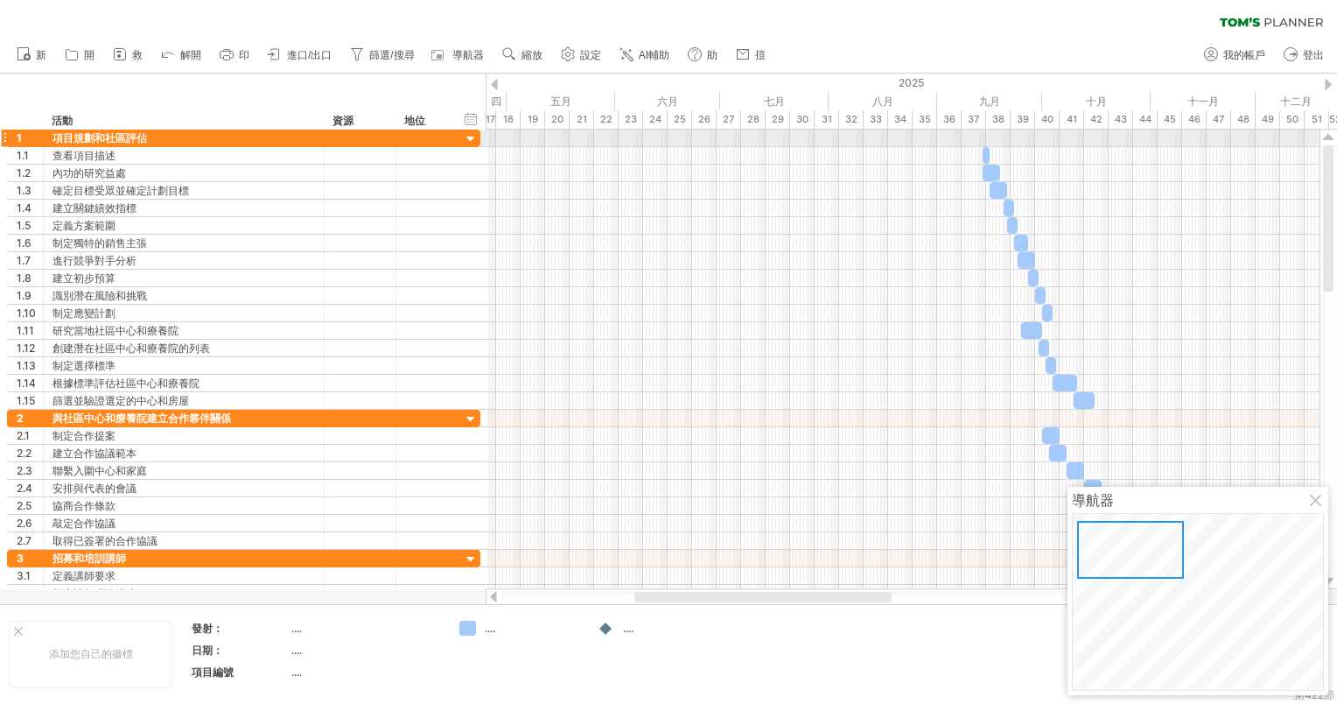
click at [469, 140] on div at bounding box center [471, 139] width 17 height 17
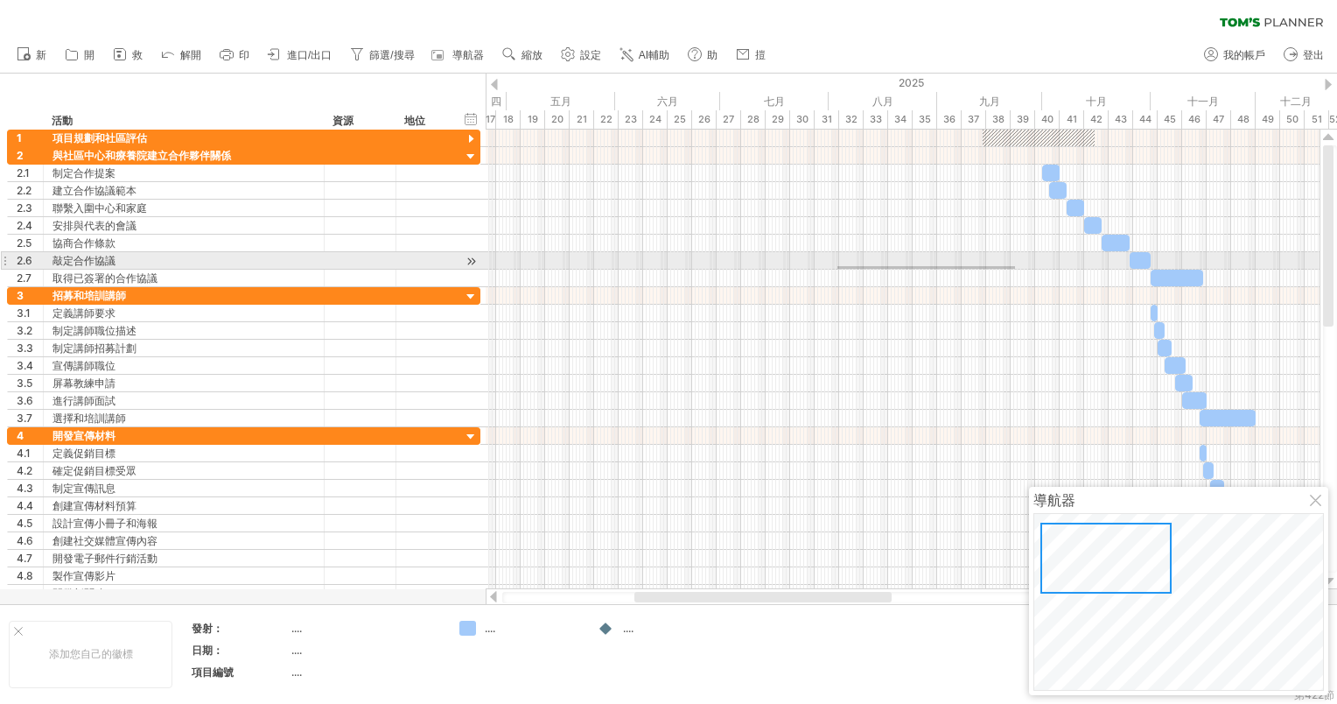
drag, startPoint x: 1006, startPoint y: 267, endPoint x: 837, endPoint y: 269, distance: 168.9
click at [837, 269] on div at bounding box center [903, 217] width 834 height 140
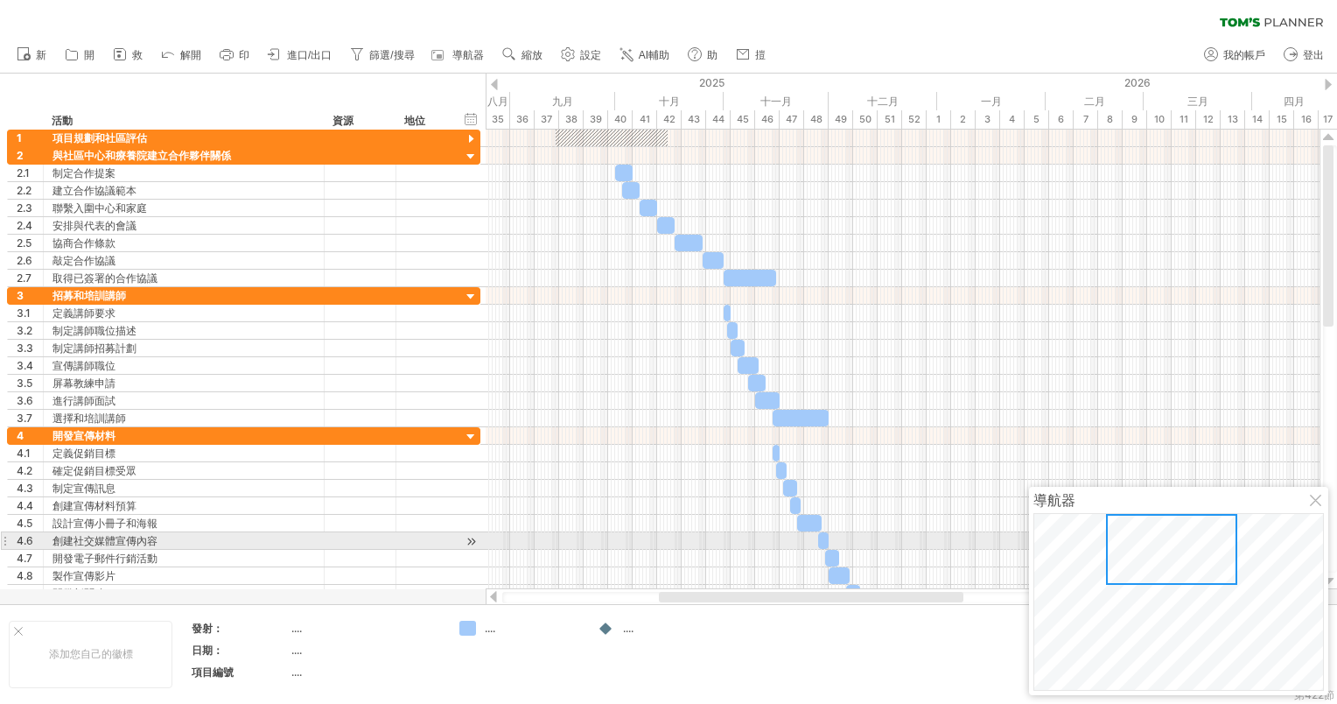
drag, startPoint x: 1111, startPoint y: 554, endPoint x: 1176, endPoint y: 536, distance: 68.2
click at [1176, 536] on div at bounding box center [1171, 549] width 131 height 71
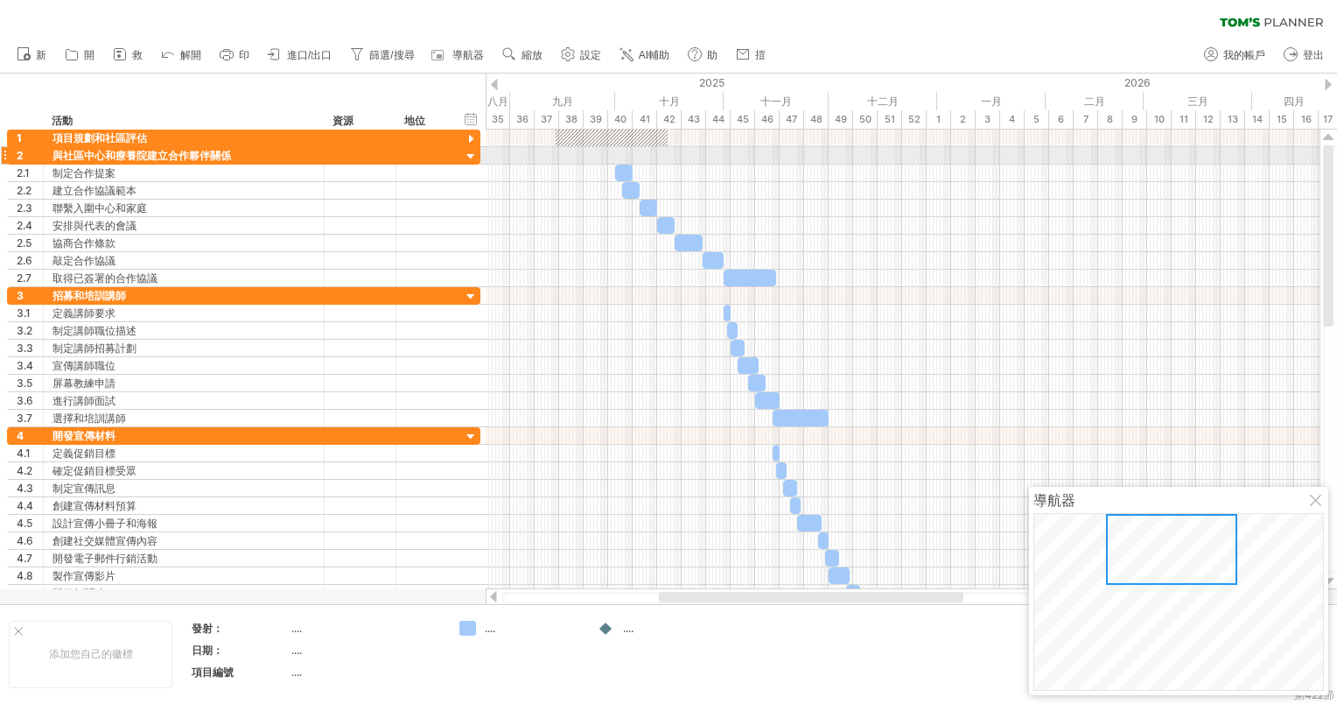
click at [940, 152] on div at bounding box center [903, 156] width 834 height 18
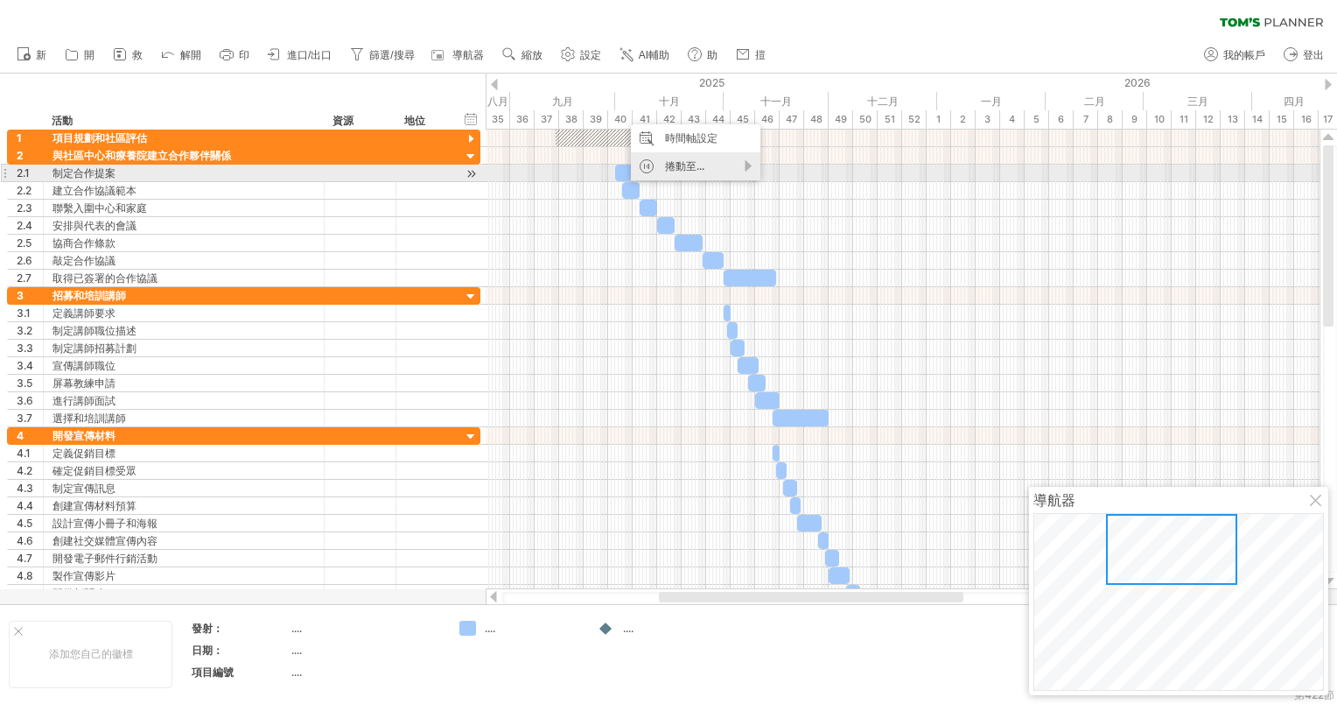
click at [680, 173] on div "捲動至..." at bounding box center [696, 166] width 130 height 28
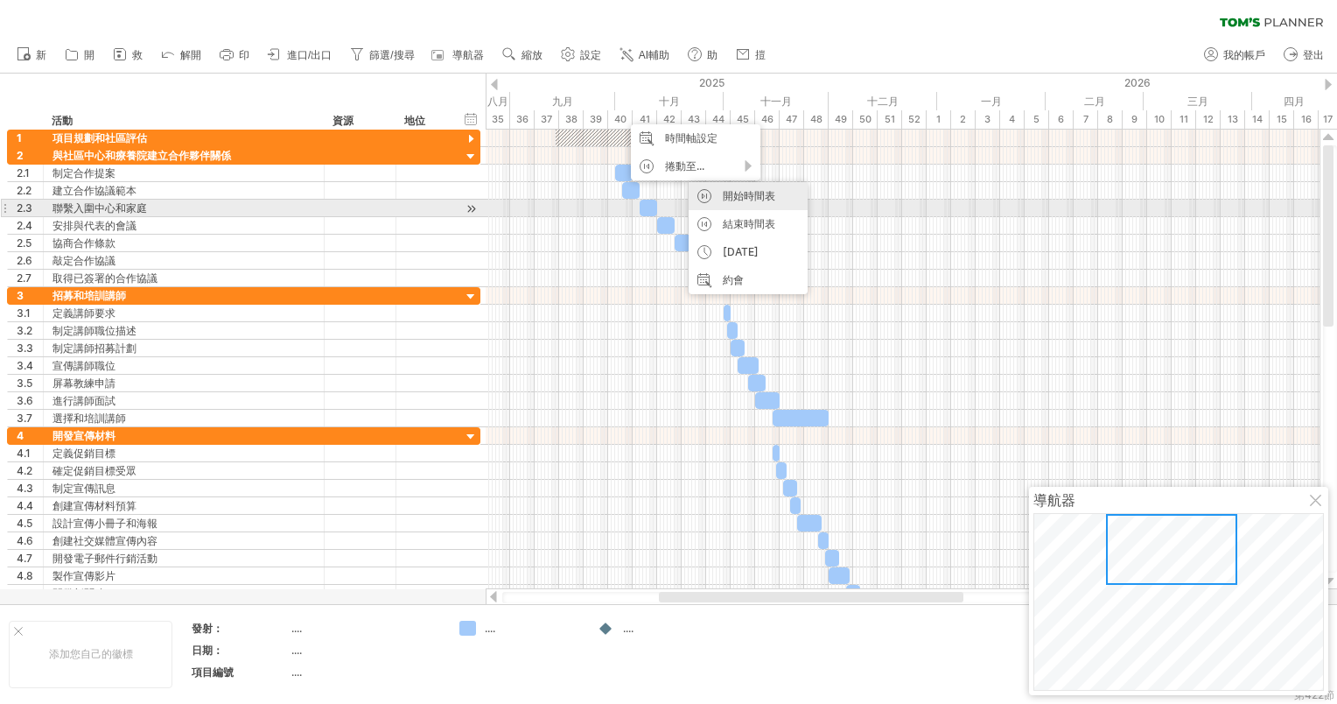
click at [711, 201] on div "開始時間表" at bounding box center [748, 196] width 119 height 28
